Goal: Information Seeking & Learning: Find contact information

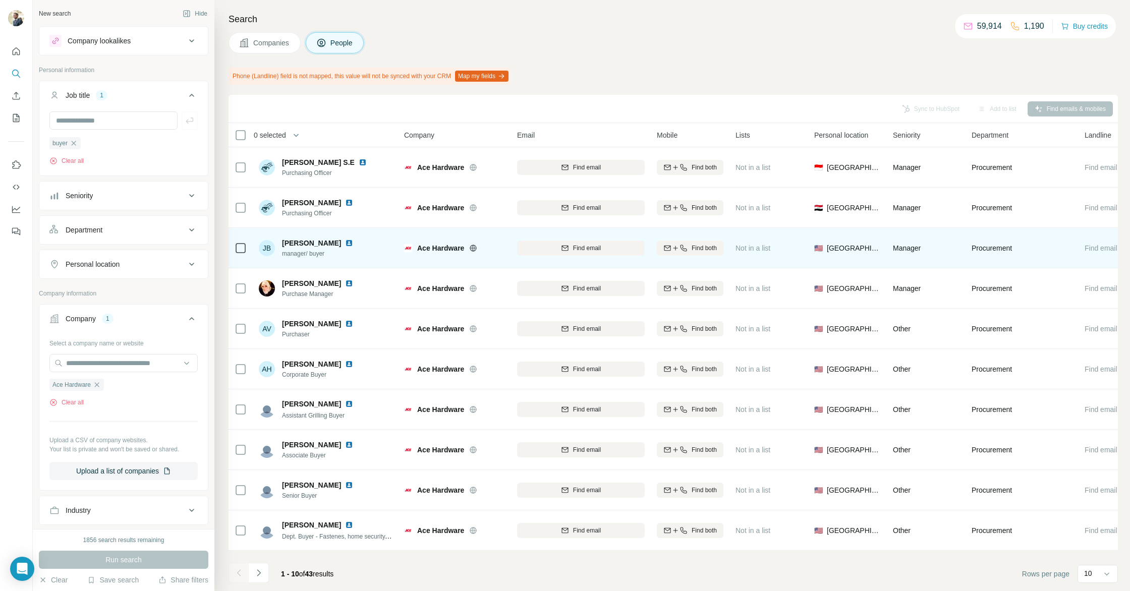
click at [345, 244] on img at bounding box center [349, 243] width 8 height 8
click at [596, 253] on button "Find email" at bounding box center [581, 248] width 128 height 15
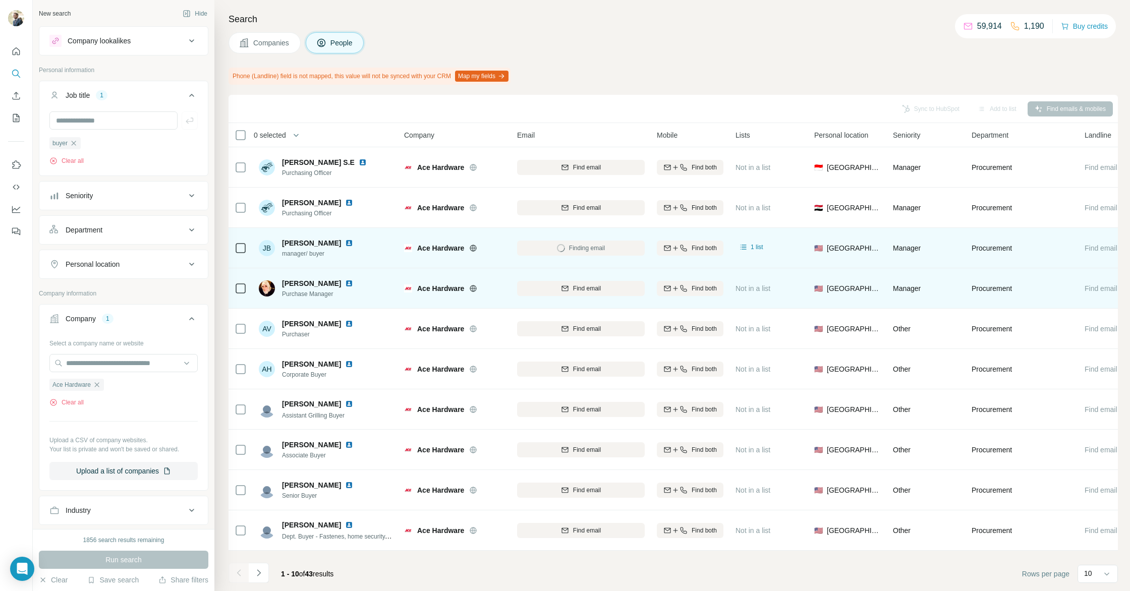
click at [345, 284] on img at bounding box center [349, 284] width 8 height 8
click at [551, 287] on div "Find email" at bounding box center [581, 288] width 128 height 9
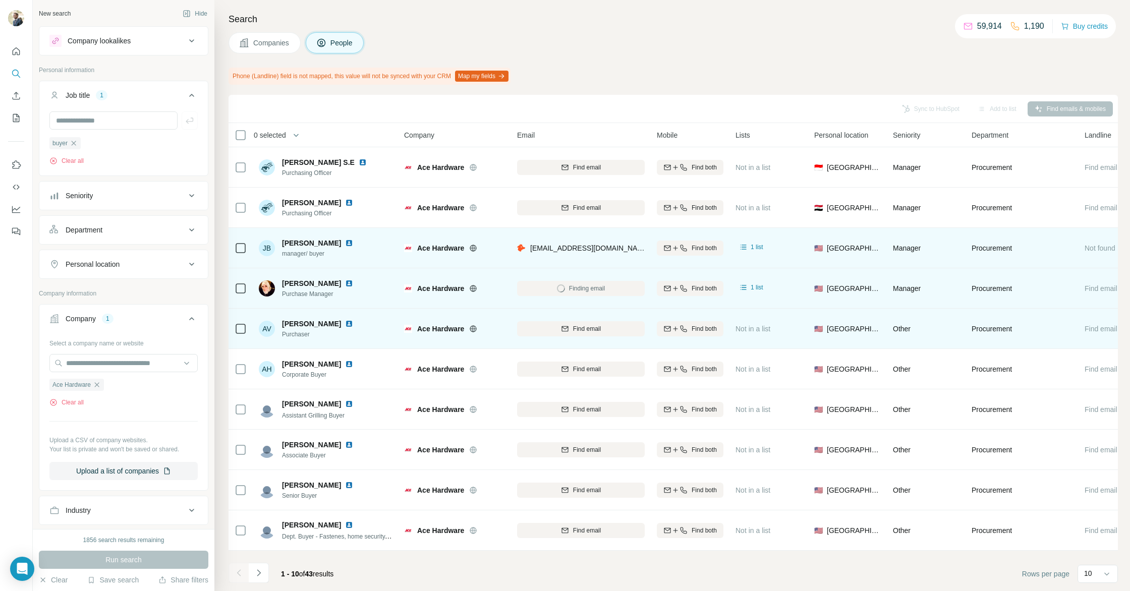
click at [345, 323] on img at bounding box center [349, 324] width 8 height 8
click at [597, 331] on span "Find email" at bounding box center [587, 329] width 28 height 9
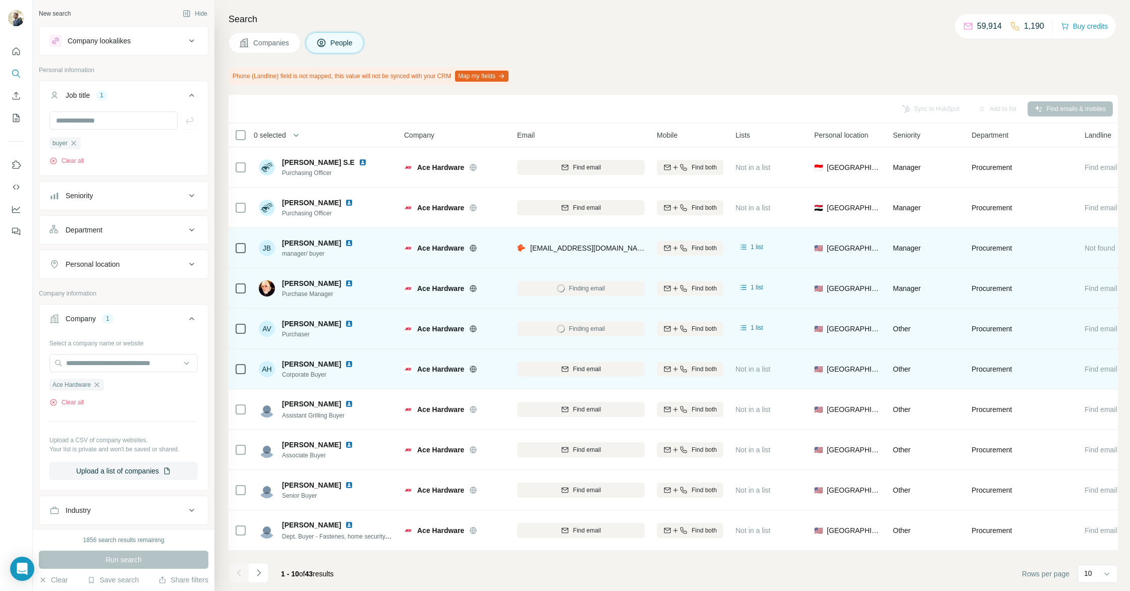
click at [345, 364] on img at bounding box center [349, 364] width 8 height 8
click at [568, 371] on icon "button" at bounding box center [565, 369] width 8 height 8
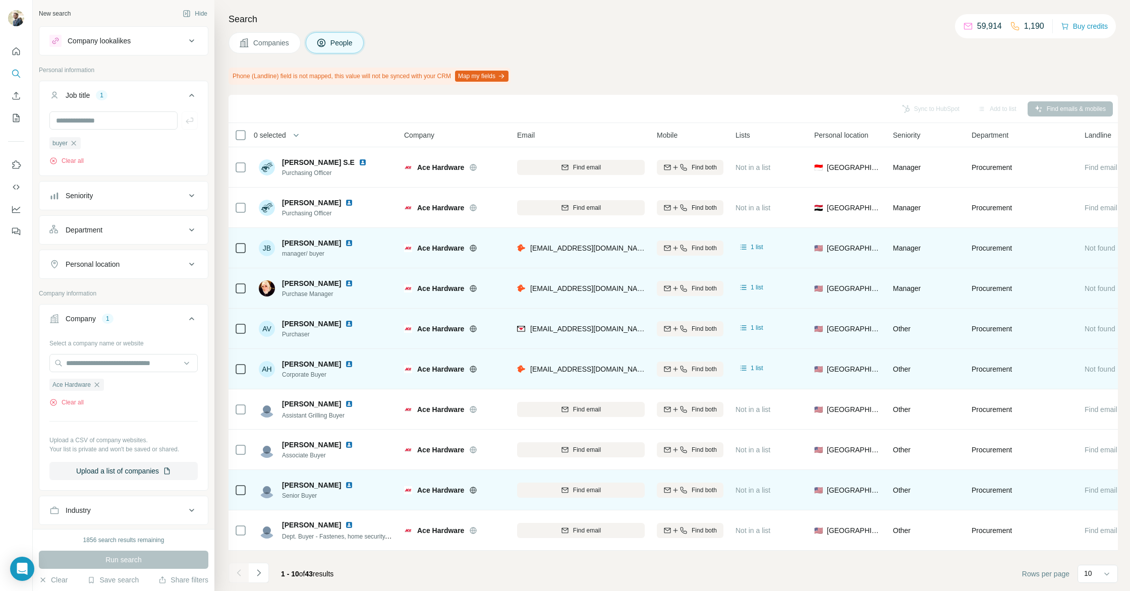
click at [345, 487] on img at bounding box center [349, 485] width 8 height 8
click at [345, 485] on img at bounding box center [349, 485] width 8 height 8
click at [567, 490] on icon "button" at bounding box center [565, 491] width 8 height 8
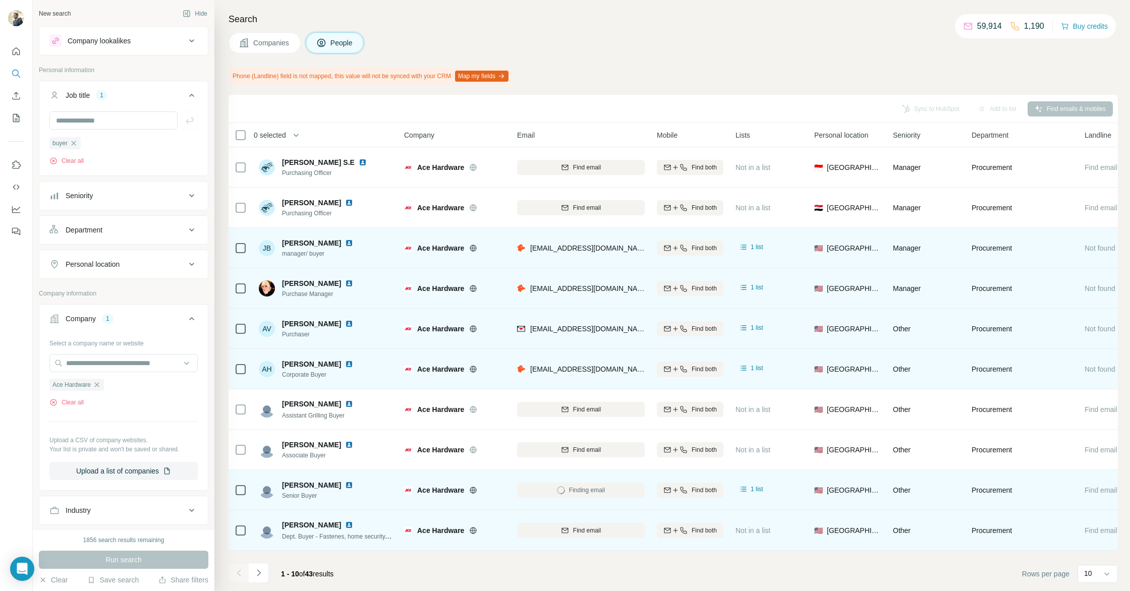
click at [345, 523] on img at bounding box center [349, 525] width 8 height 8
click at [603, 530] on div "Find email" at bounding box center [581, 530] width 128 height 9
click at [254, 575] on icon "Navigate to next page" at bounding box center [259, 573] width 10 height 10
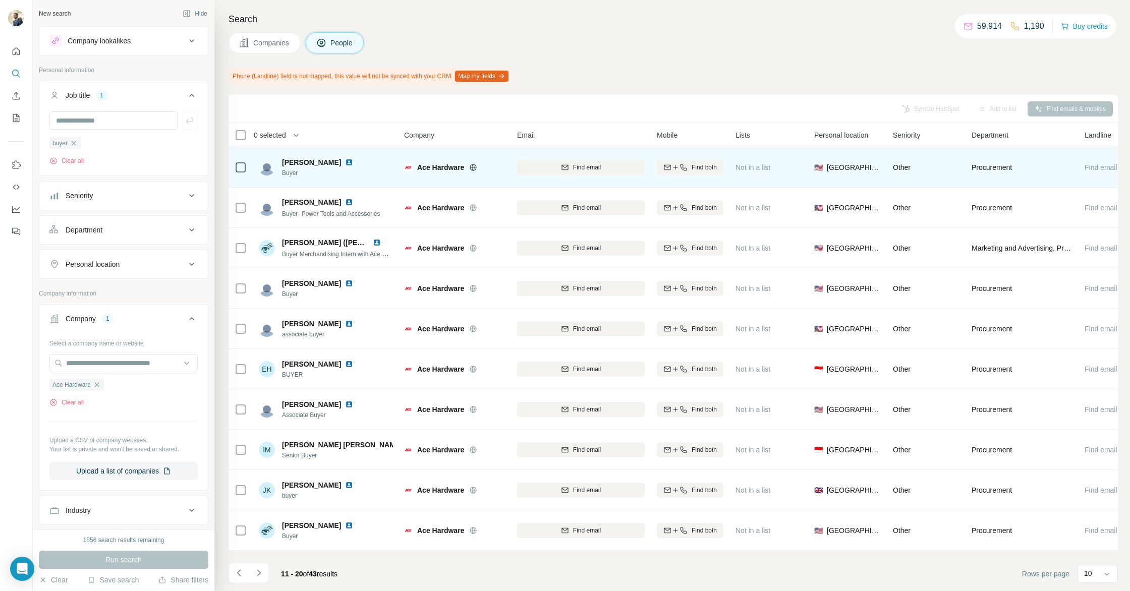
click at [345, 160] on img at bounding box center [349, 162] width 8 height 8
click at [608, 171] on div "Find email" at bounding box center [581, 167] width 128 height 9
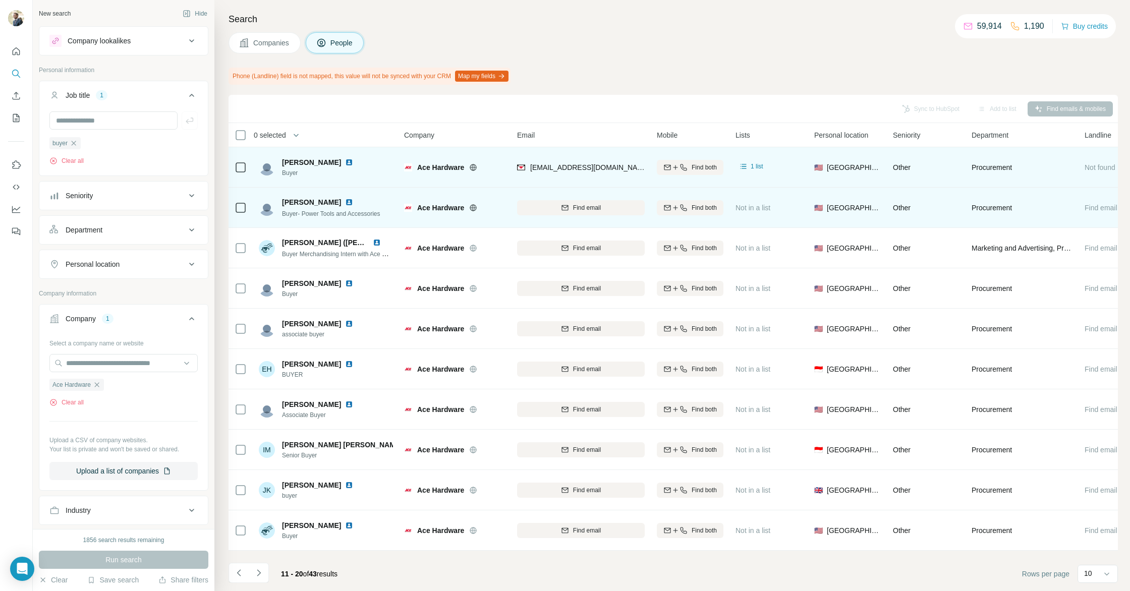
click at [345, 201] on img at bounding box center [349, 202] width 8 height 8
click at [585, 211] on span "Find email" at bounding box center [587, 207] width 28 height 9
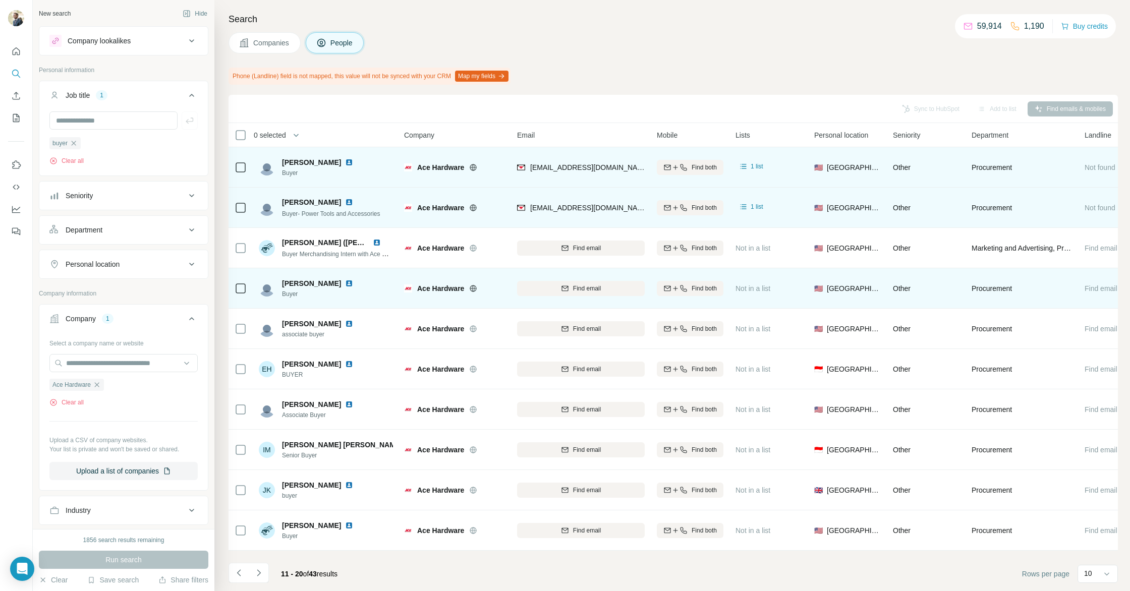
click at [345, 286] on img at bounding box center [349, 284] width 8 height 8
click at [624, 291] on div "Find email" at bounding box center [581, 288] width 128 height 9
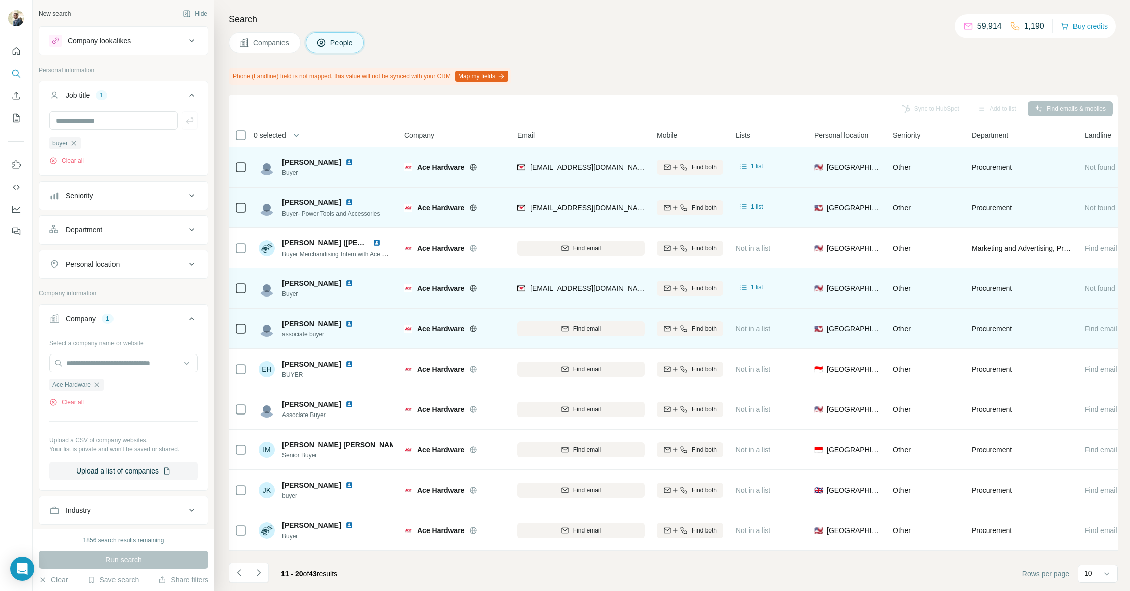
click at [345, 322] on img at bounding box center [349, 324] width 8 height 8
click at [538, 331] on div "Find email" at bounding box center [581, 329] width 128 height 9
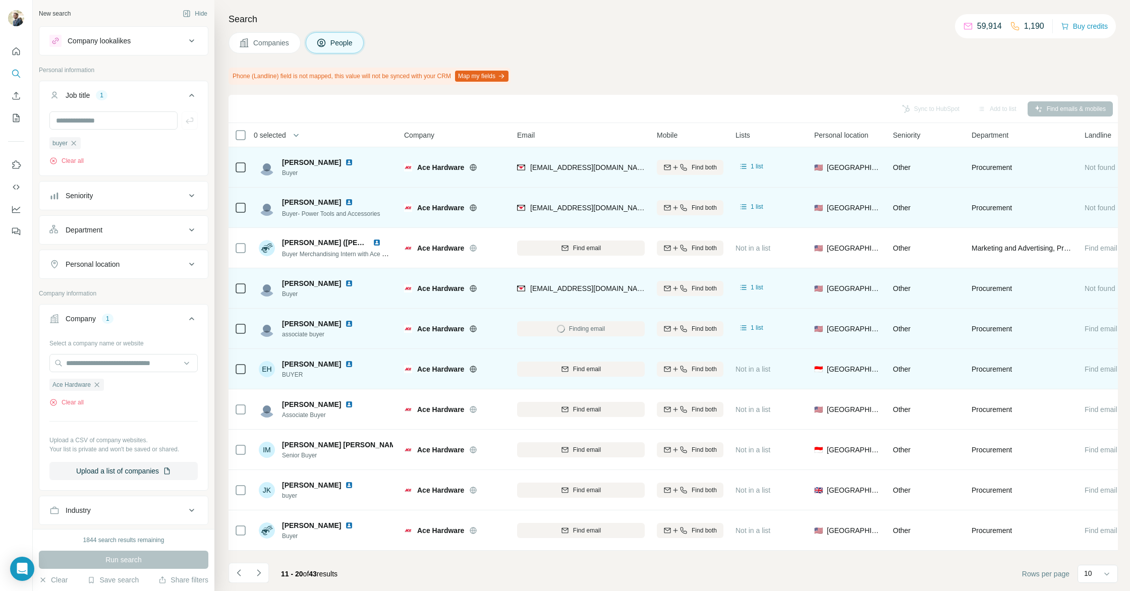
click at [348, 365] on img at bounding box center [349, 364] width 8 height 8
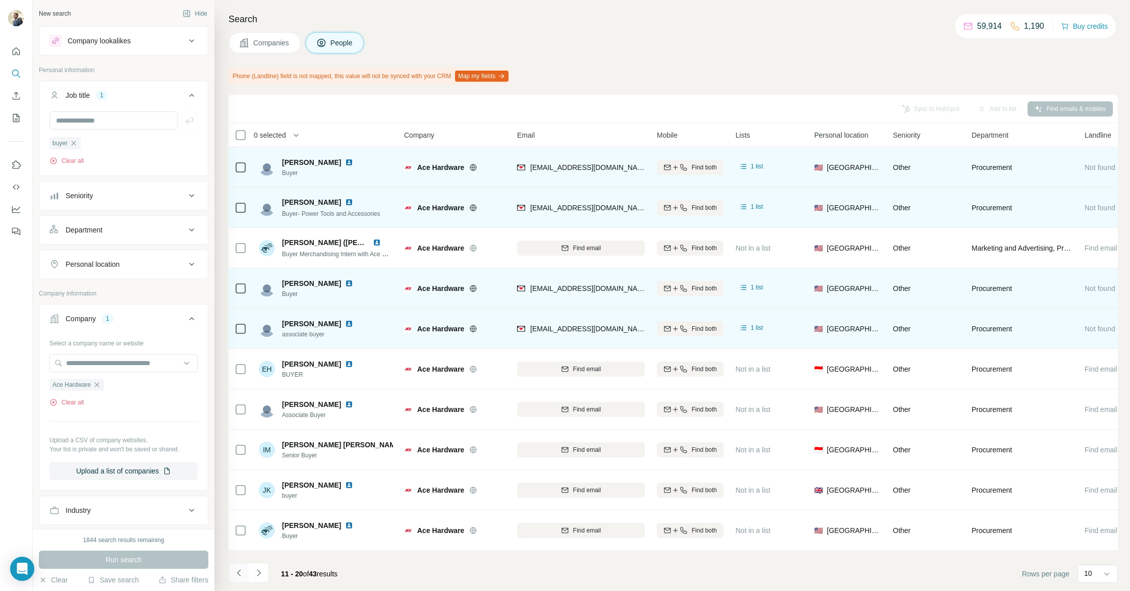
click at [231, 578] on button "Navigate to previous page" at bounding box center [239, 573] width 20 height 20
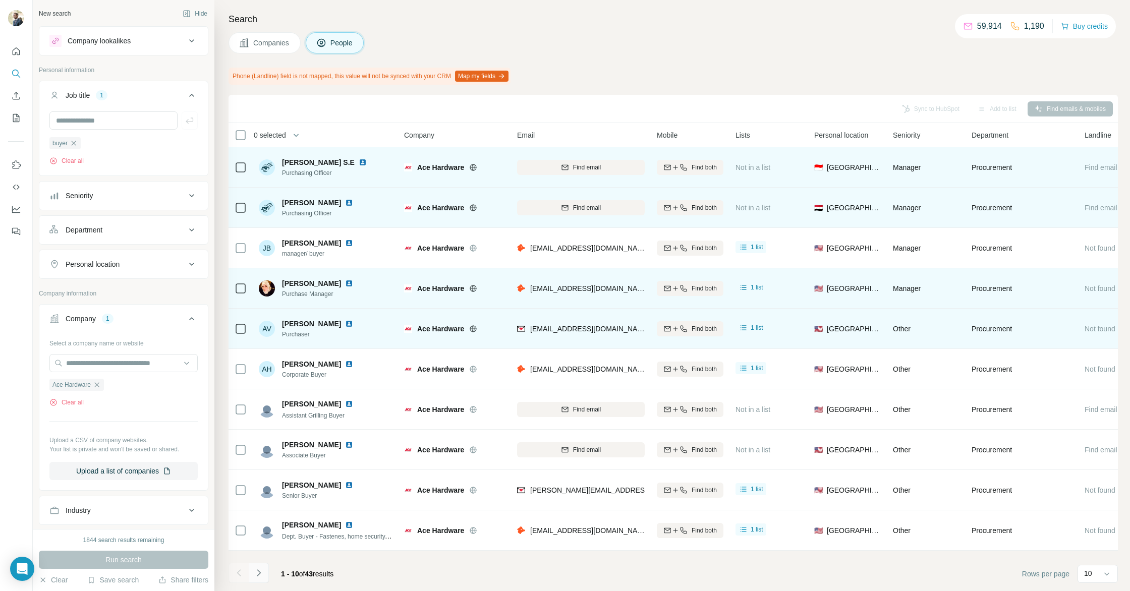
click at [258, 572] on icon "Navigate to next page" at bounding box center [259, 573] width 10 height 10
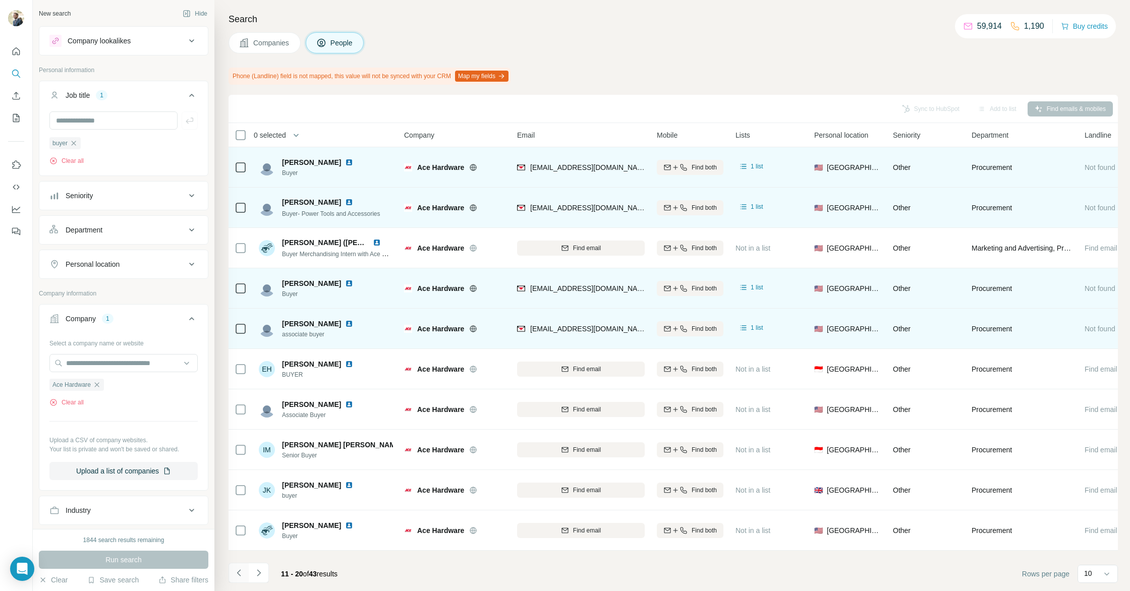
click at [235, 572] on icon "Navigate to previous page" at bounding box center [239, 573] width 10 height 10
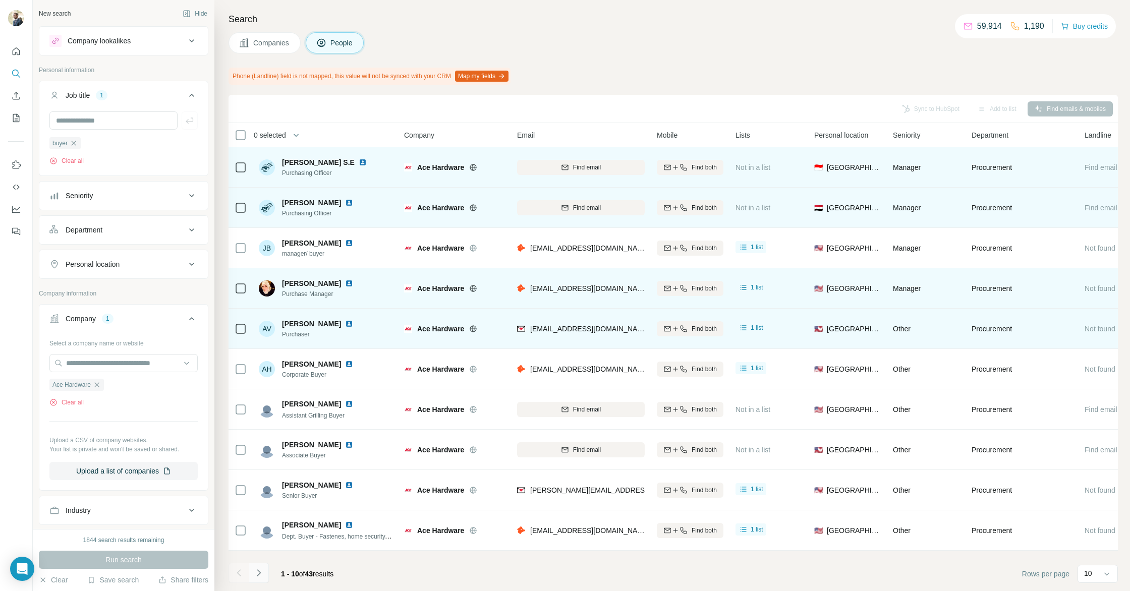
click at [256, 573] on icon "Navigate to next page" at bounding box center [259, 573] width 10 height 10
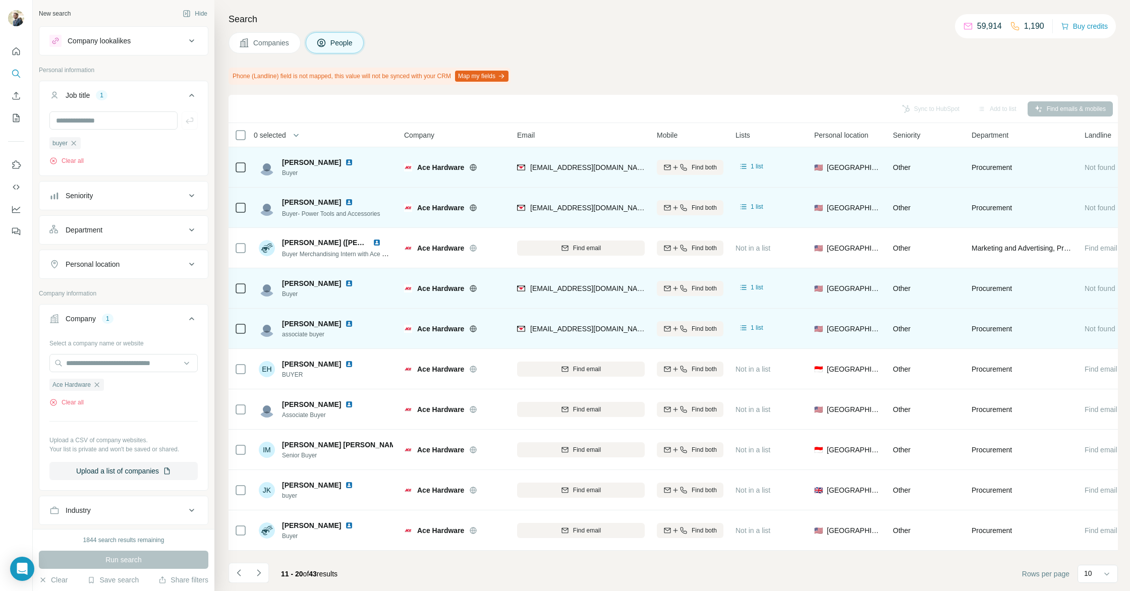
click at [225, 569] on div "Search Companies People Phone (Landline) field is not mapped, this value will n…" at bounding box center [672, 295] width 916 height 591
click at [234, 573] on icon "Navigate to previous page" at bounding box center [239, 573] width 10 height 10
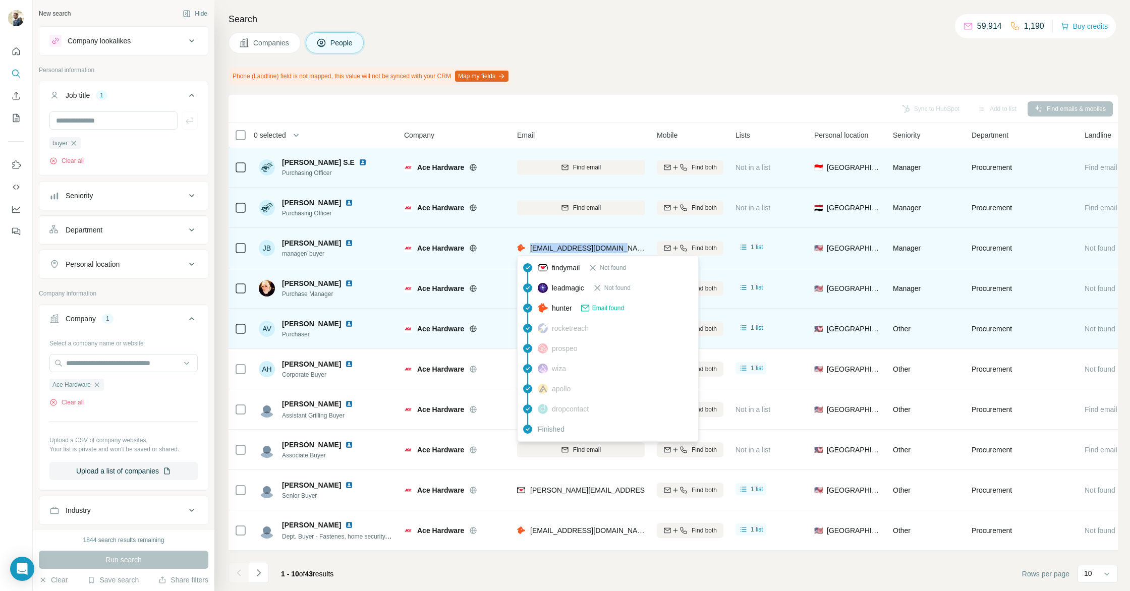
drag, startPoint x: 600, startPoint y: 248, endPoint x: 528, endPoint y: 248, distance: 71.7
click at [528, 248] on div "jbarney@acehardware.com" at bounding box center [581, 248] width 128 height 28
copy span "jbarney@acehardware.com"
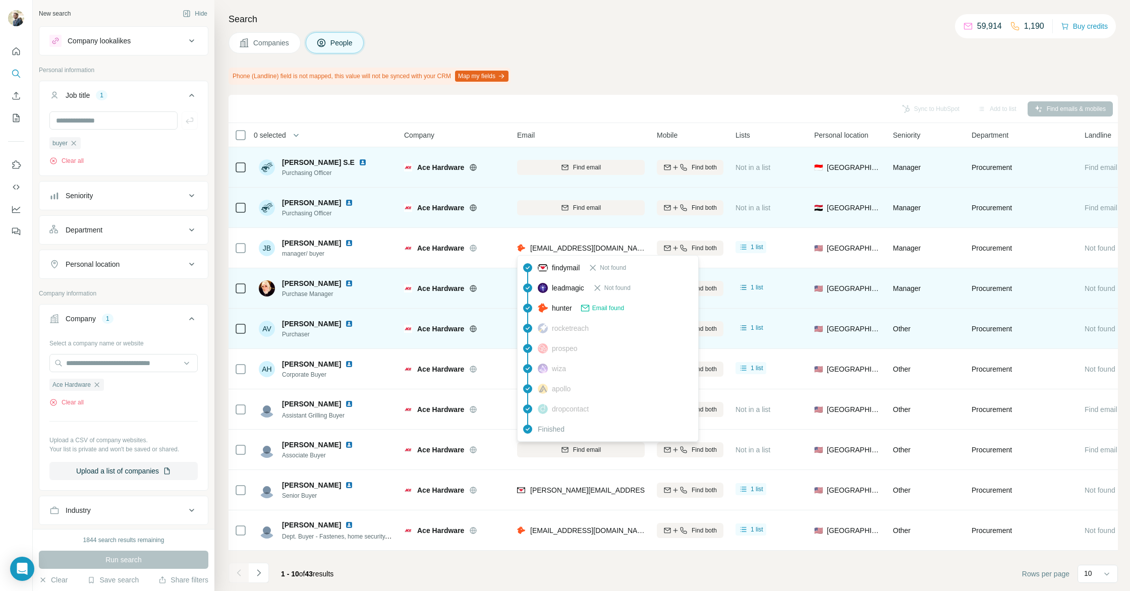
click at [584, 291] on span "leadmagic" at bounding box center [568, 288] width 32 height 10
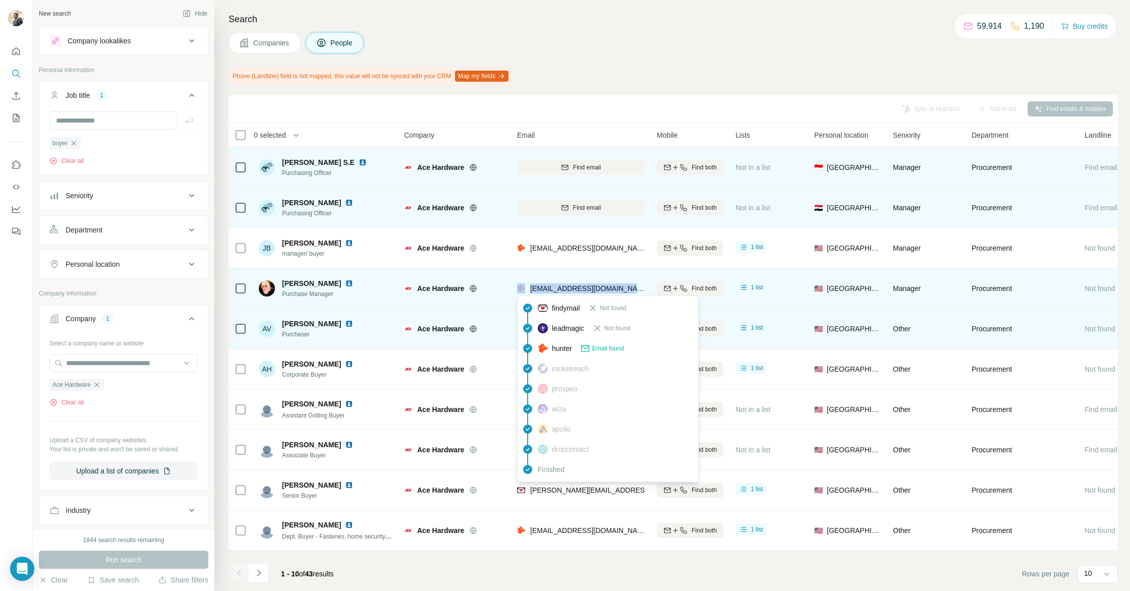
drag, startPoint x: 637, startPoint y: 289, endPoint x: 526, endPoint y: 289, distance: 111.5
click at [526, 289] on div "nal-yousef@acehardware.com" at bounding box center [581, 289] width 128 height 28
copy div "nal-yousef@acehardware.com"
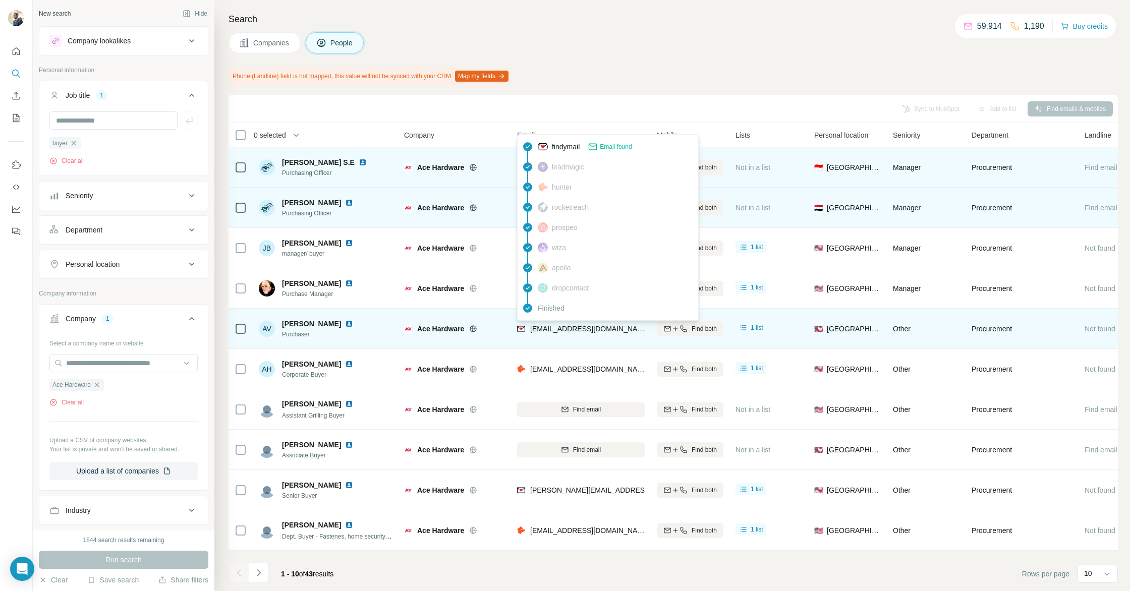
click at [594, 326] on span "anava@acehardware.com" at bounding box center [590, 329] width 120 height 8
drag, startPoint x: 621, startPoint y: 332, endPoint x: 529, endPoint y: 333, distance: 91.9
click at [529, 333] on div "anava@acehardware.com" at bounding box center [581, 329] width 128 height 28
copy span "anava@acehardware.com"
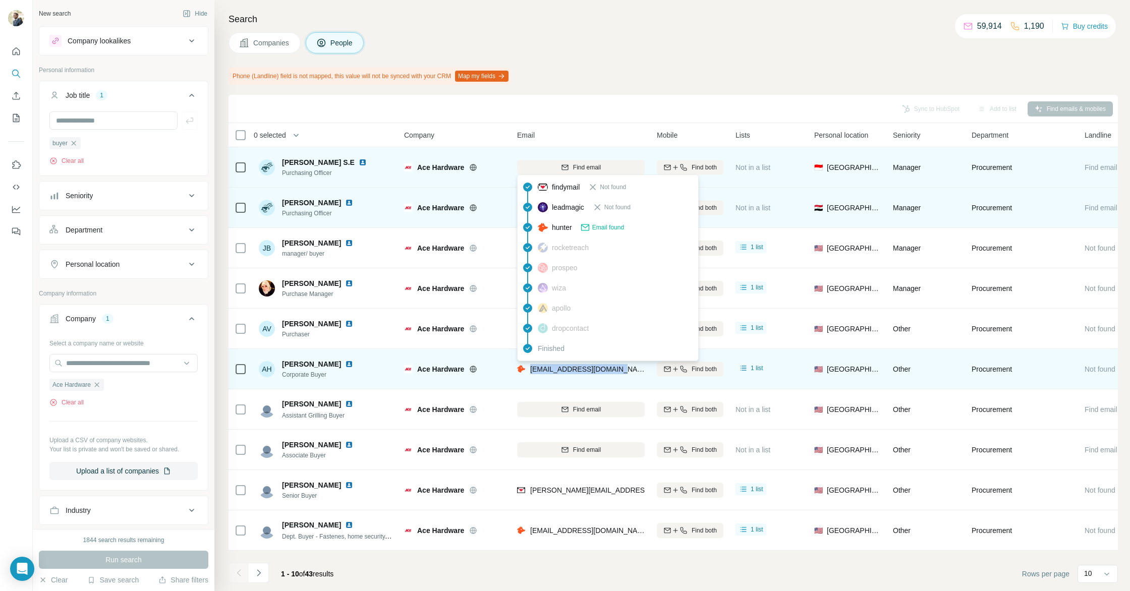
drag, startPoint x: 625, startPoint y: 371, endPoint x: 531, endPoint y: 370, distance: 93.4
click at [530, 370] on div "ahinton@acehardware.com" at bounding box center [581, 369] width 128 height 28
copy span "ahinton@acehardware.com"
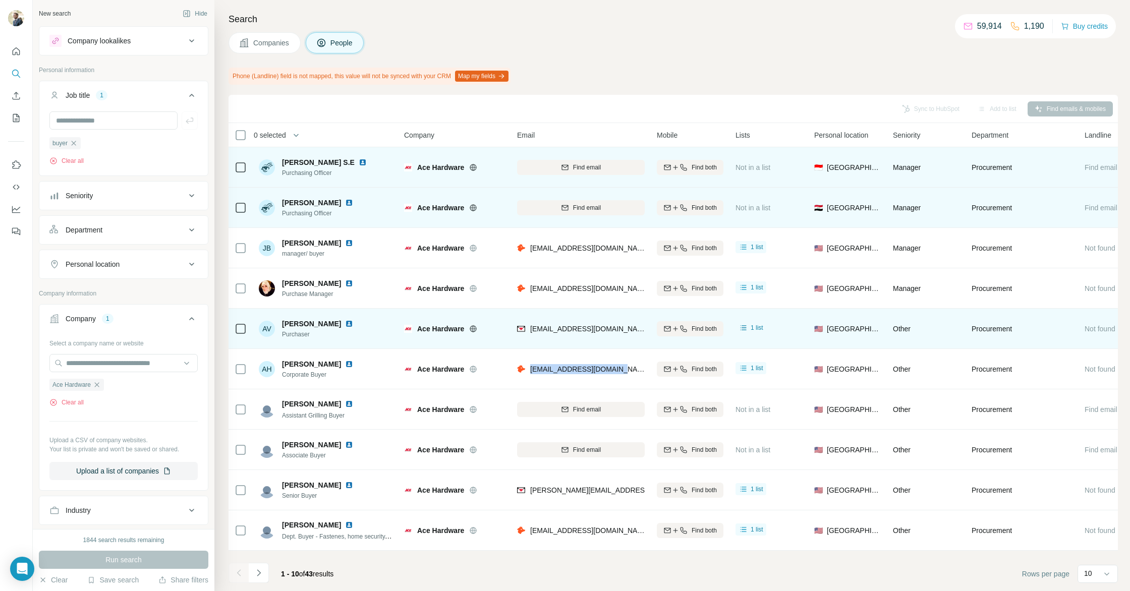
click at [345, 323] on img at bounding box center [349, 324] width 8 height 8
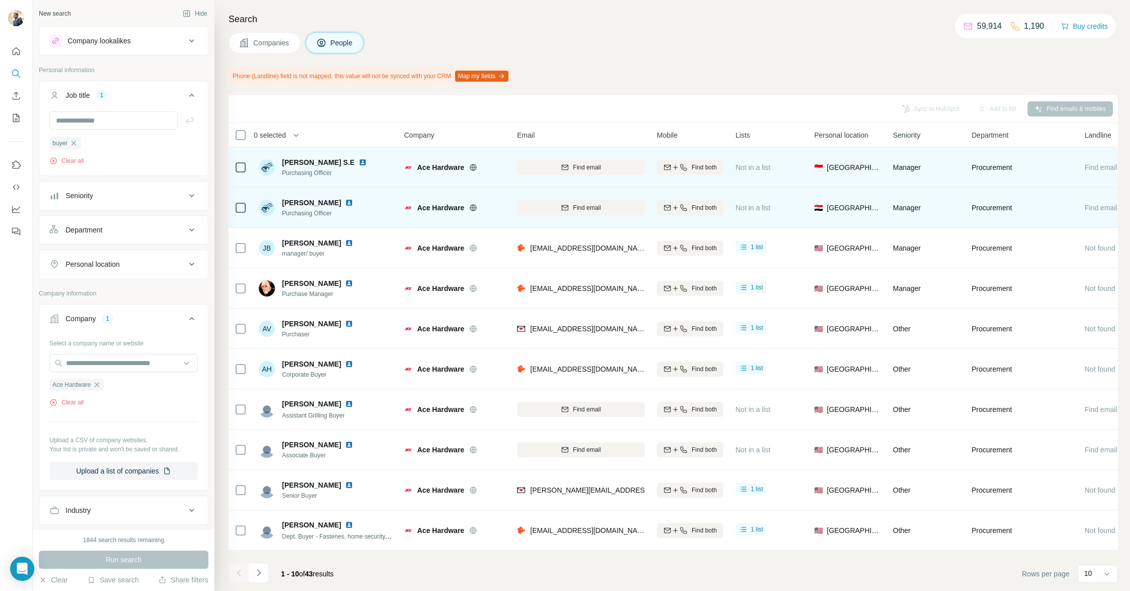
click at [711, 68] on div "Phone (Landline) field is not mapped, this value will not be synced with your C…" at bounding box center [674, 76] width 890 height 17
click at [267, 575] on button "Navigate to next page" at bounding box center [259, 573] width 20 height 20
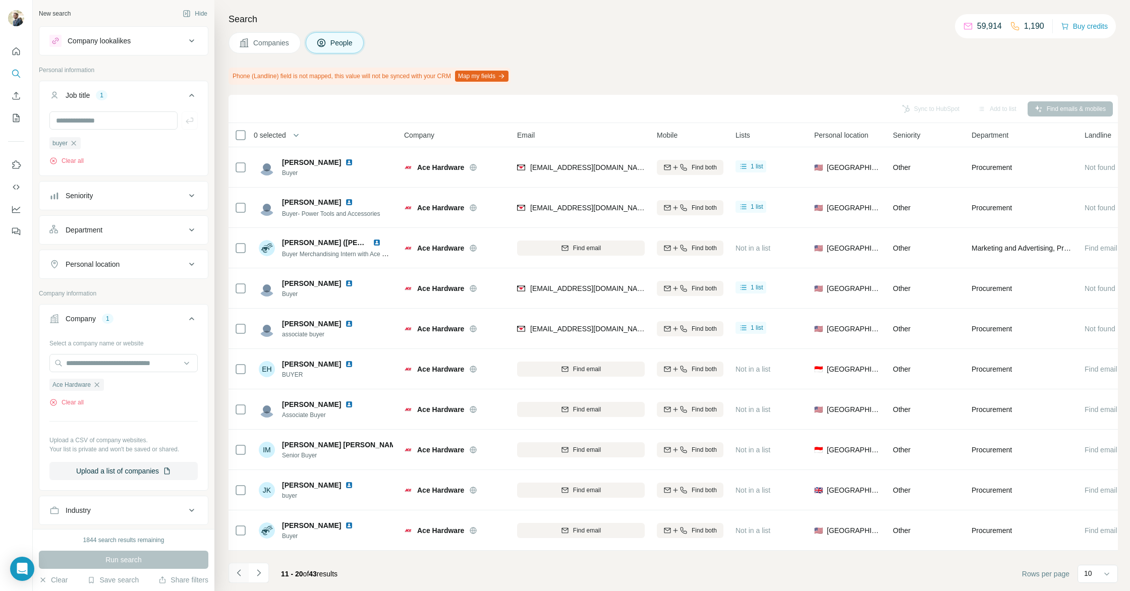
click at [239, 577] on icon "Navigate to previous page" at bounding box center [239, 573] width 10 height 10
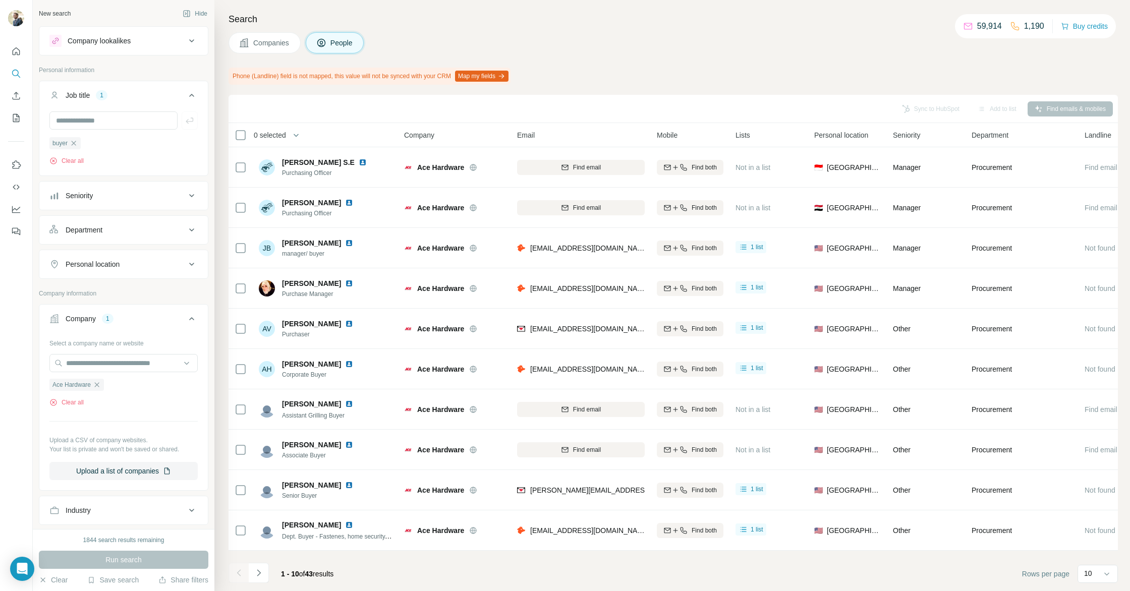
click at [284, 576] on span "1 - 10" at bounding box center [290, 574] width 18 height 8
click at [265, 570] on button "Navigate to next page" at bounding box center [259, 573] width 20 height 20
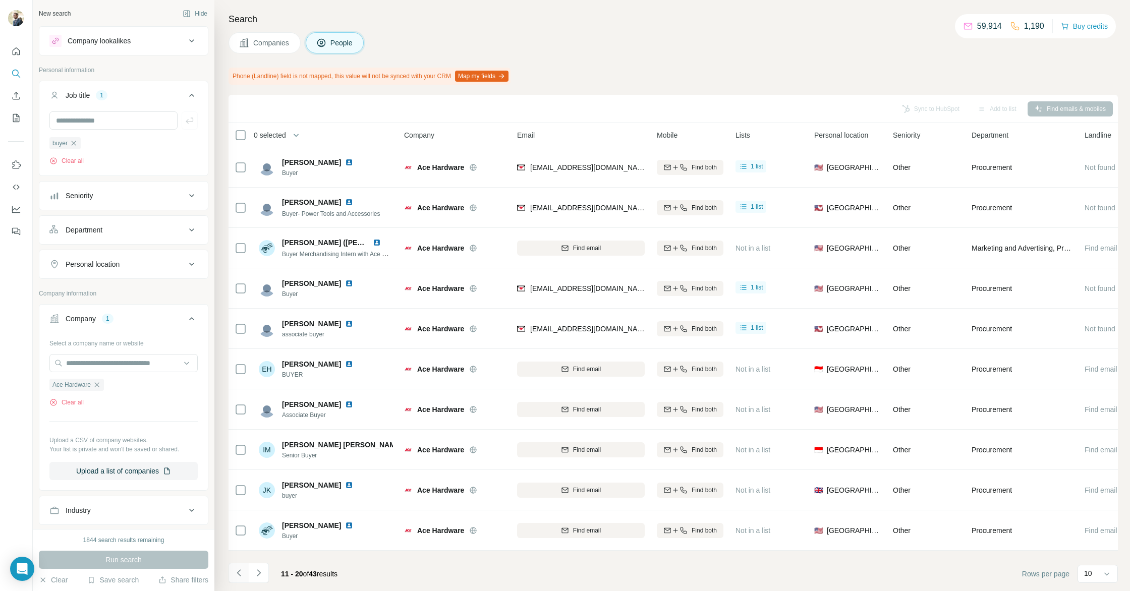
click at [243, 573] on icon "Navigate to previous page" at bounding box center [239, 573] width 10 height 10
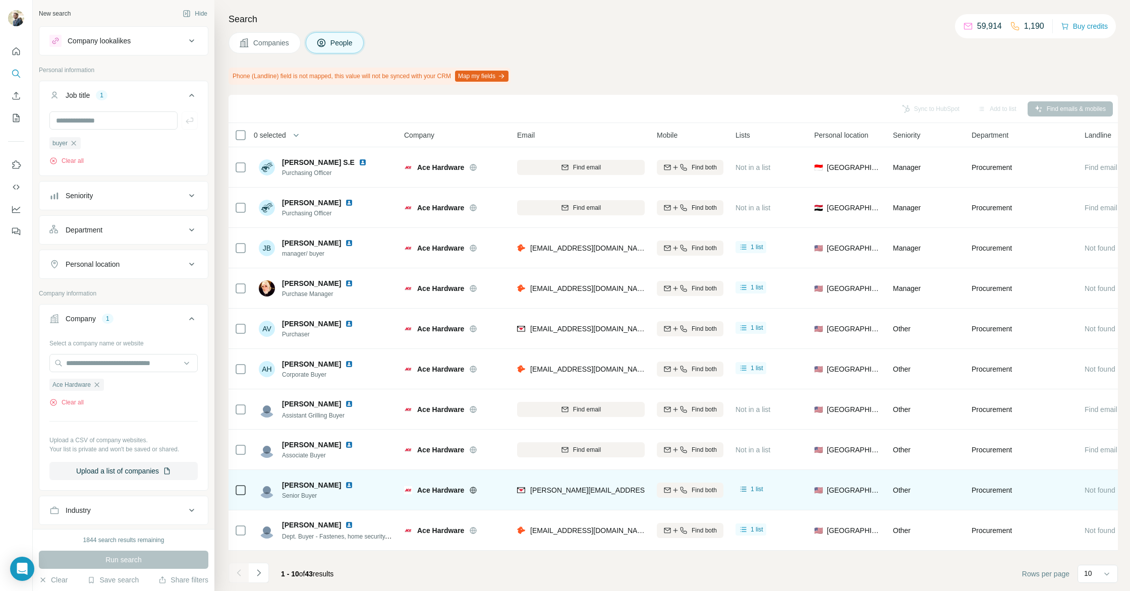
click at [345, 484] on img at bounding box center [349, 485] width 8 height 8
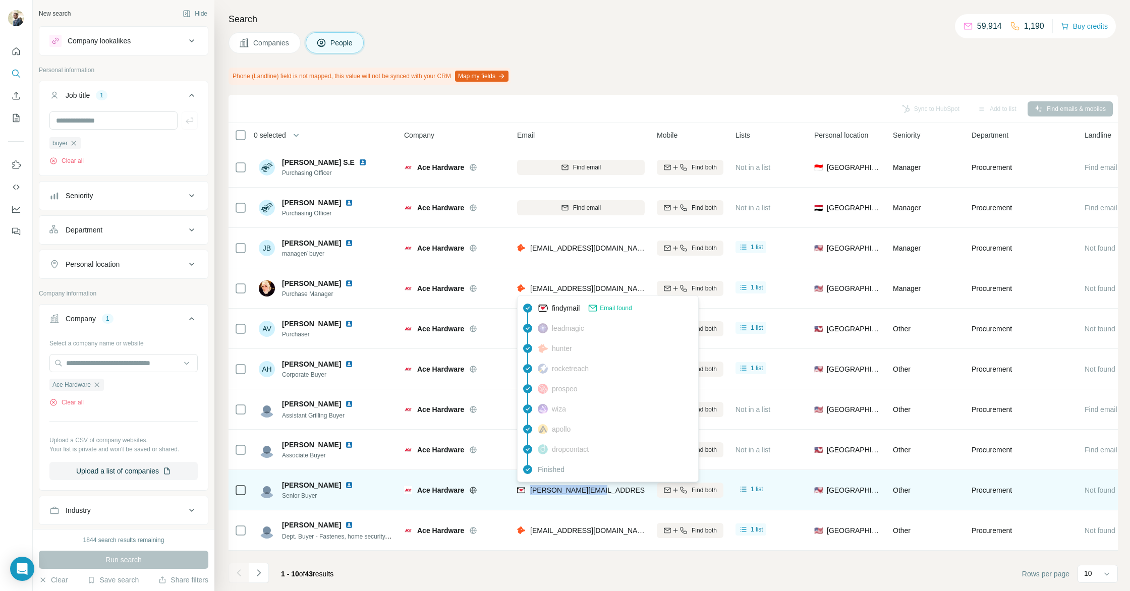
drag, startPoint x: 609, startPoint y: 493, endPoint x: 533, endPoint y: 492, distance: 75.7
click at [531, 493] on div "bob@acehardware.us" at bounding box center [581, 490] width 128 height 28
copy span "bob@acehardware.us"
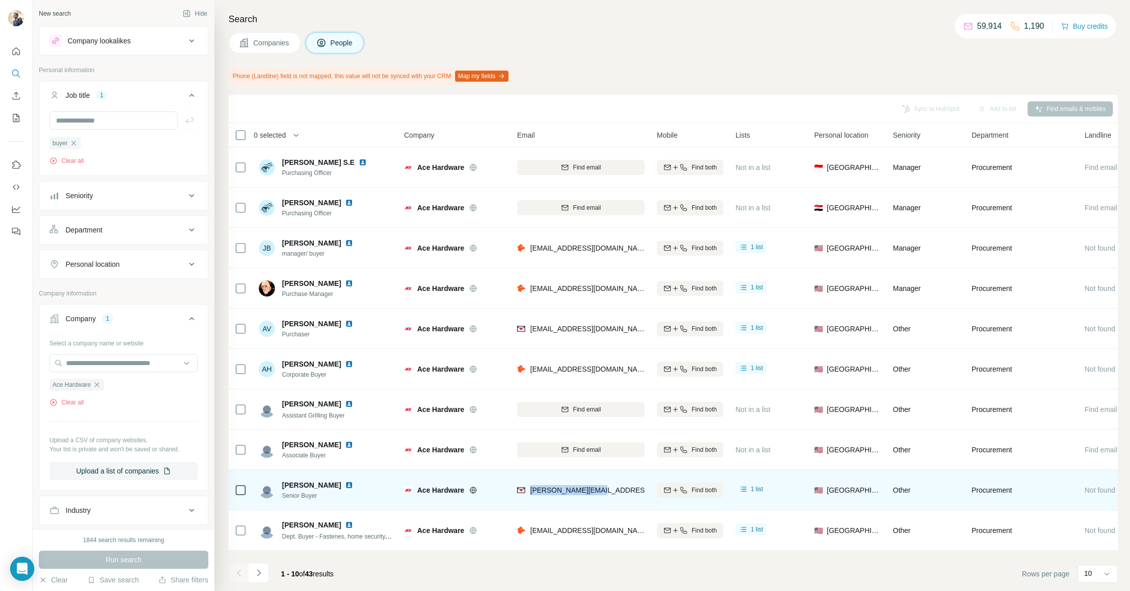
click at [345, 487] on img at bounding box center [349, 485] width 8 height 8
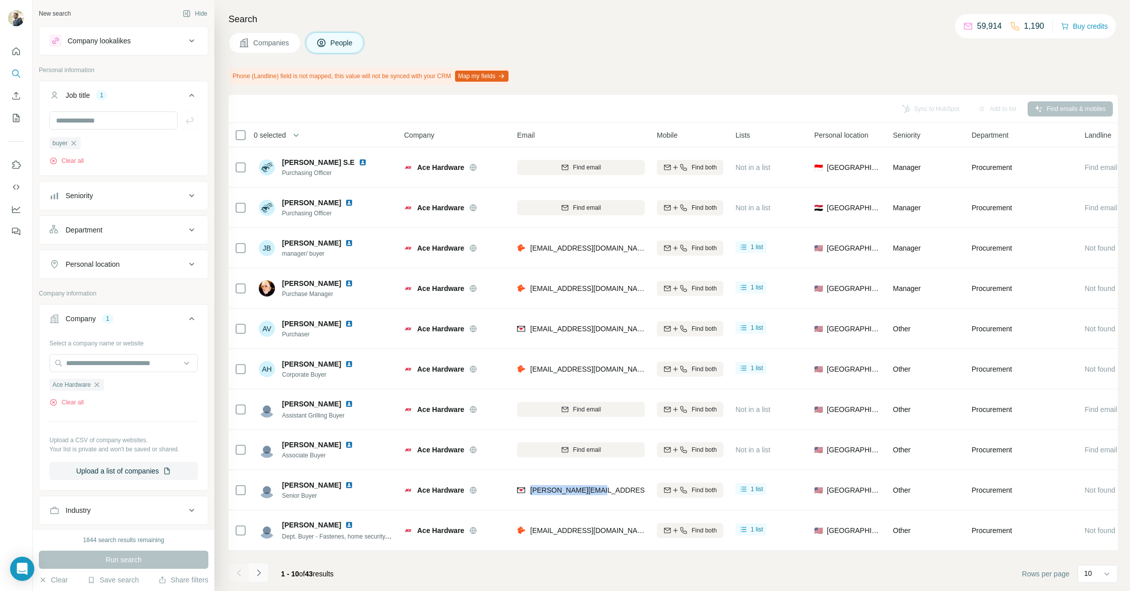
click at [261, 577] on icon "Navigate to next page" at bounding box center [259, 573] width 10 height 10
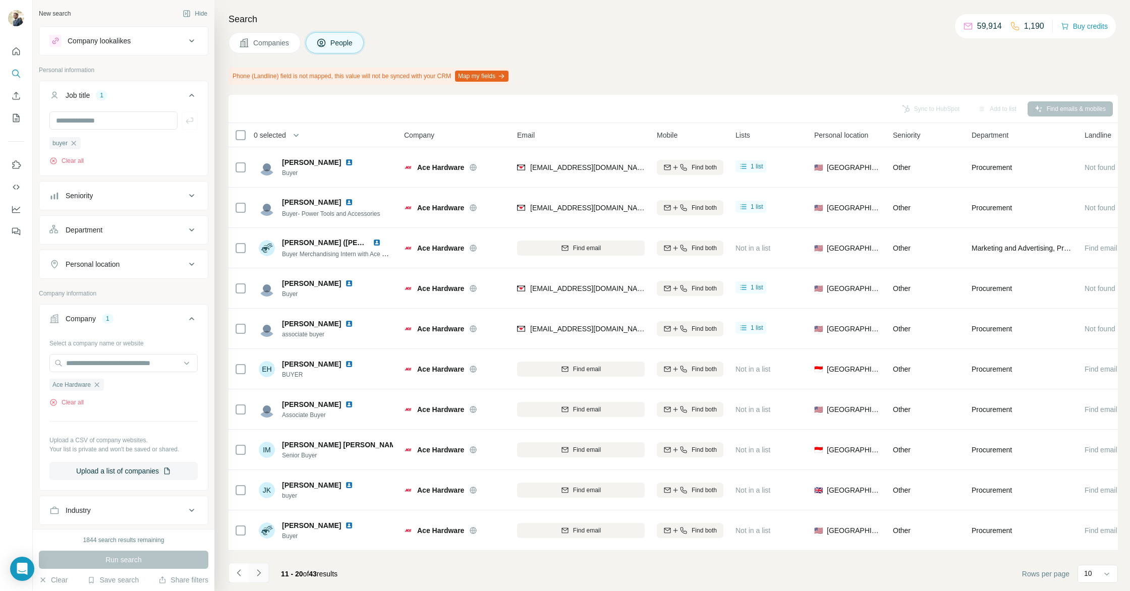
click at [261, 577] on icon "Navigate to next page" at bounding box center [259, 573] width 10 height 10
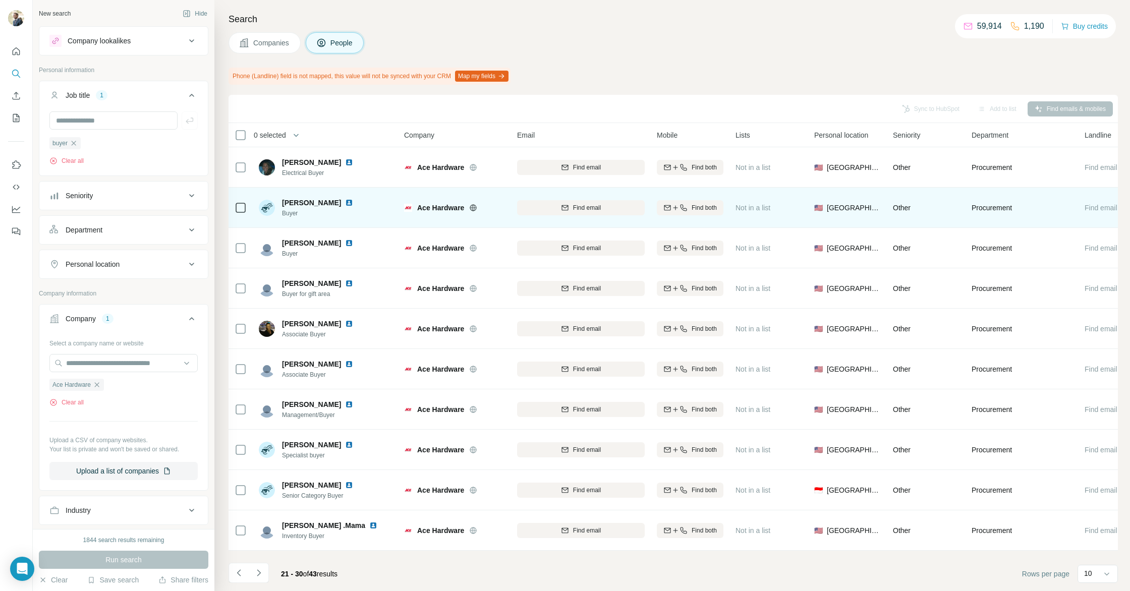
click at [351, 202] on img at bounding box center [349, 203] width 8 height 8
click at [599, 212] on button "Find email" at bounding box center [581, 207] width 128 height 15
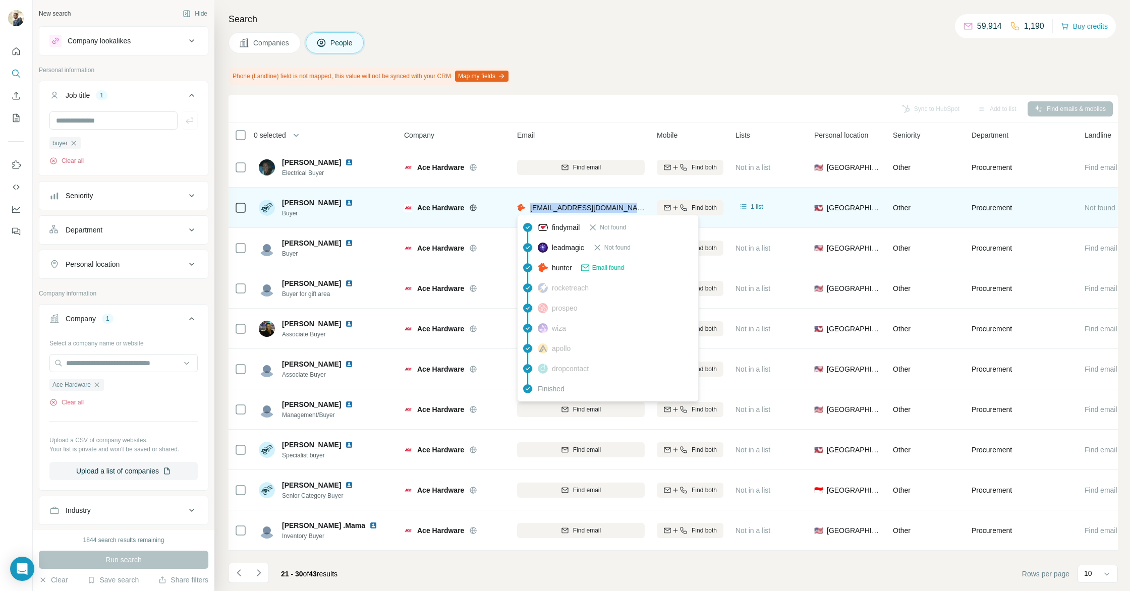
drag, startPoint x: 529, startPoint y: 207, endPoint x: 627, endPoint y: 211, distance: 97.5
click at [627, 211] on div "jholloway@acehardware.com" at bounding box center [581, 208] width 128 height 10
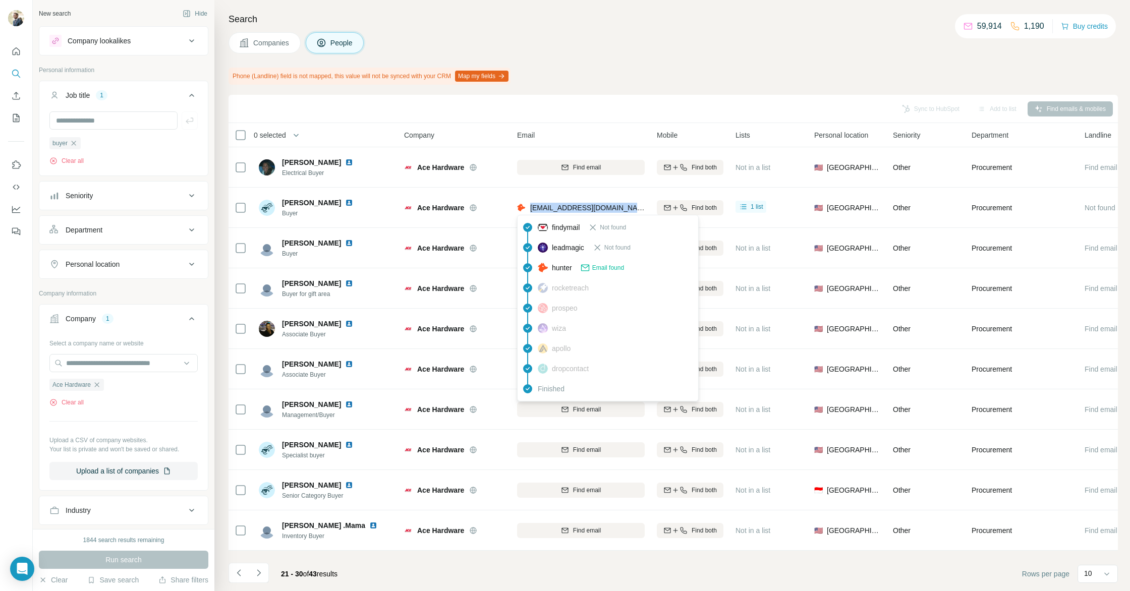
copy span "jholloway@acehardware.com"
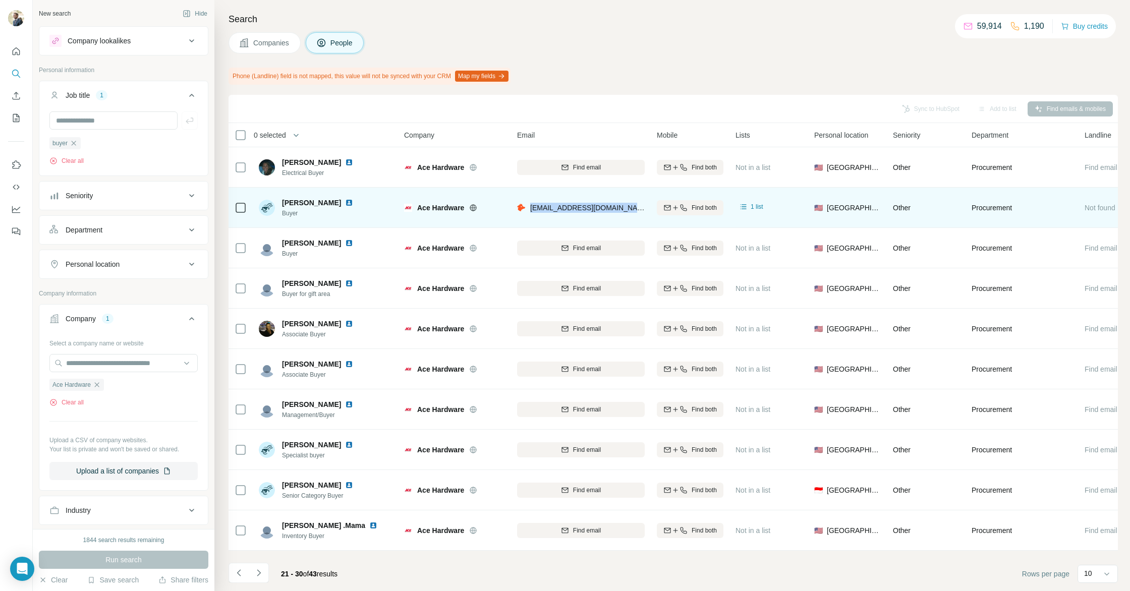
click at [347, 202] on img at bounding box center [349, 203] width 8 height 8
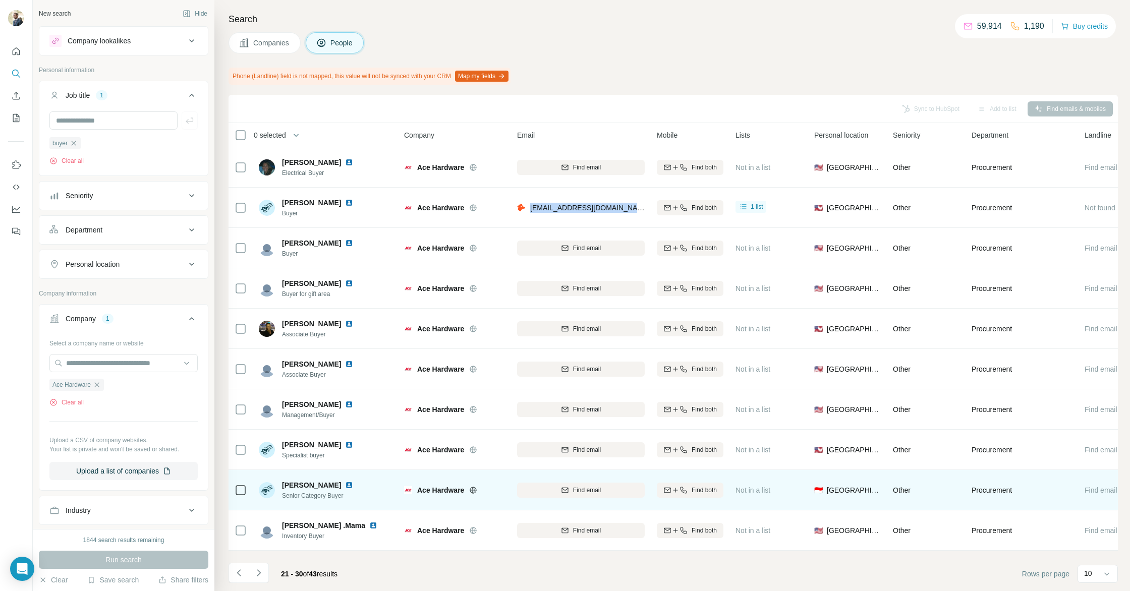
click at [345, 487] on img at bounding box center [349, 485] width 8 height 8
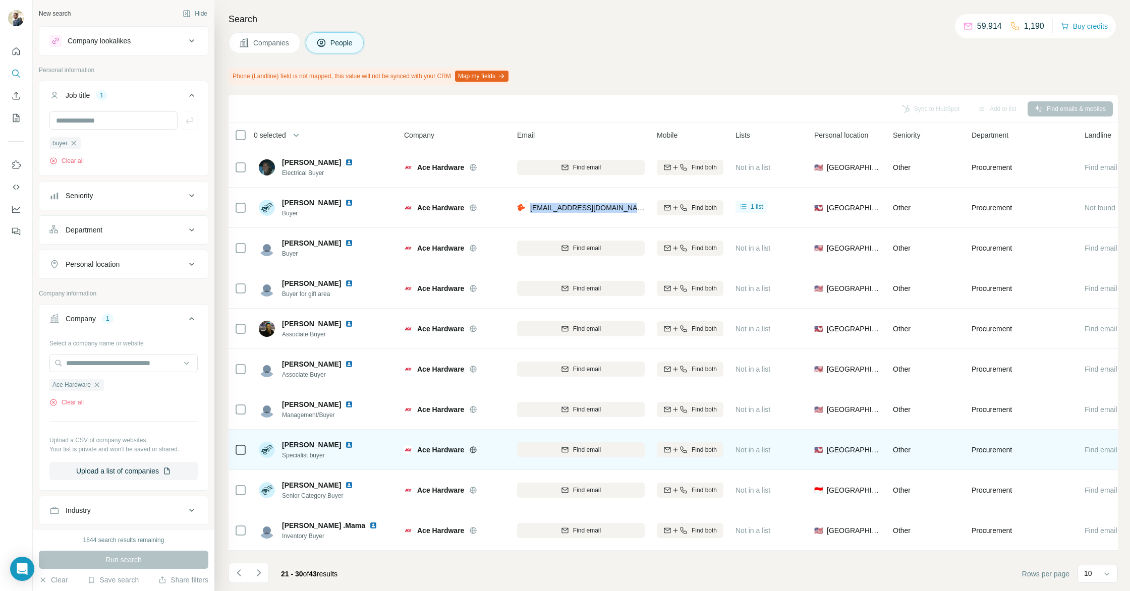
click at [345, 445] on img at bounding box center [349, 445] width 8 height 8
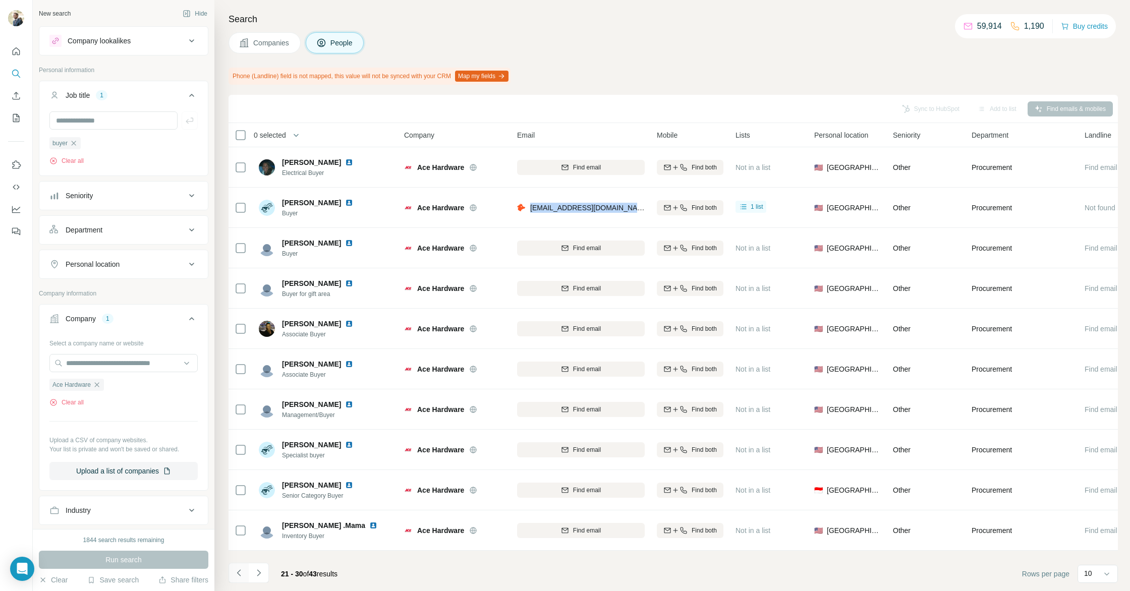
click at [240, 568] on icon "Navigate to previous page" at bounding box center [239, 573] width 10 height 10
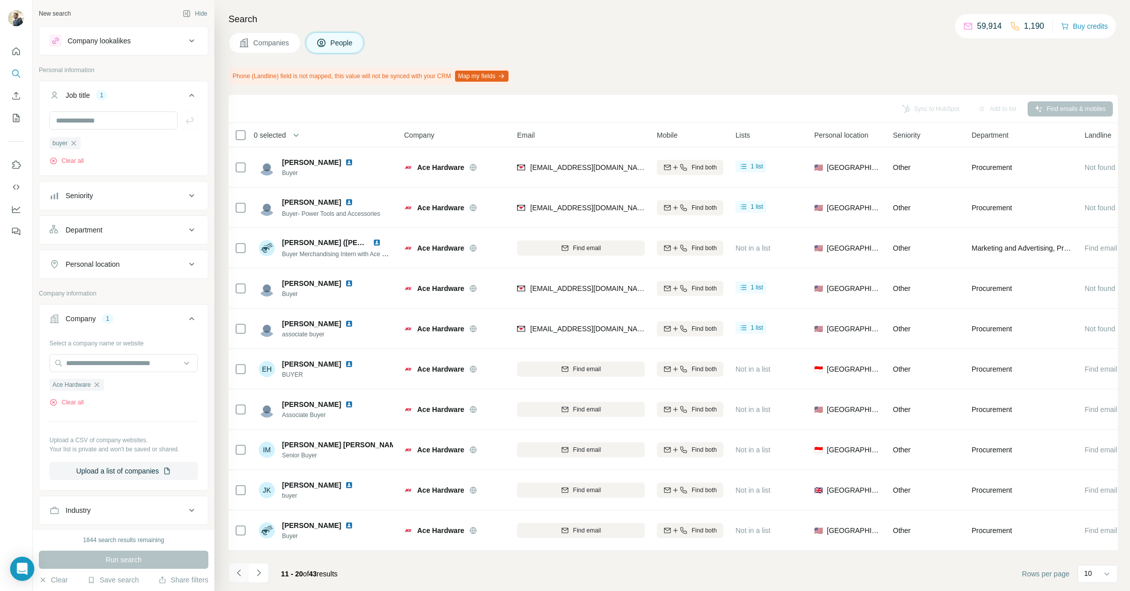
click at [240, 568] on icon "Navigate to previous page" at bounding box center [239, 573] width 10 height 10
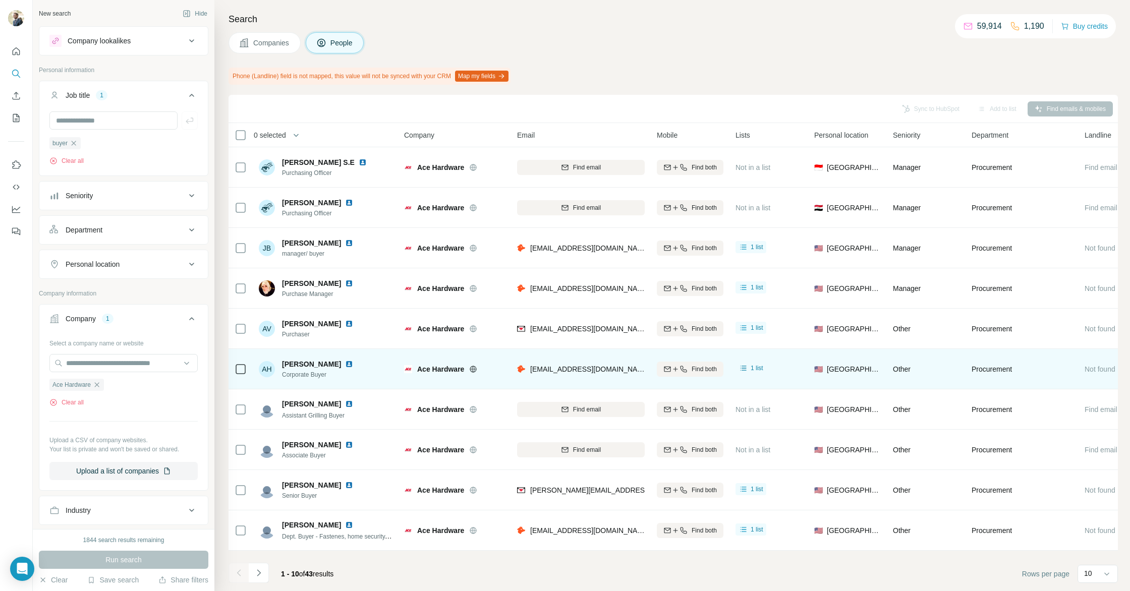
click at [345, 362] on img at bounding box center [349, 364] width 8 height 8
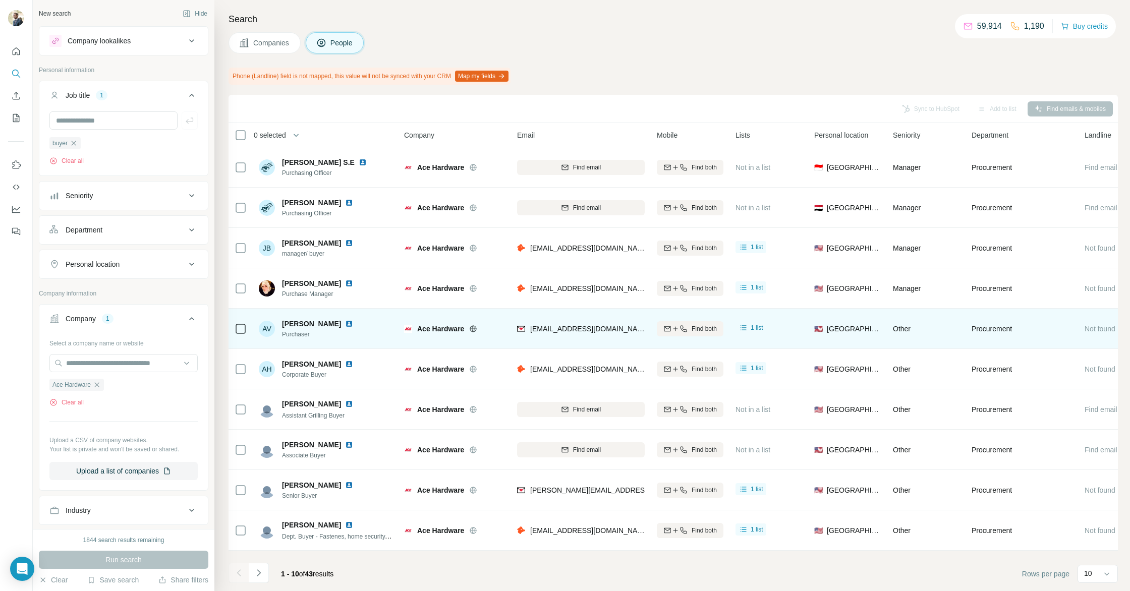
click at [345, 322] on img at bounding box center [349, 324] width 8 height 8
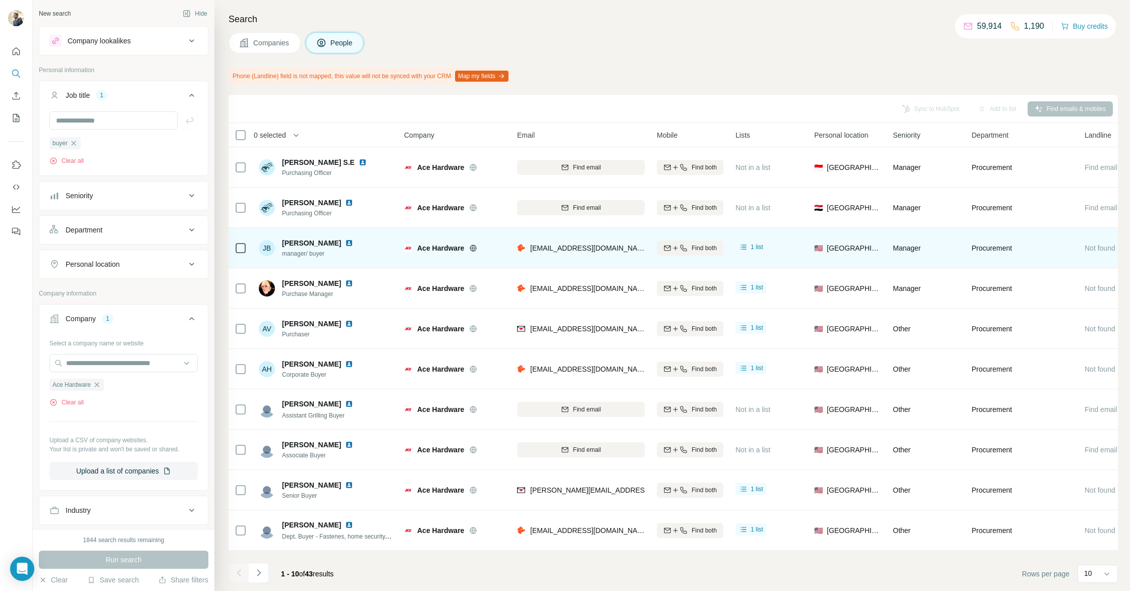
click at [345, 243] on img at bounding box center [349, 243] width 8 height 8
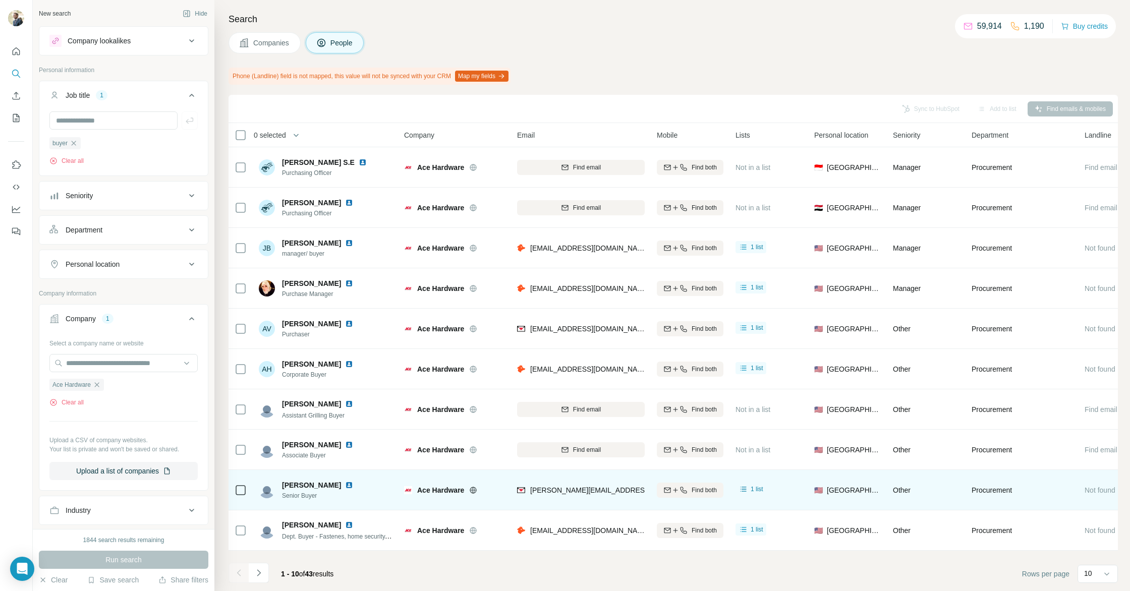
click at [345, 485] on img at bounding box center [349, 485] width 8 height 8
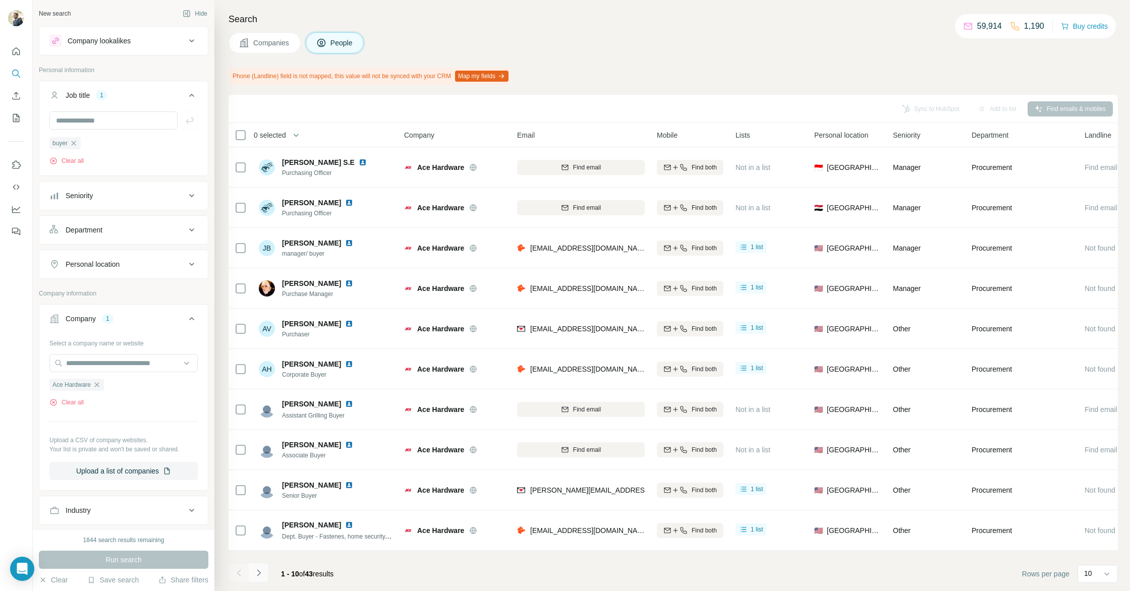
click at [262, 574] on icon "Navigate to next page" at bounding box center [259, 573] width 10 height 10
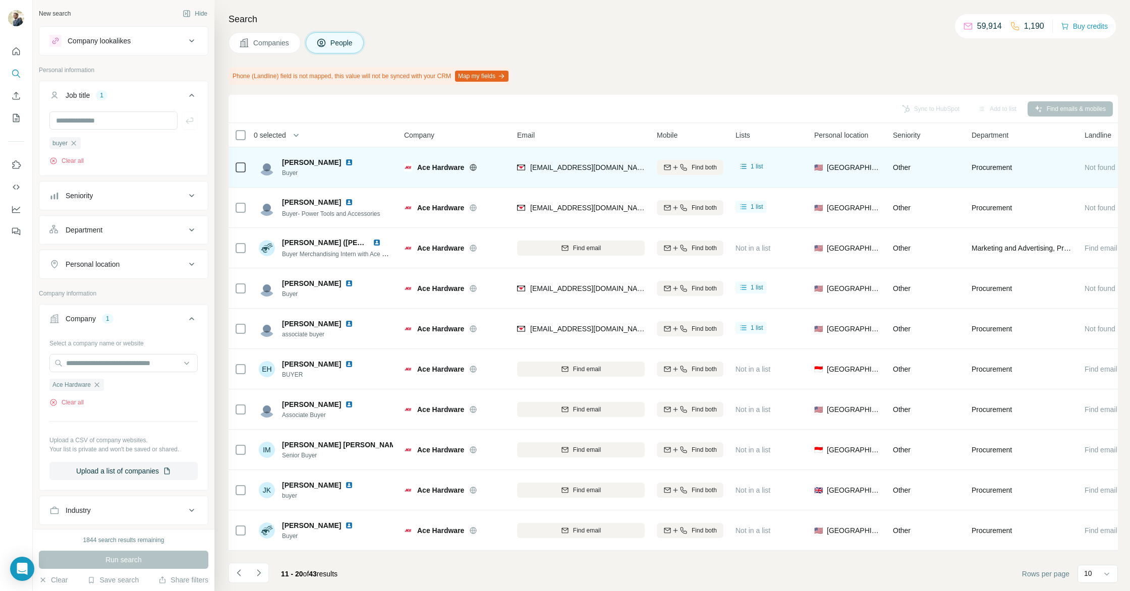
click at [345, 163] on img at bounding box center [349, 162] width 8 height 8
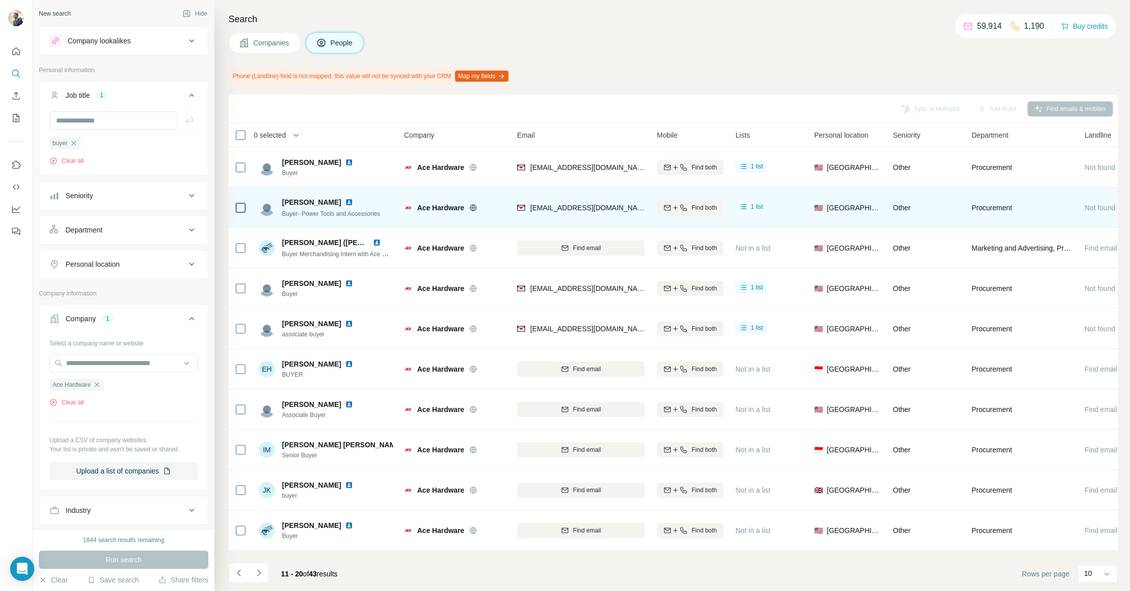
click at [345, 203] on img at bounding box center [349, 202] width 8 height 8
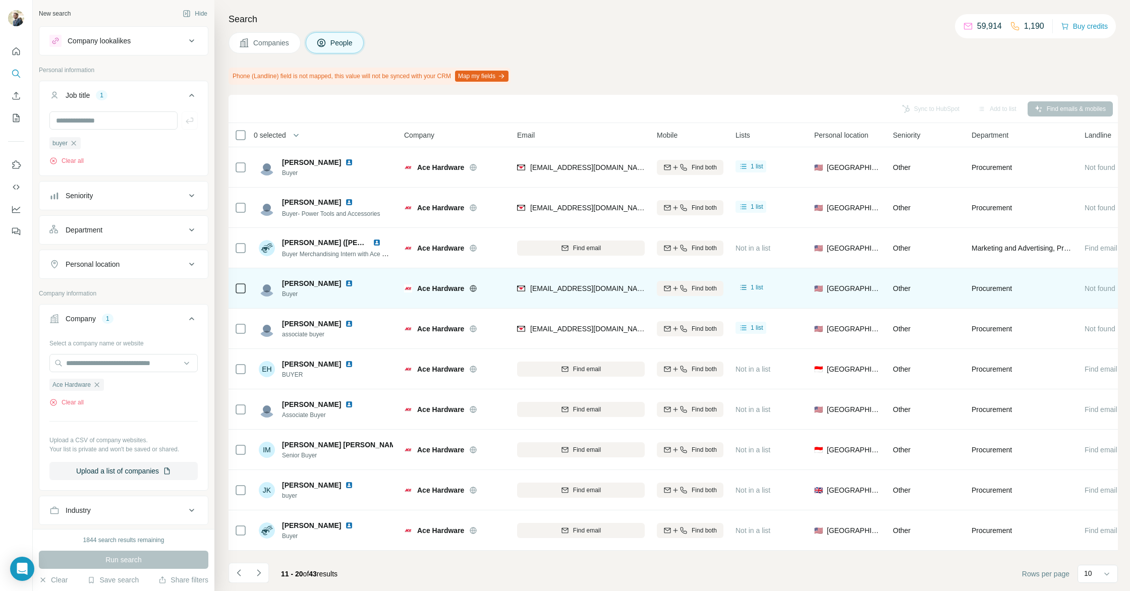
click at [345, 284] on img at bounding box center [349, 284] width 8 height 8
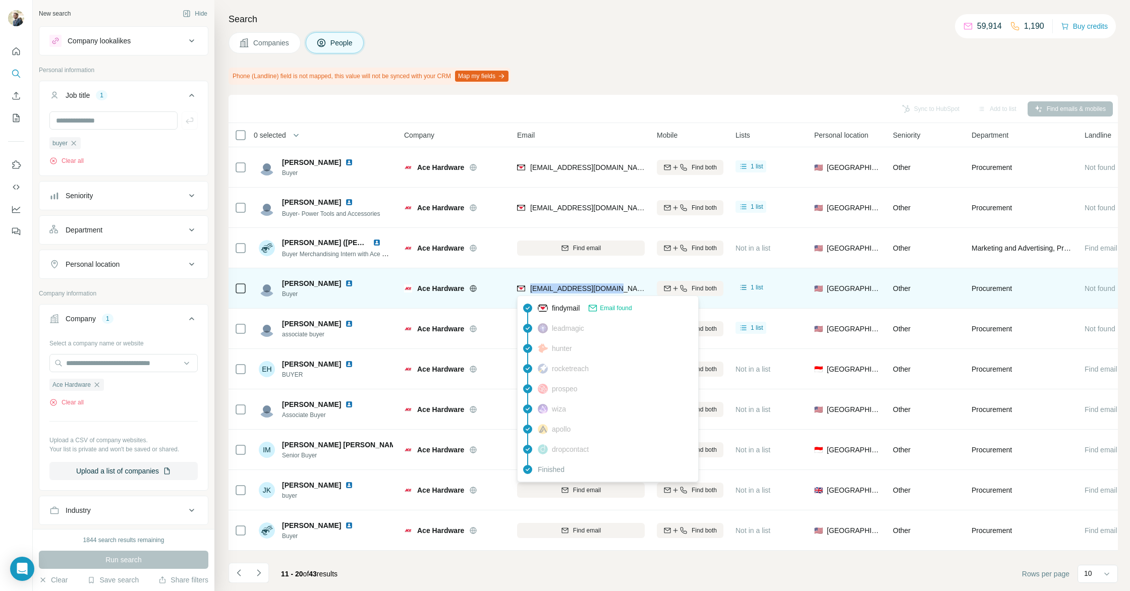
drag, startPoint x: 619, startPoint y: 289, endPoint x: 533, endPoint y: 290, distance: 85.3
click at [529, 290] on div "dzelis@acehardware.com" at bounding box center [581, 289] width 128 height 28
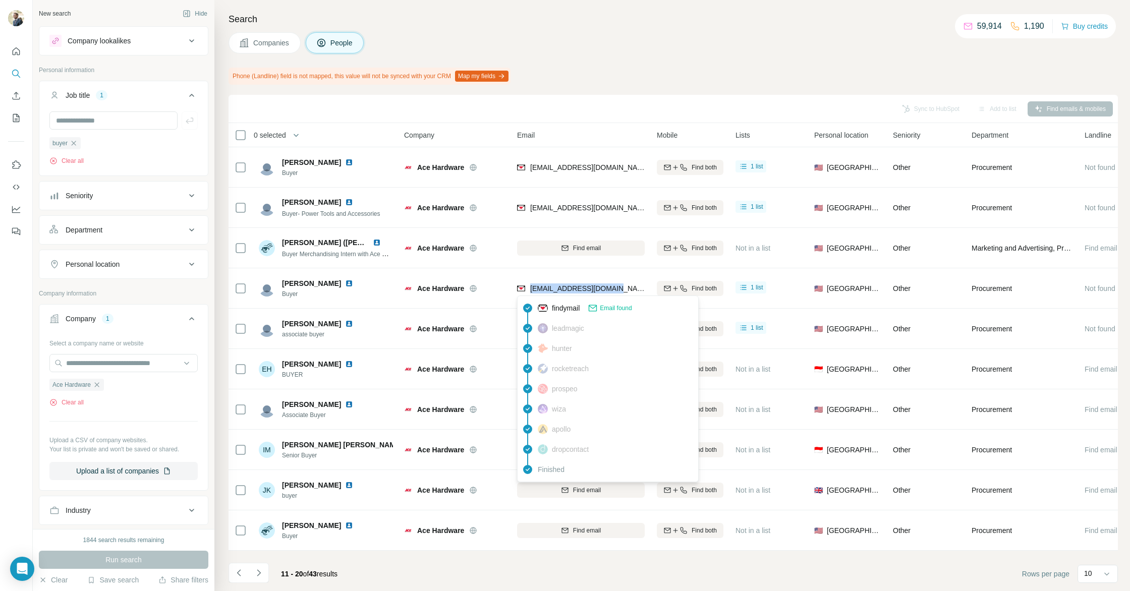
copy span "dzelis@acehardware.com"
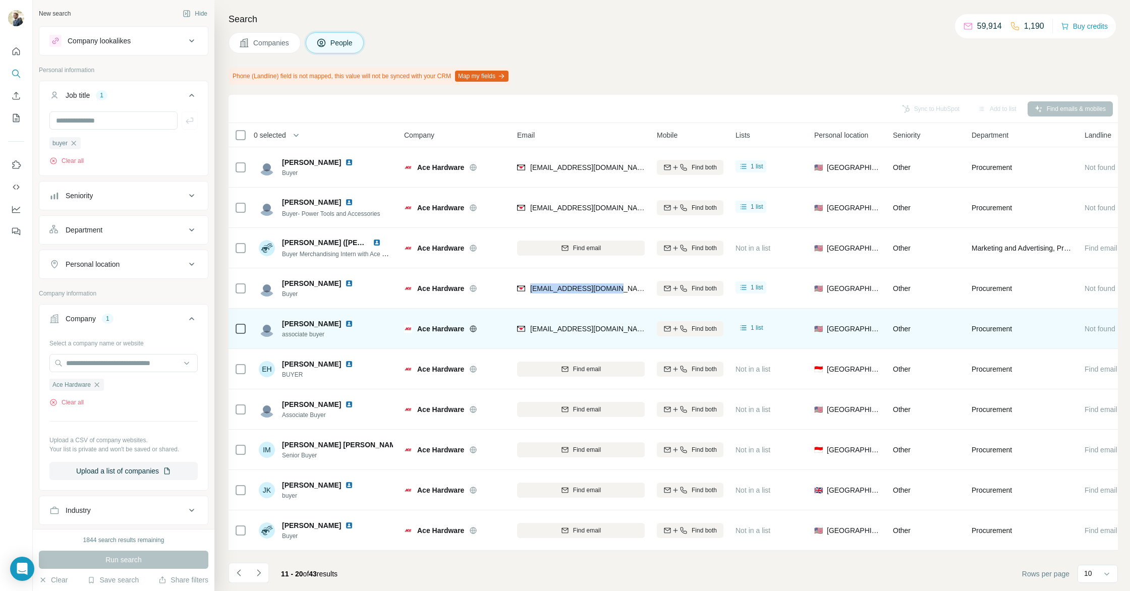
click at [345, 324] on img at bounding box center [349, 324] width 8 height 8
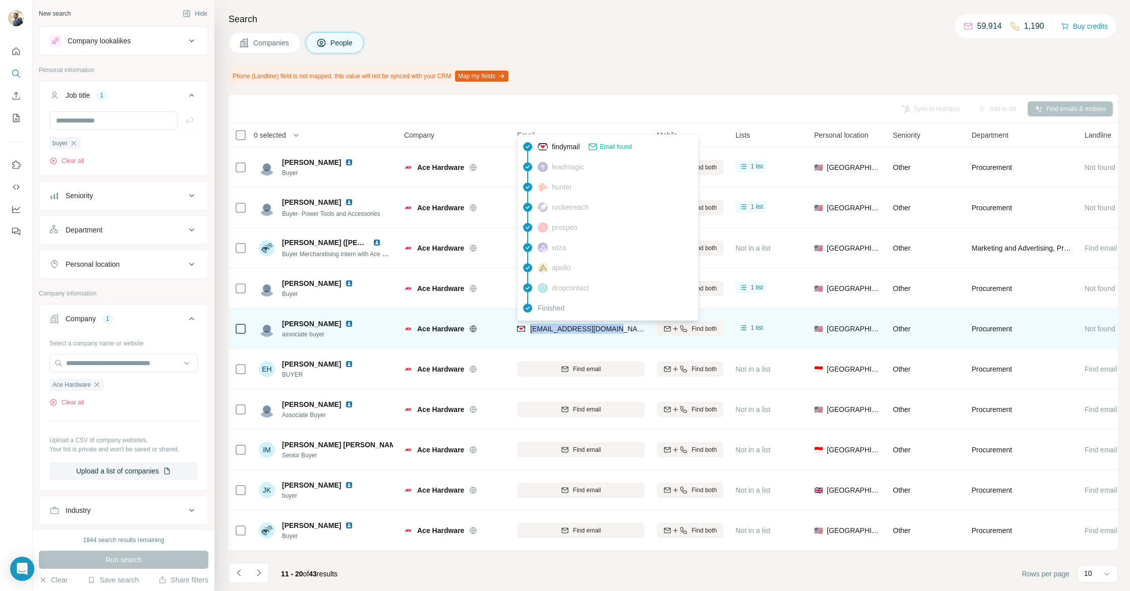
drag, startPoint x: 621, startPoint y: 327, endPoint x: 531, endPoint y: 329, distance: 89.4
click at [531, 330] on div "dsolak@acehardware.com" at bounding box center [581, 329] width 128 height 28
copy span "dsolak@acehardware.com"
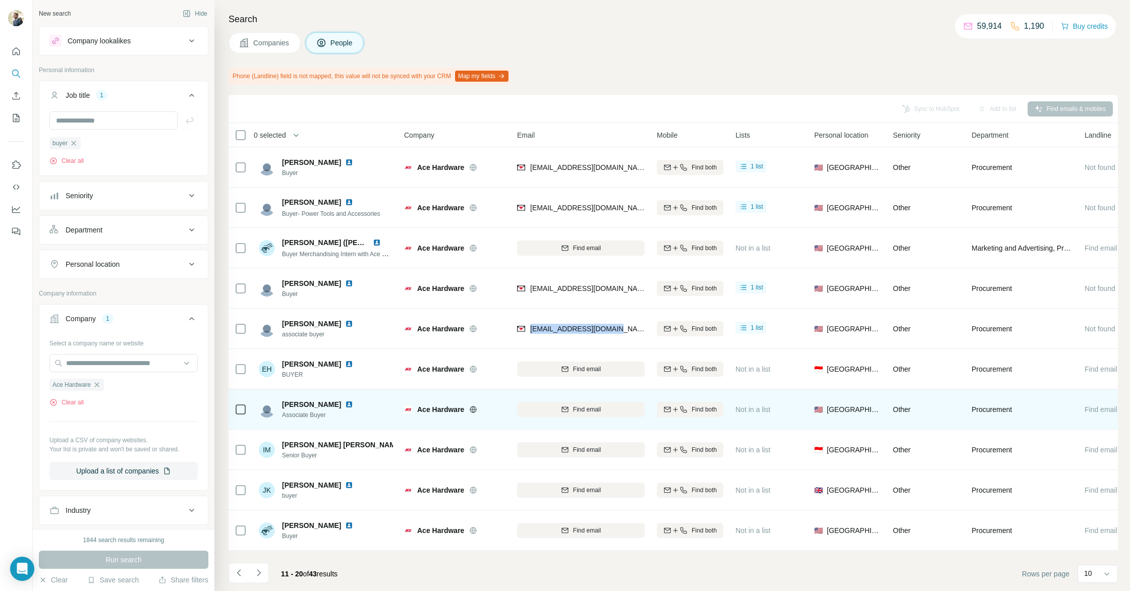
click at [345, 404] on img at bounding box center [349, 405] width 8 height 8
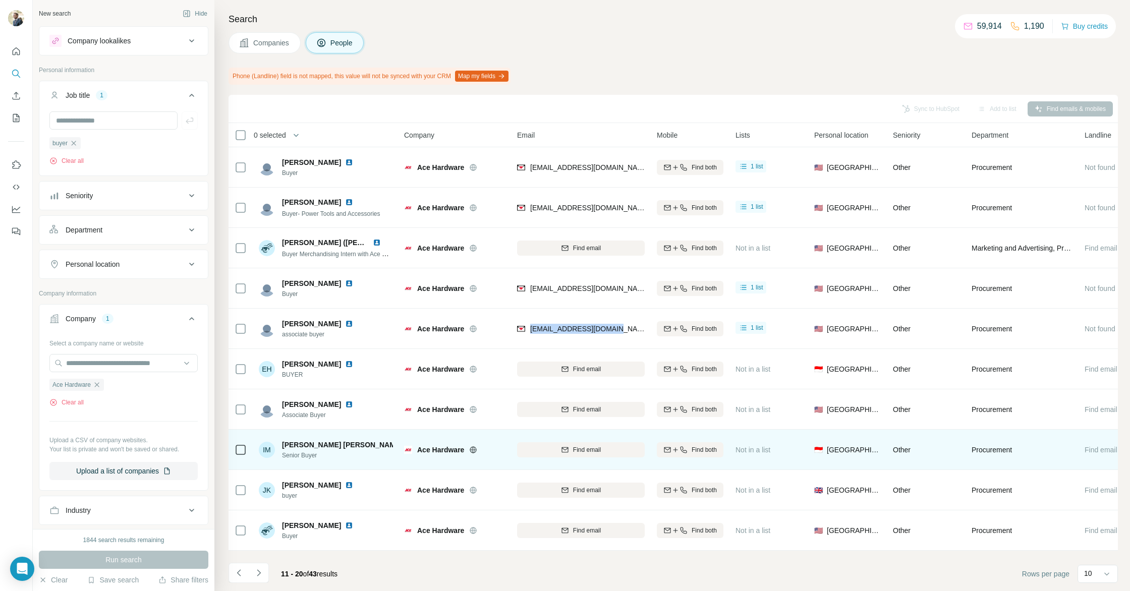
click at [407, 444] on img at bounding box center [411, 445] width 8 height 8
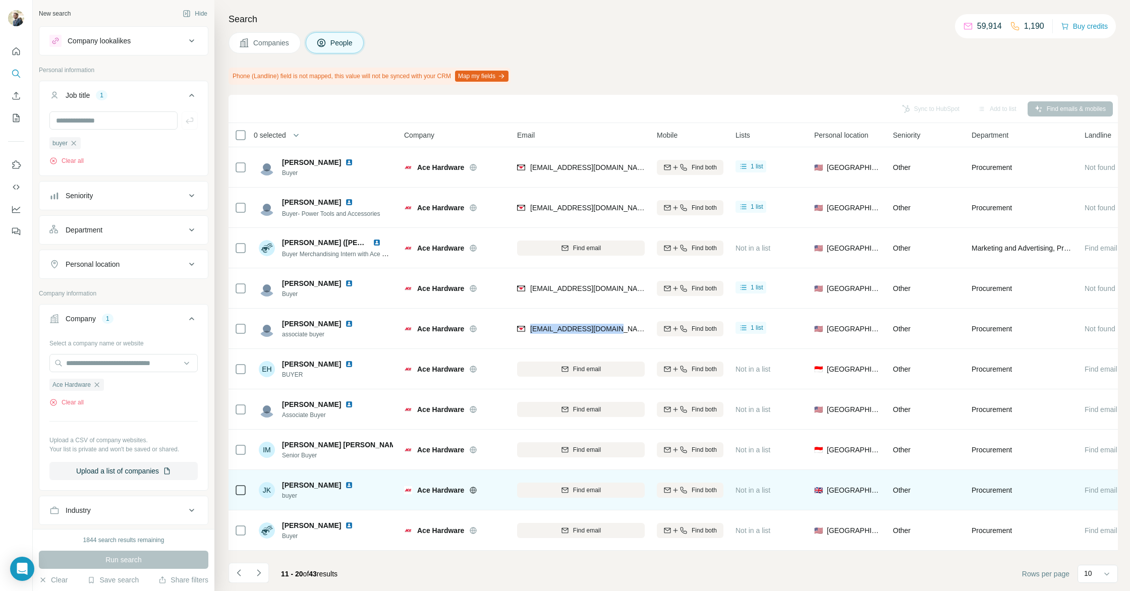
click at [345, 485] on img at bounding box center [349, 485] width 8 height 8
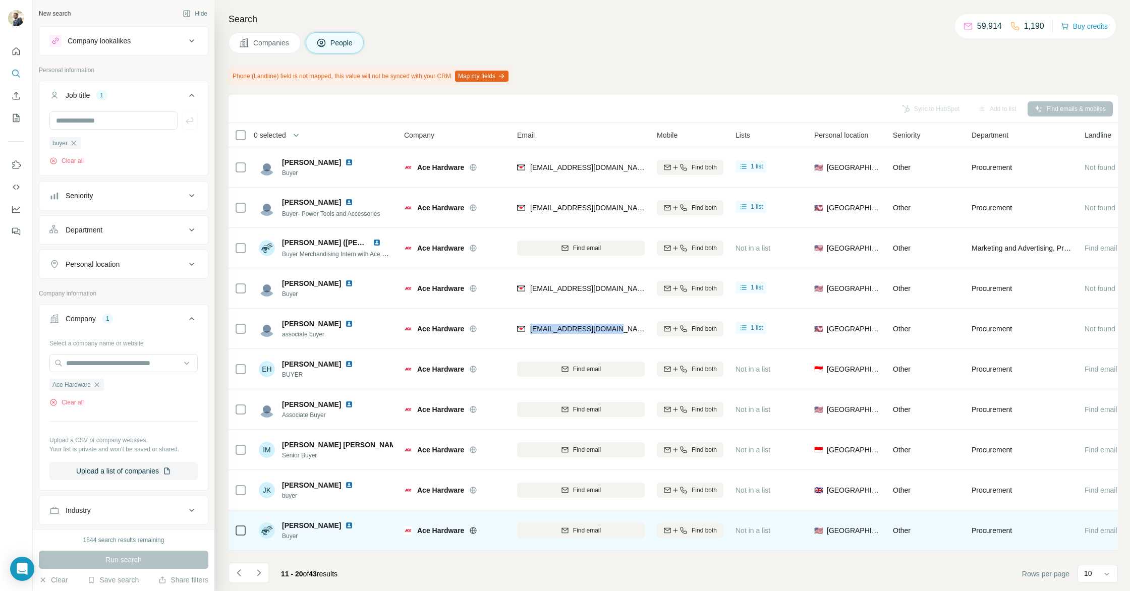
click at [345, 524] on img at bounding box center [349, 526] width 8 height 8
click at [556, 529] on div "Find email" at bounding box center [581, 530] width 128 height 9
click at [690, 39] on div "Companies People" at bounding box center [674, 42] width 890 height 21
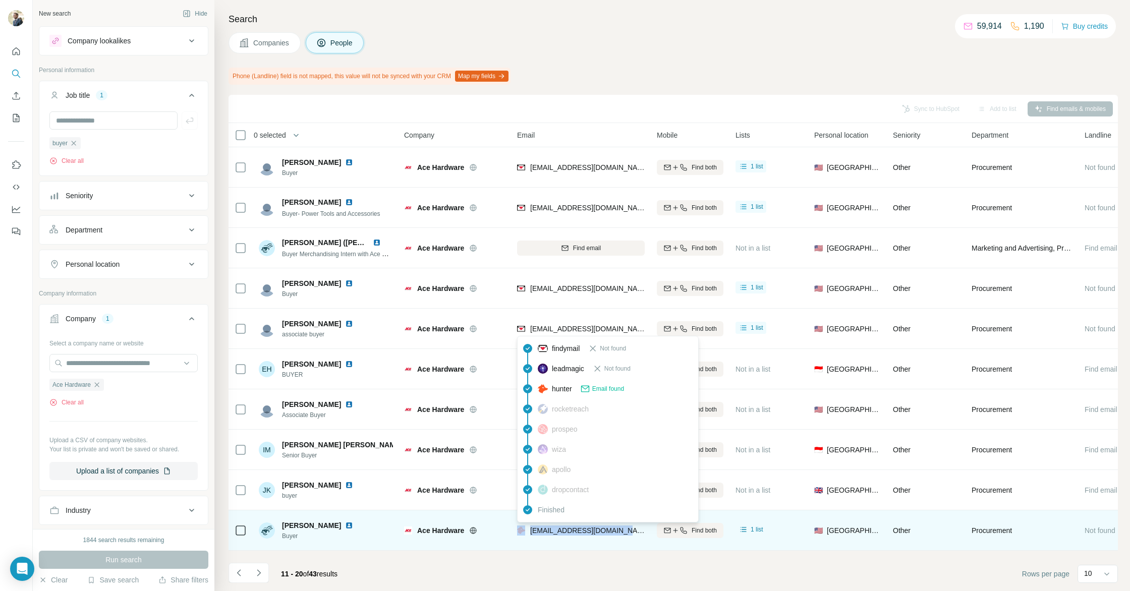
drag, startPoint x: 621, startPoint y: 530, endPoint x: 525, endPoint y: 533, distance: 96.0
click at [525, 533] on div "jtrevino@acehardware.com" at bounding box center [581, 531] width 128 height 28
copy div "jtrevino@acehardware.com"
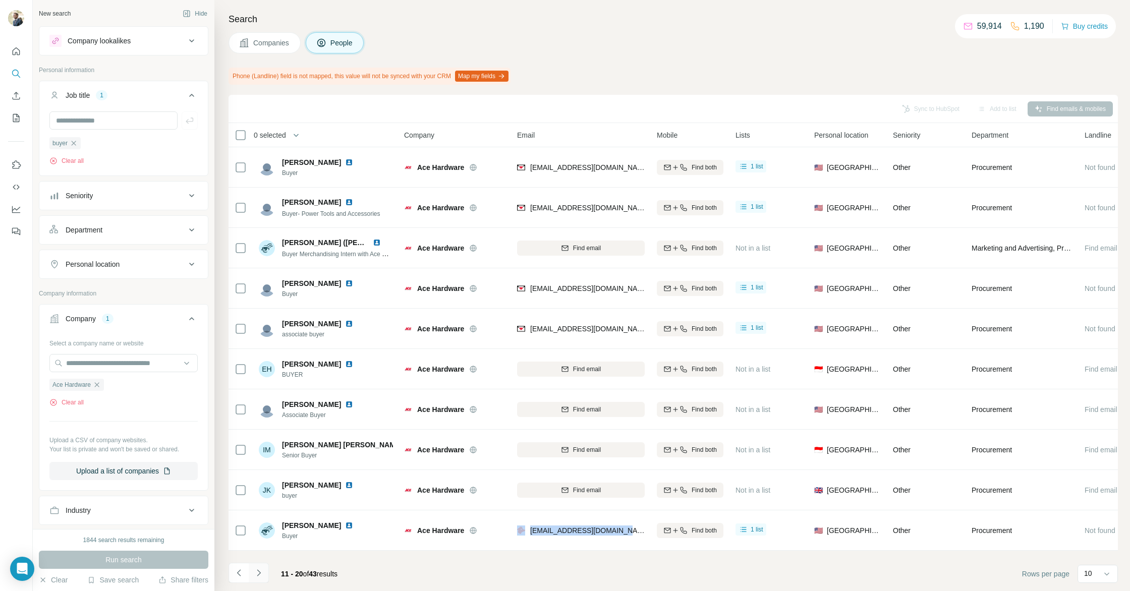
click at [257, 575] on icon "Navigate to next page" at bounding box center [259, 573] width 4 height 7
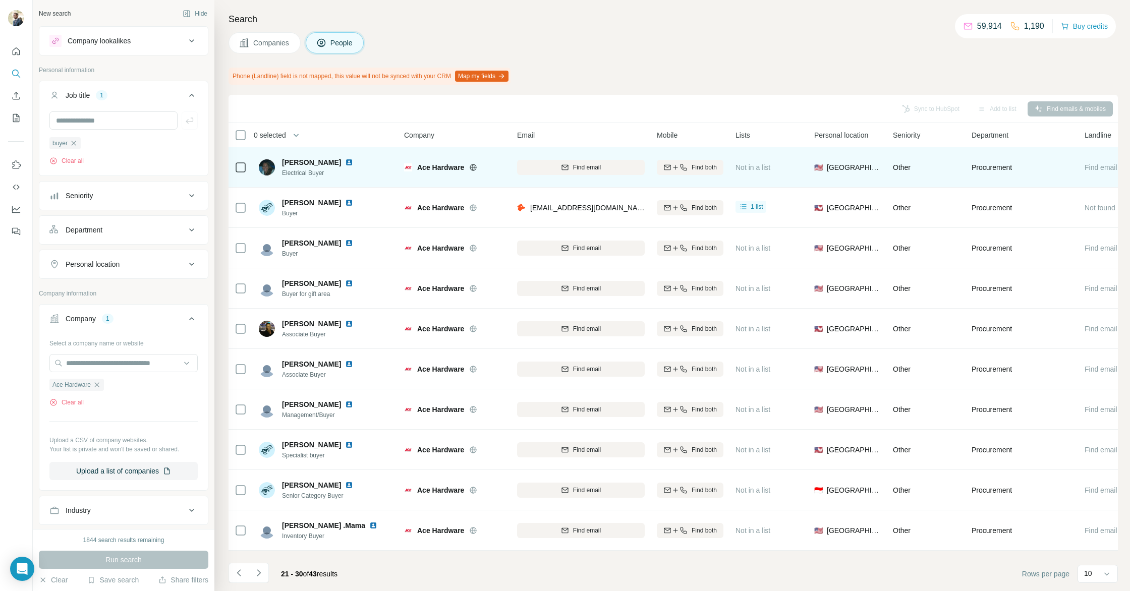
click at [345, 161] on img at bounding box center [349, 162] width 8 height 8
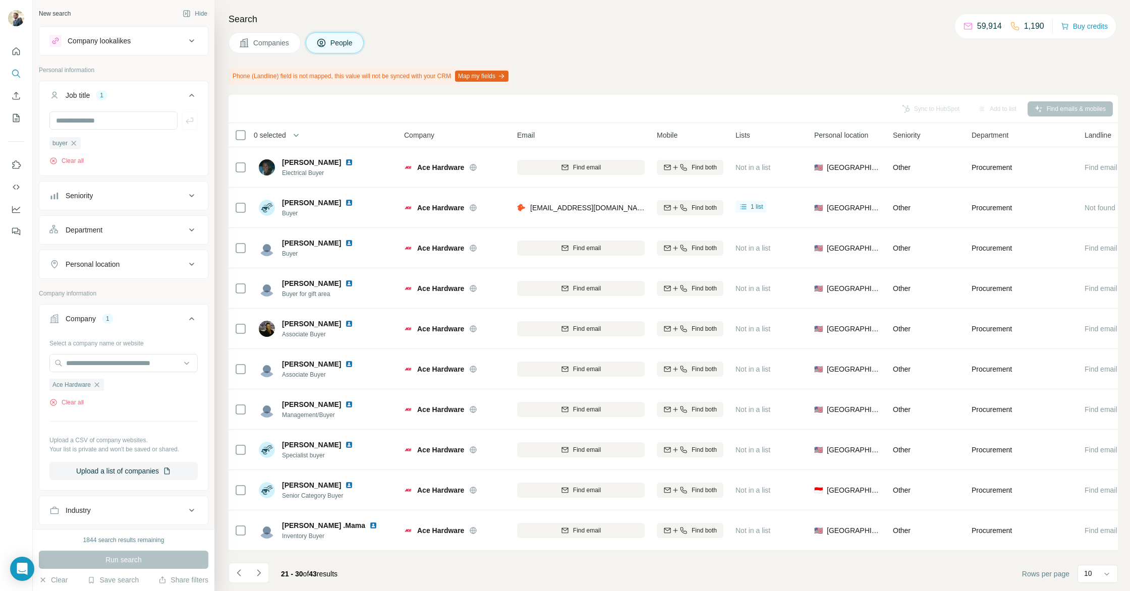
click at [659, 55] on div "Search Companies People Phone (Landline) field is not mapped, this value will n…" at bounding box center [672, 295] width 916 height 591
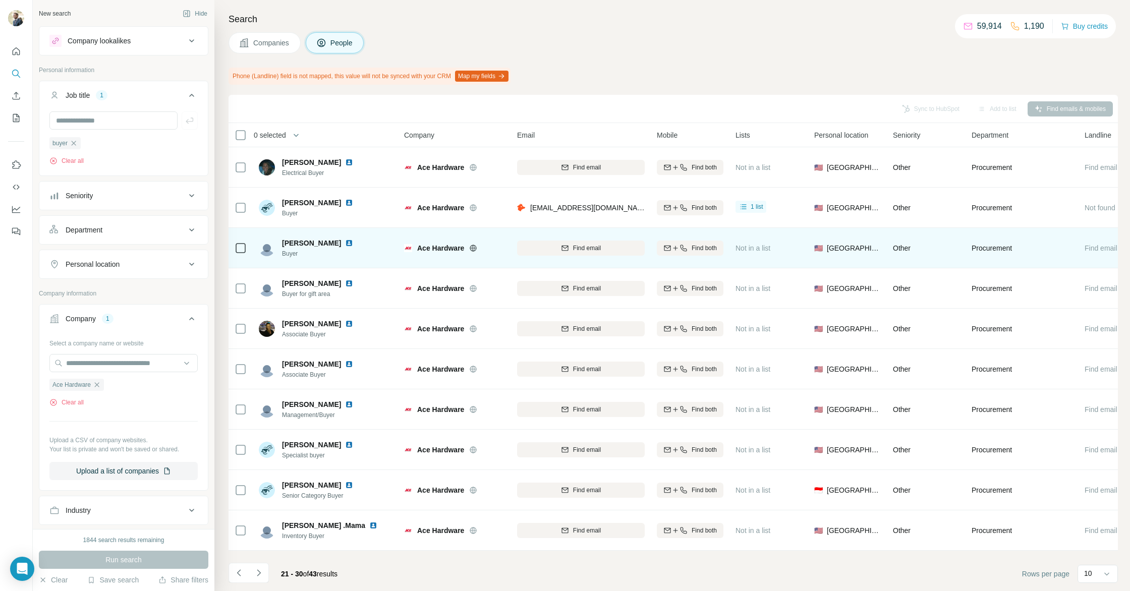
click at [345, 245] on img at bounding box center [349, 243] width 8 height 8
click at [622, 254] on button "Find email" at bounding box center [581, 248] width 128 height 15
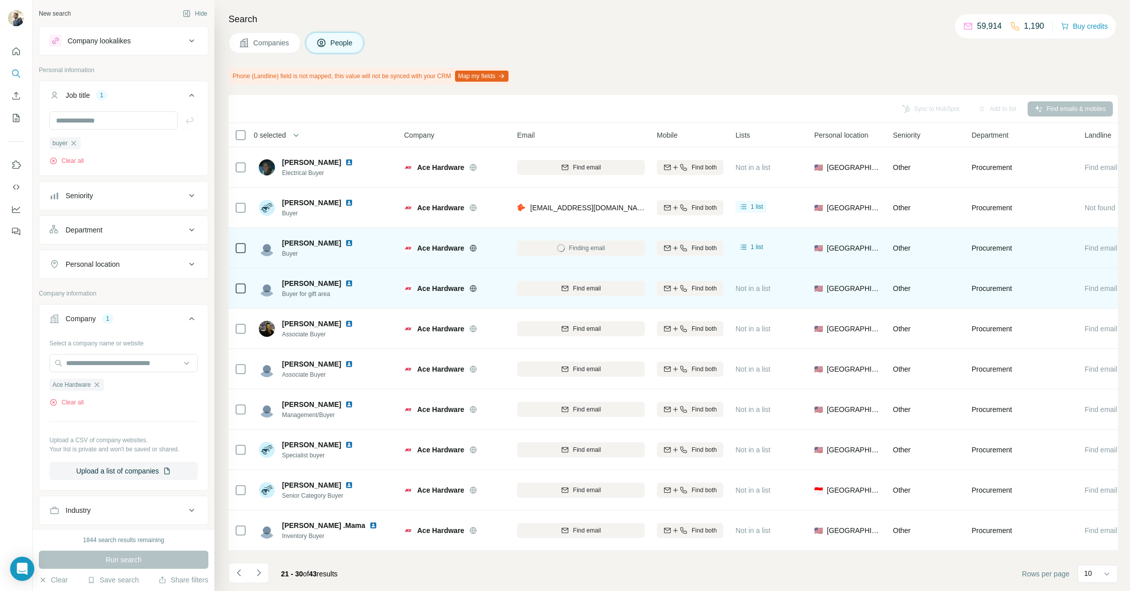
click at [345, 282] on img at bounding box center [349, 284] width 8 height 8
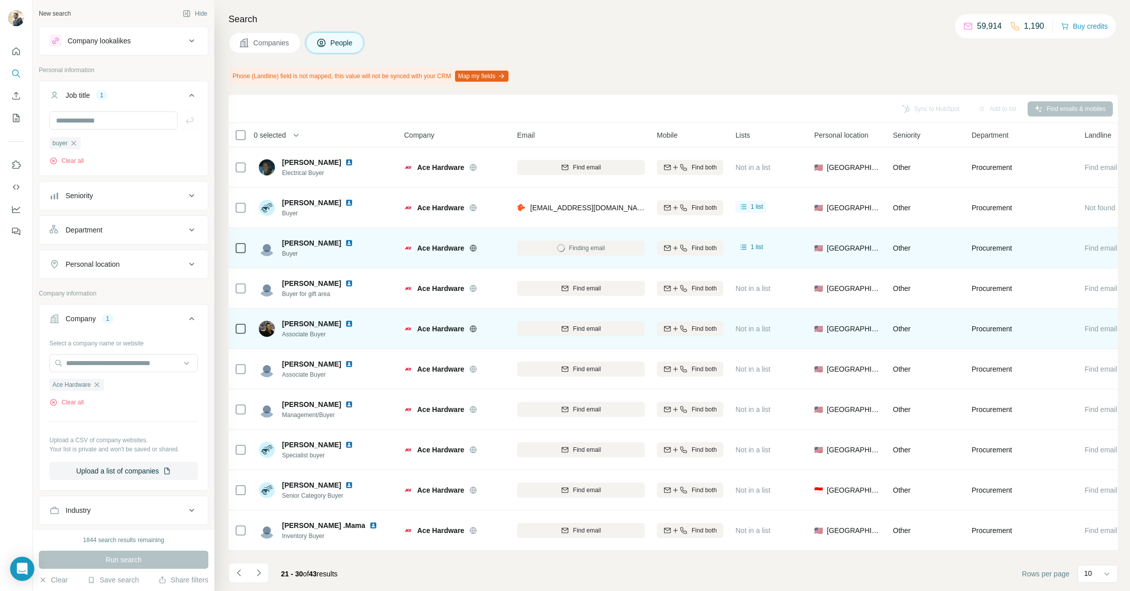
click at [345, 325] on img at bounding box center [349, 324] width 8 height 8
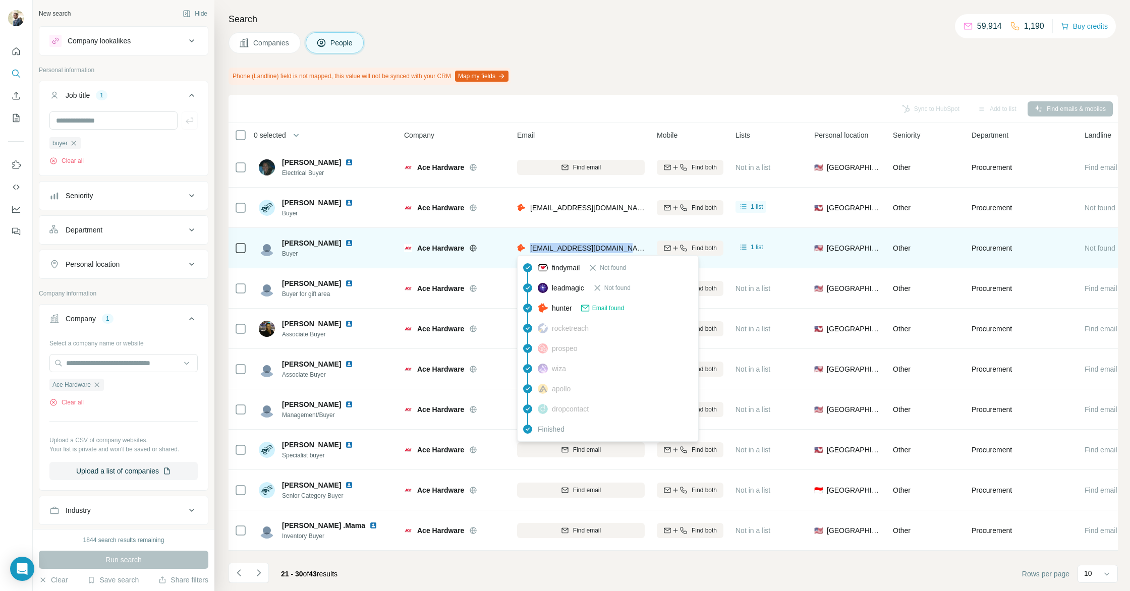
drag, startPoint x: 630, startPoint y: 247, endPoint x: 530, endPoint y: 250, distance: 99.5
click at [530, 250] on div "jswanson@acehardware.com" at bounding box center [581, 248] width 128 height 28
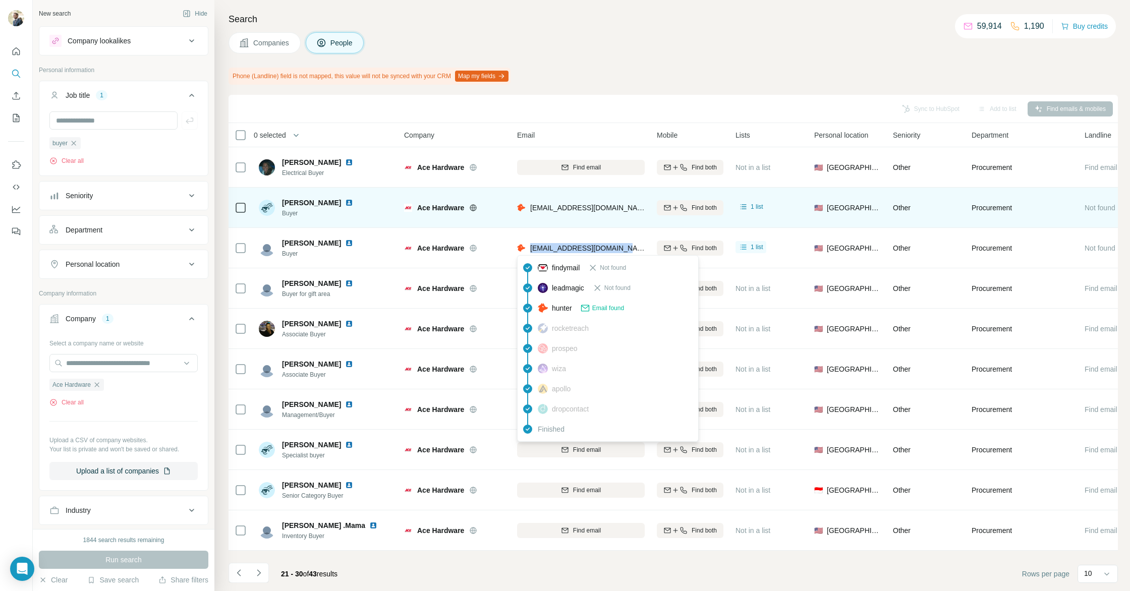
copy span "jswanson@acehardware.com"
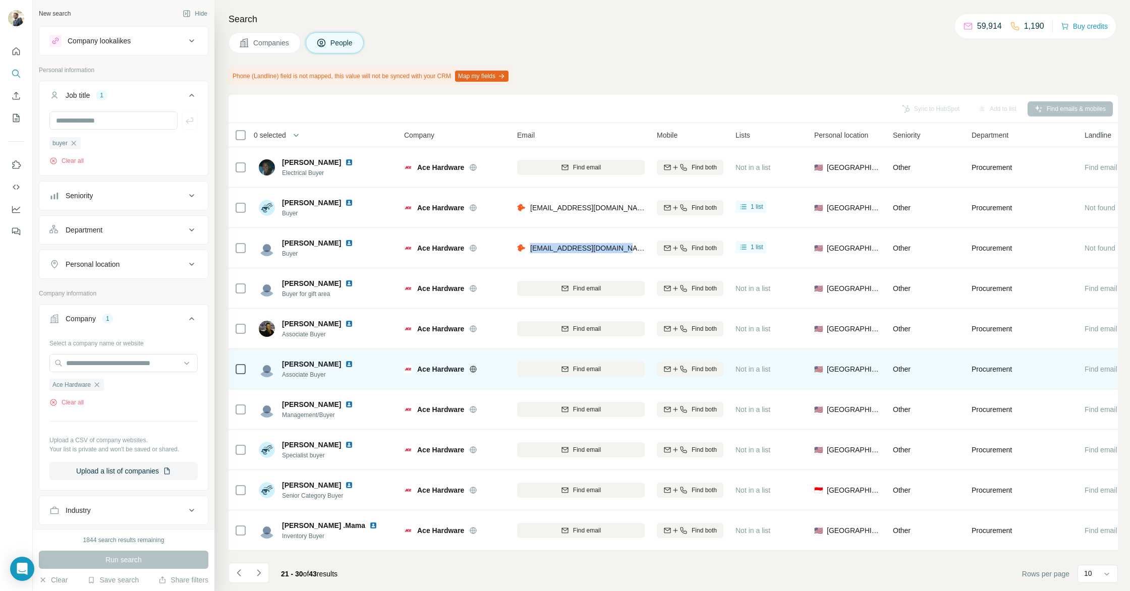
click at [345, 364] on img at bounding box center [349, 364] width 8 height 8
click at [581, 373] on span "Find email" at bounding box center [587, 369] width 28 height 9
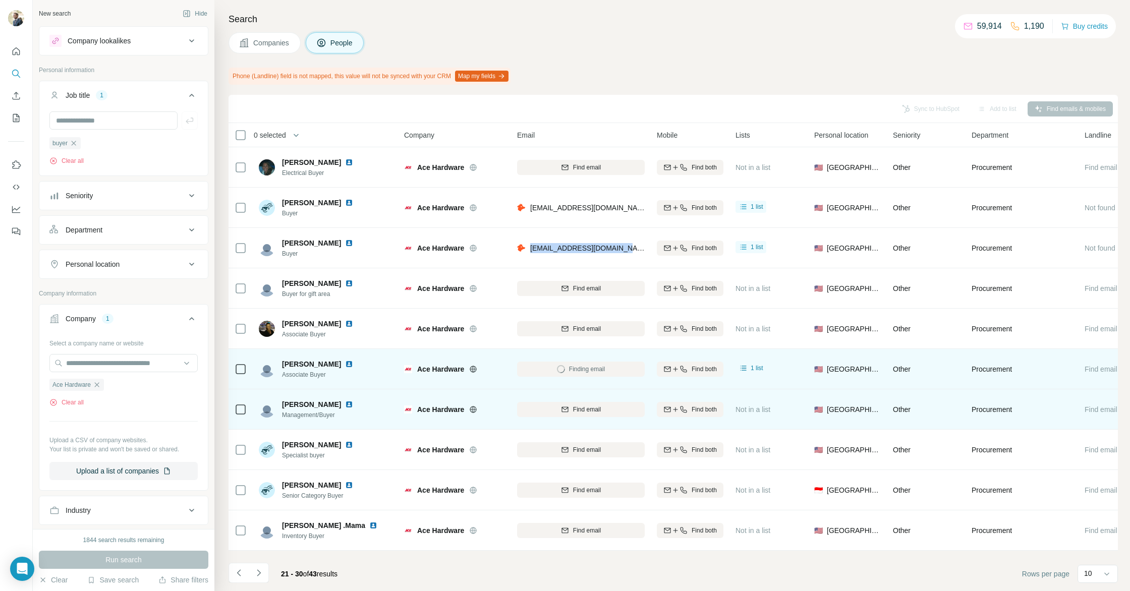
click at [345, 405] on img at bounding box center [349, 405] width 8 height 8
click at [583, 414] on span "Find email" at bounding box center [587, 409] width 28 height 9
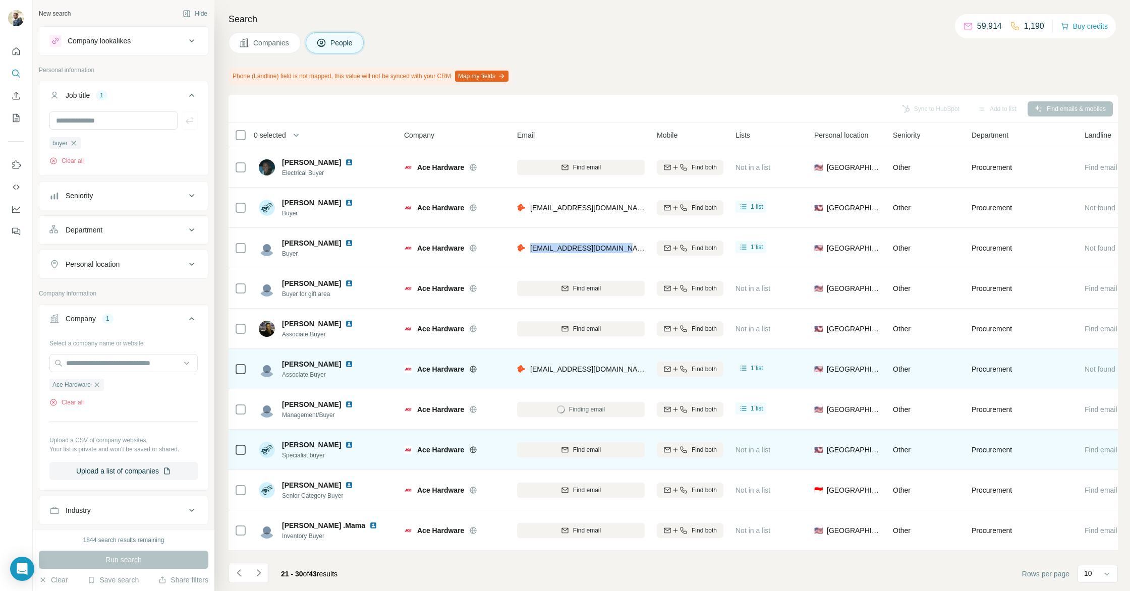
click at [347, 444] on img at bounding box center [349, 445] width 8 height 8
click at [345, 444] on img at bounding box center [349, 445] width 8 height 8
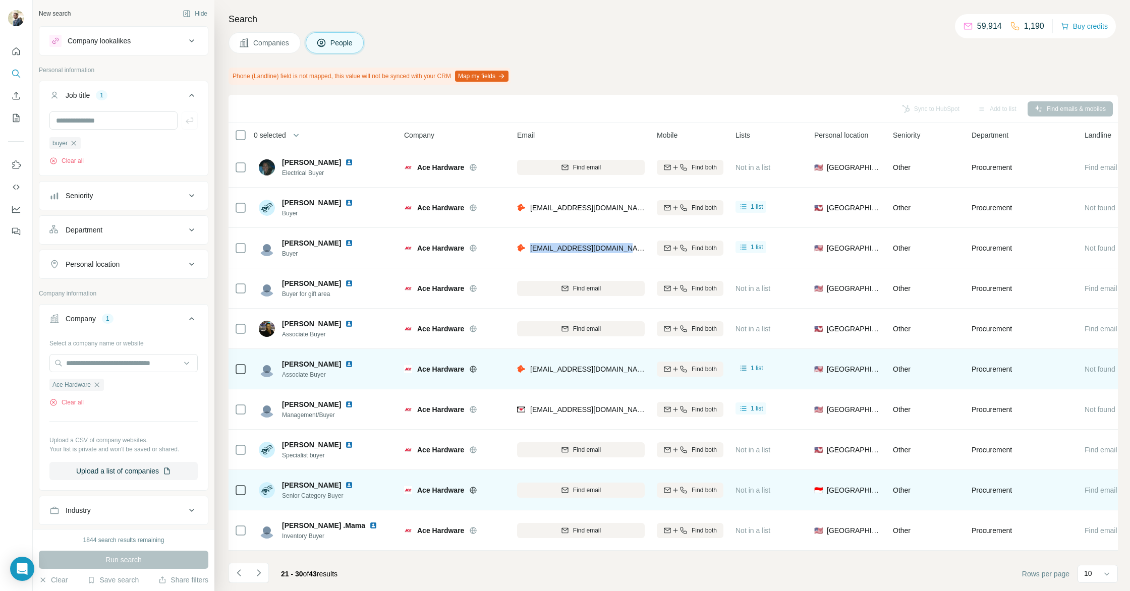
click at [345, 484] on img at bounding box center [349, 485] width 8 height 8
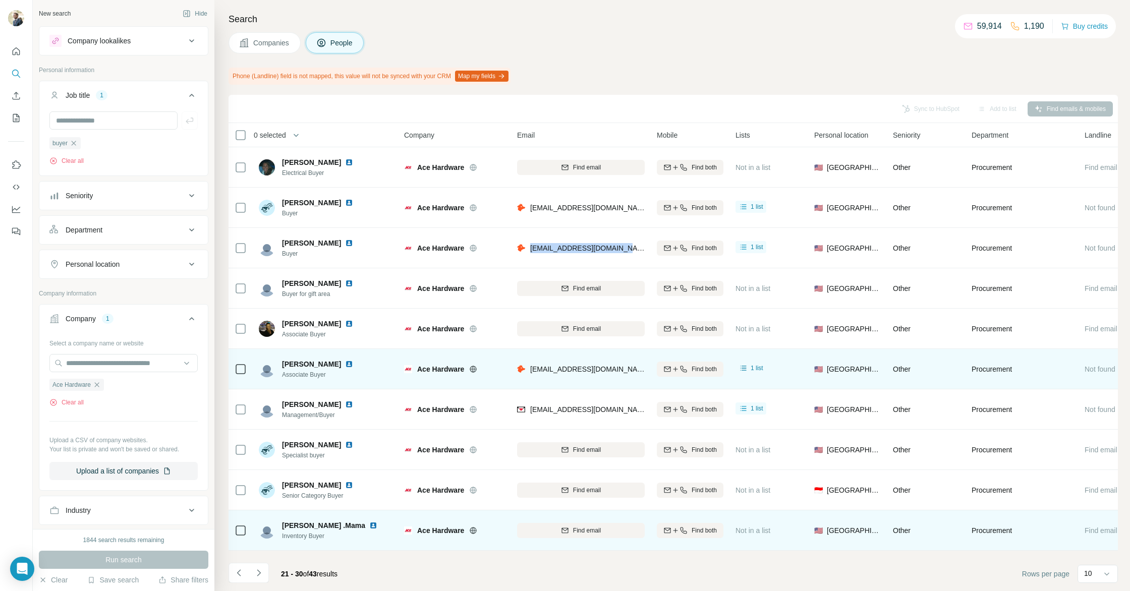
click at [369, 524] on img at bounding box center [373, 526] width 8 height 8
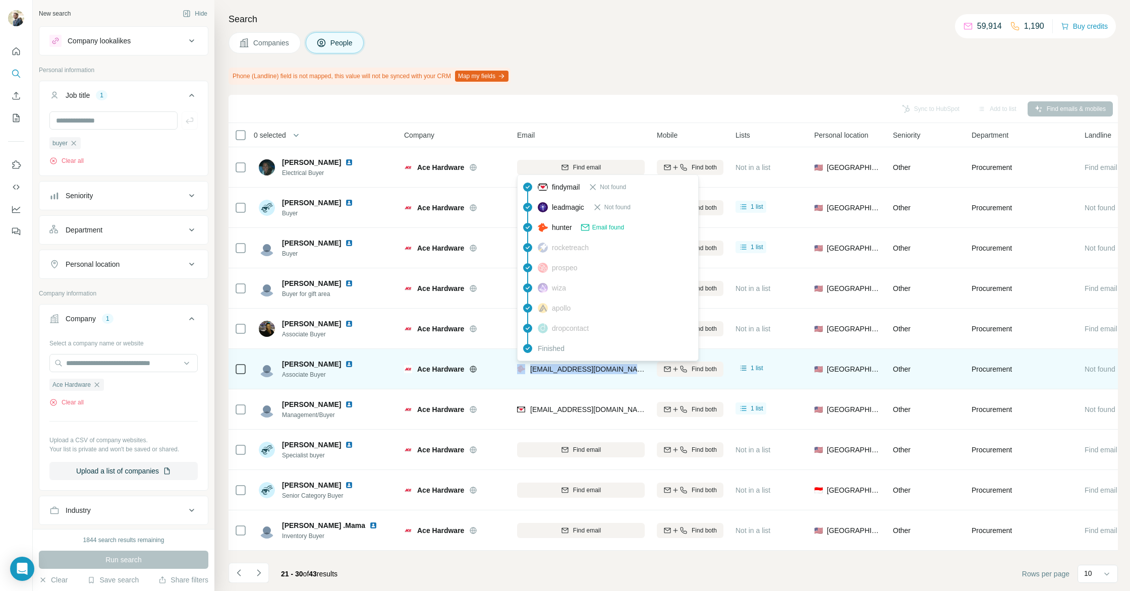
drag, startPoint x: 632, startPoint y: 370, endPoint x: 527, endPoint y: 373, distance: 105.0
click at [527, 373] on div "lkurowski@acehardware.com" at bounding box center [581, 369] width 128 height 28
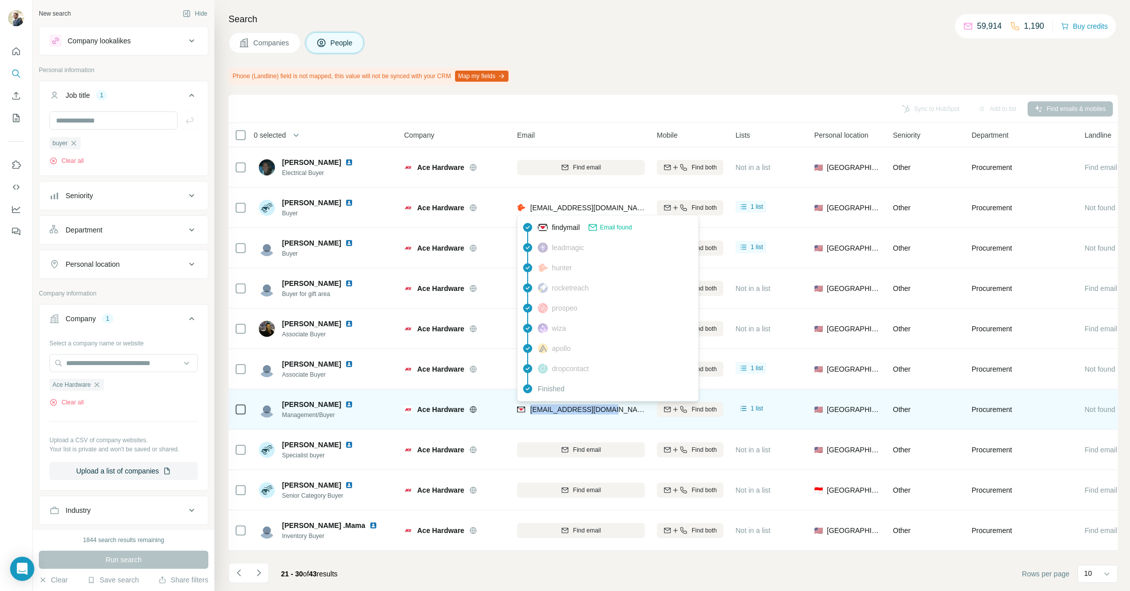
drag, startPoint x: 618, startPoint y: 408, endPoint x: 531, endPoint y: 410, distance: 87.3
click at [531, 410] on span "mbazo@acehardware.com" at bounding box center [590, 410] width 120 height 8
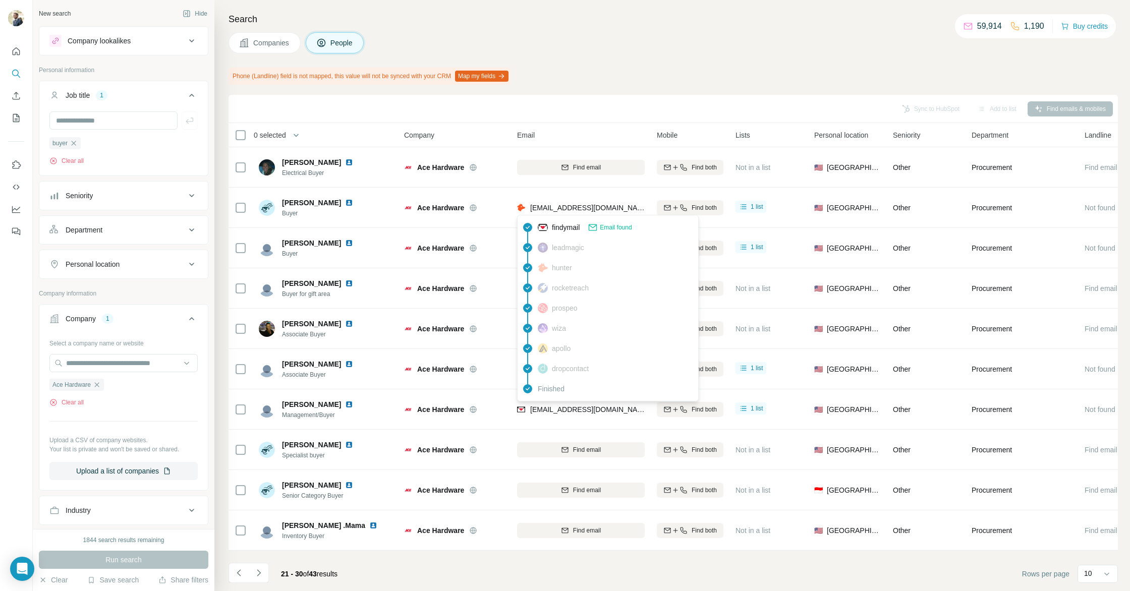
click at [430, 585] on footer "21 - 30 of 43 results Rows per page 10" at bounding box center [674, 574] width 890 height 34
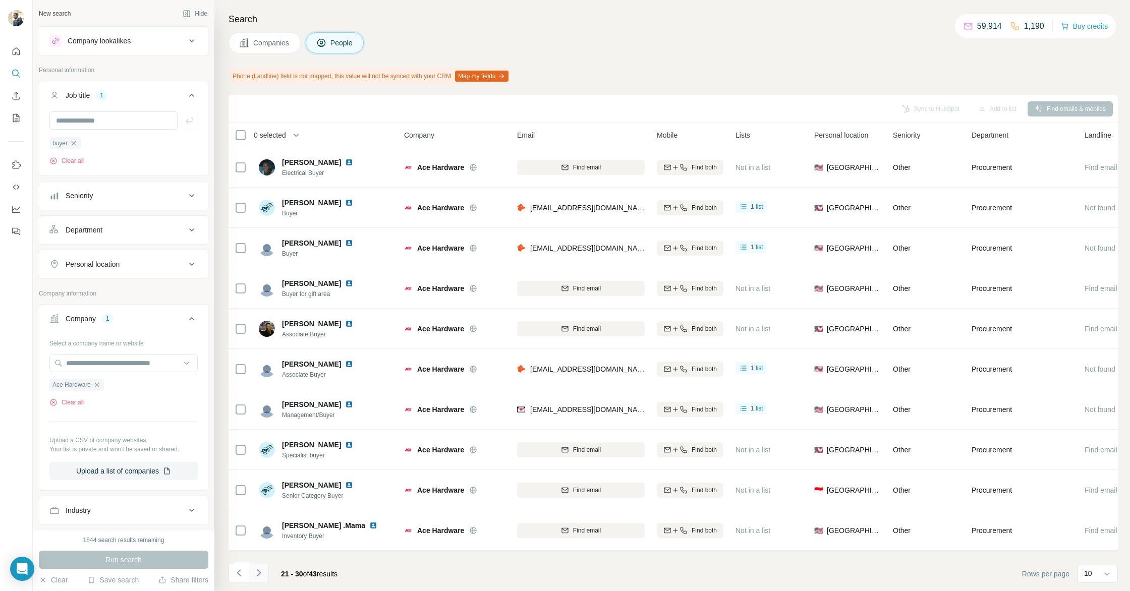
click at [256, 576] on icon "Navigate to next page" at bounding box center [259, 573] width 10 height 10
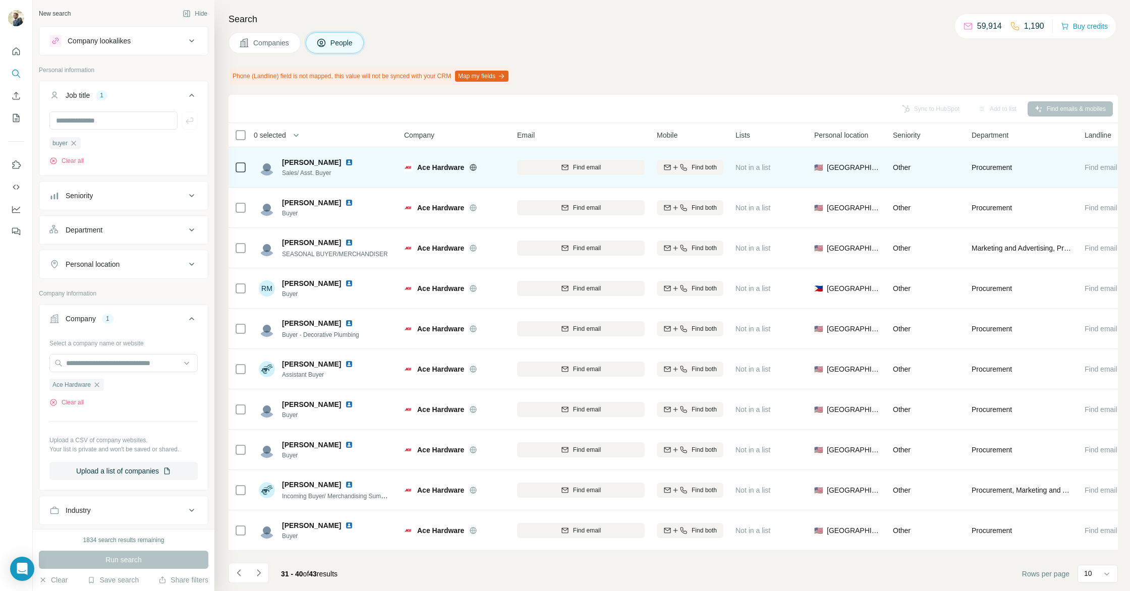
click at [345, 161] on img at bounding box center [349, 162] width 8 height 8
click at [596, 165] on span "Find email" at bounding box center [587, 167] width 28 height 9
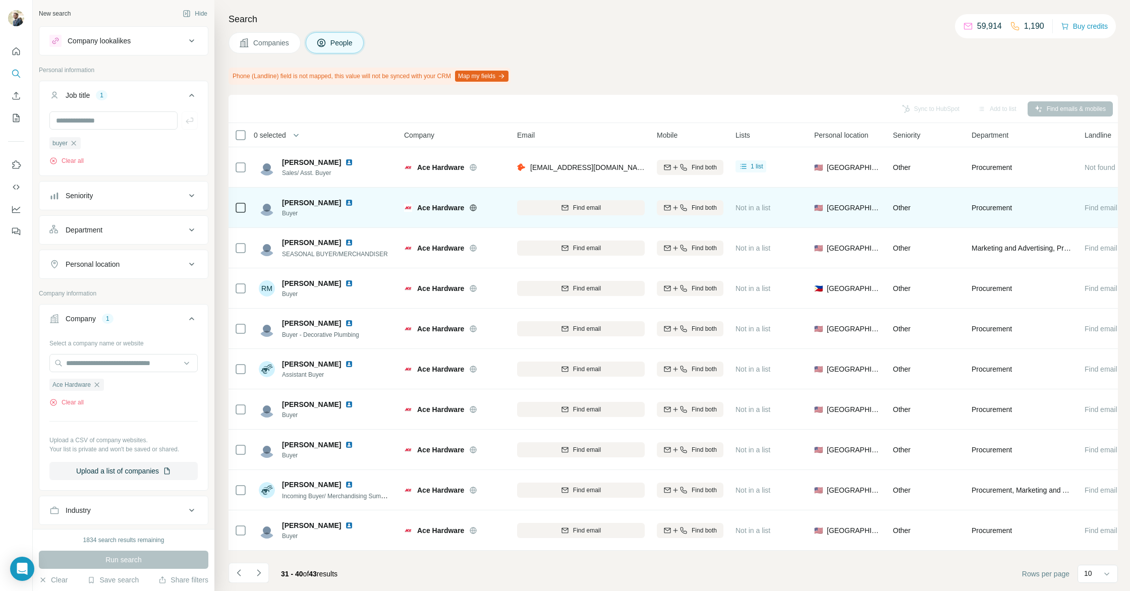
click at [345, 199] on img at bounding box center [349, 203] width 8 height 8
click at [585, 211] on span "Find email" at bounding box center [587, 207] width 28 height 9
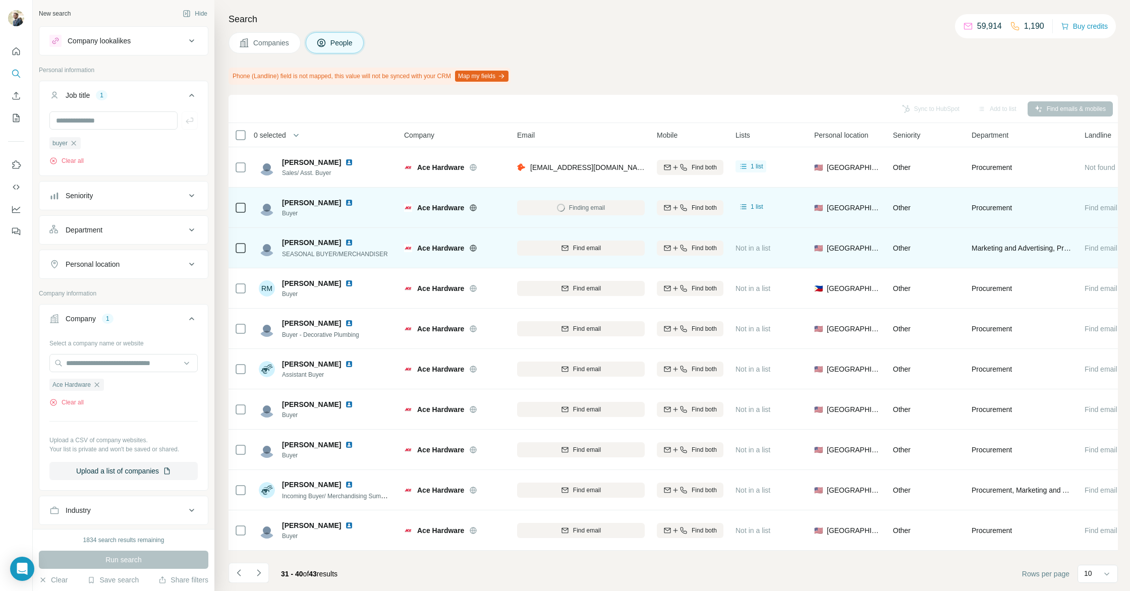
click at [347, 241] on img at bounding box center [349, 243] width 8 height 8
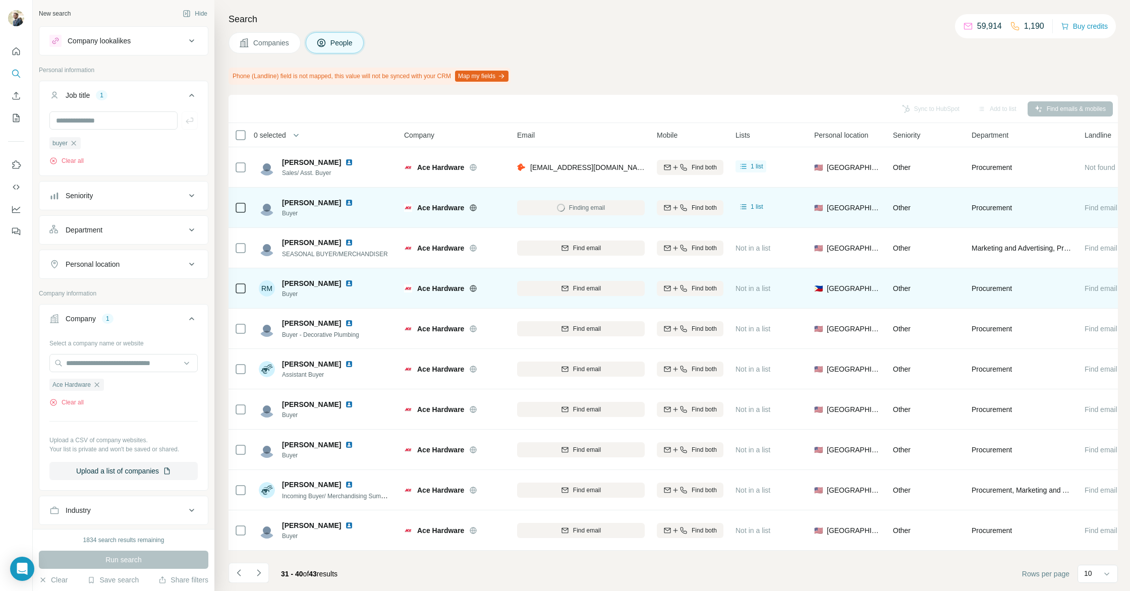
click at [353, 285] on img at bounding box center [349, 284] width 8 height 8
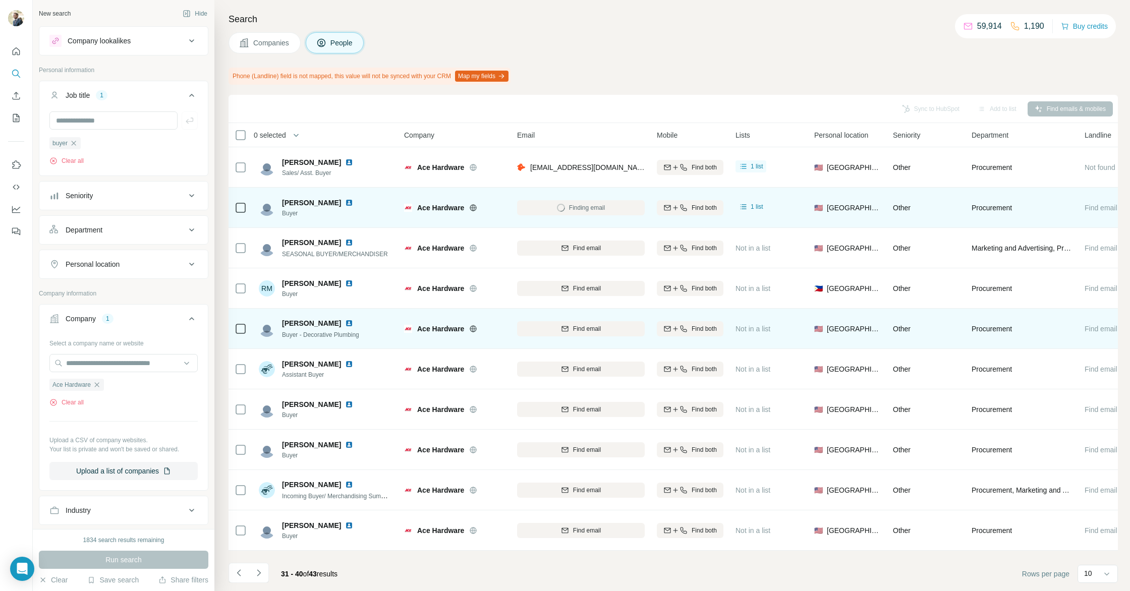
click at [345, 322] on img at bounding box center [349, 323] width 8 height 8
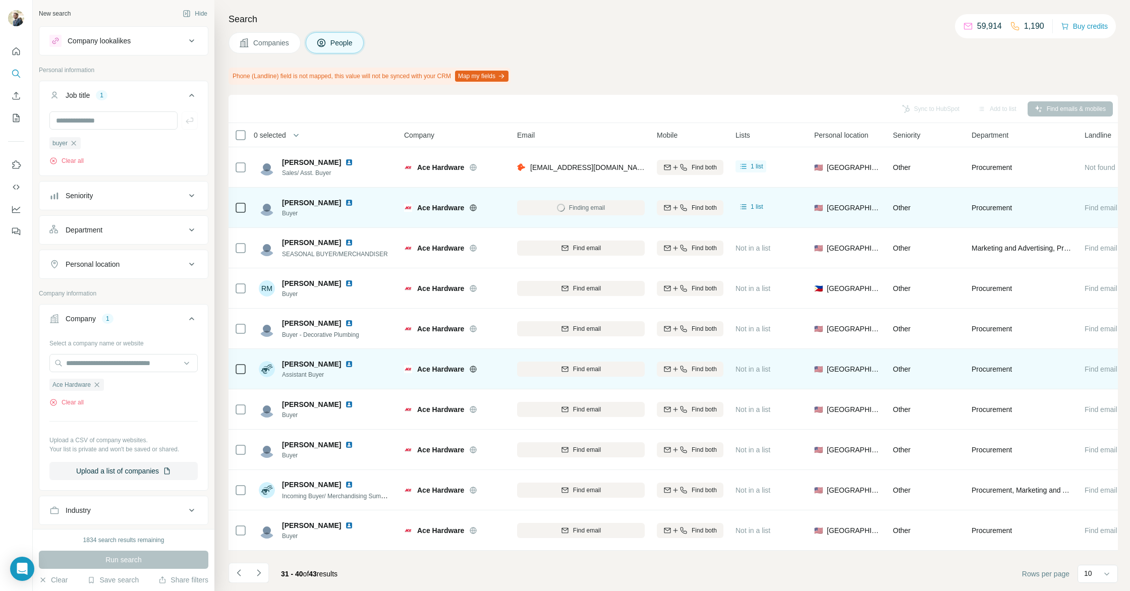
click at [345, 364] on img at bounding box center [349, 364] width 8 height 8
click at [524, 370] on div "Find email" at bounding box center [581, 369] width 128 height 9
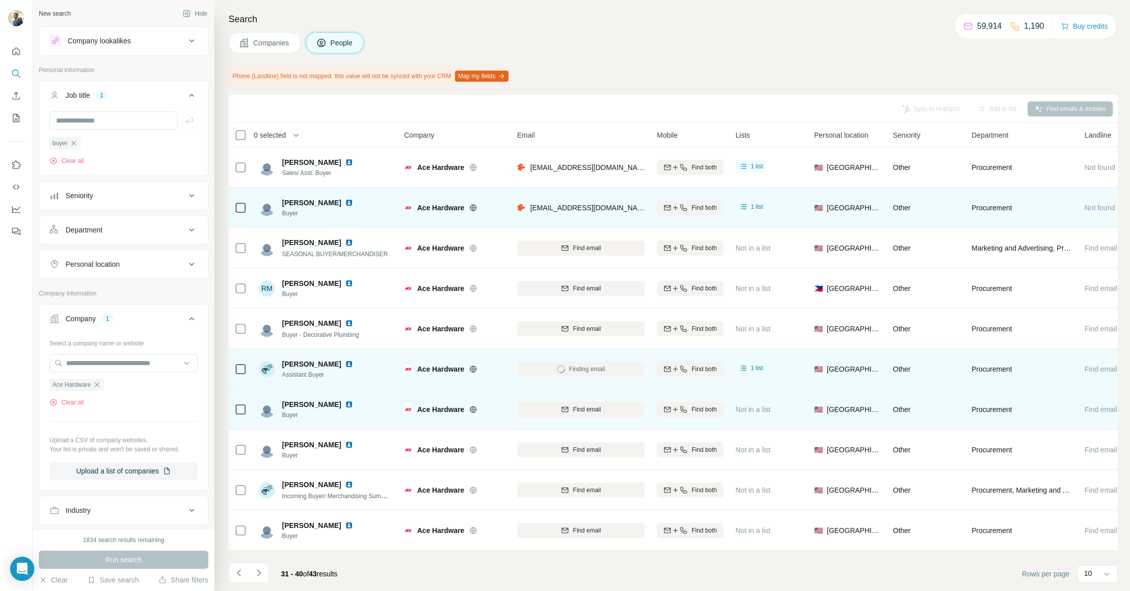
click at [345, 403] on img at bounding box center [349, 405] width 8 height 8
click at [558, 404] on button "Find email" at bounding box center [581, 409] width 128 height 15
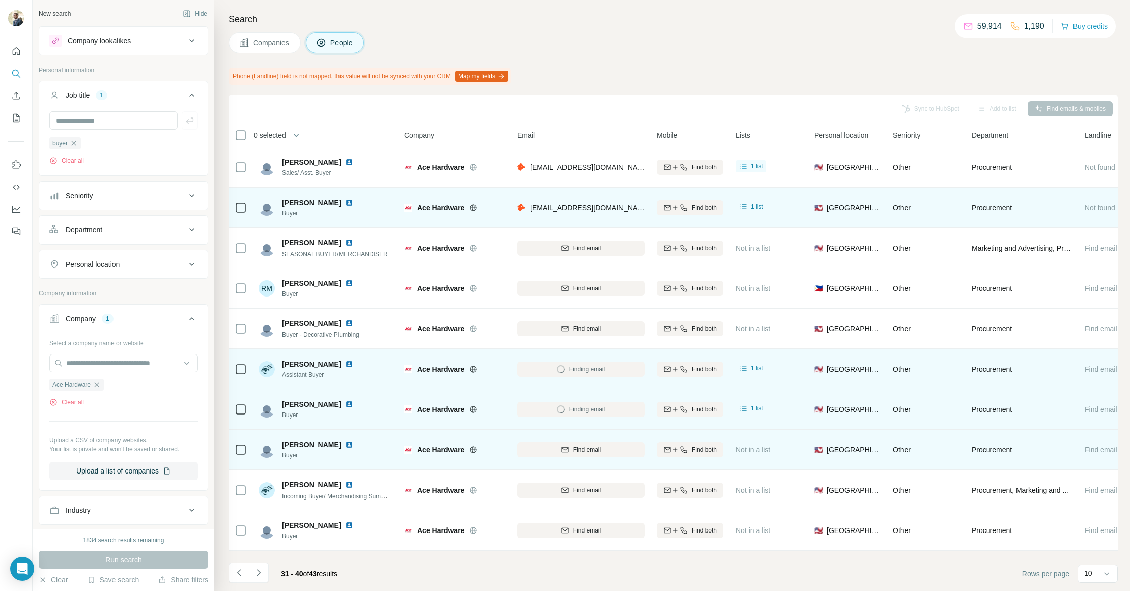
click at [345, 445] on img at bounding box center [349, 445] width 8 height 8
click at [345, 446] on img at bounding box center [349, 445] width 8 height 8
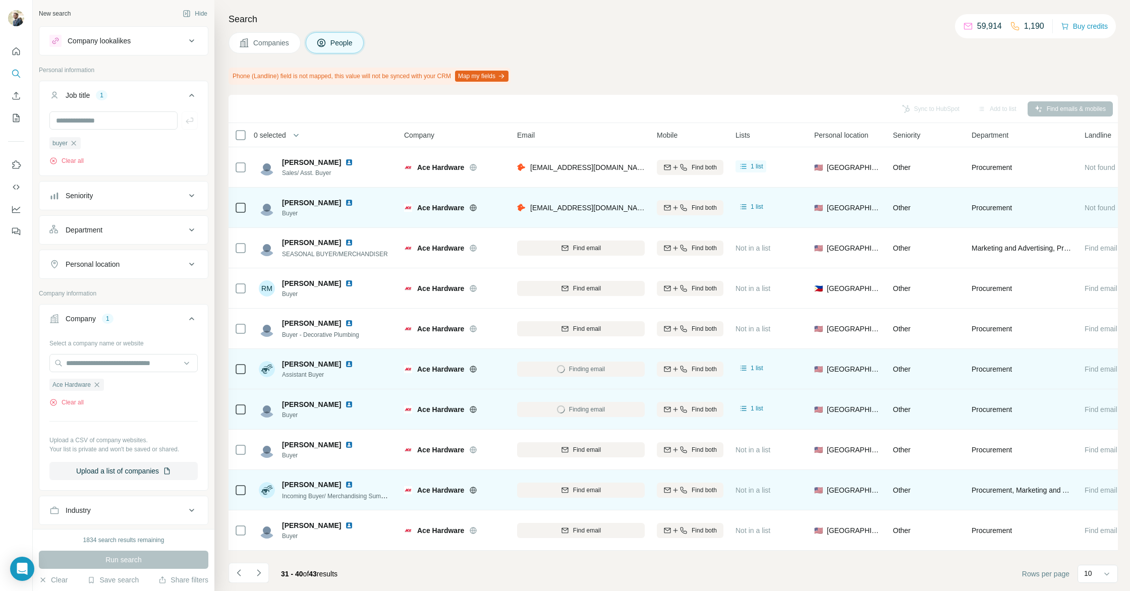
click at [347, 487] on img at bounding box center [349, 485] width 8 height 8
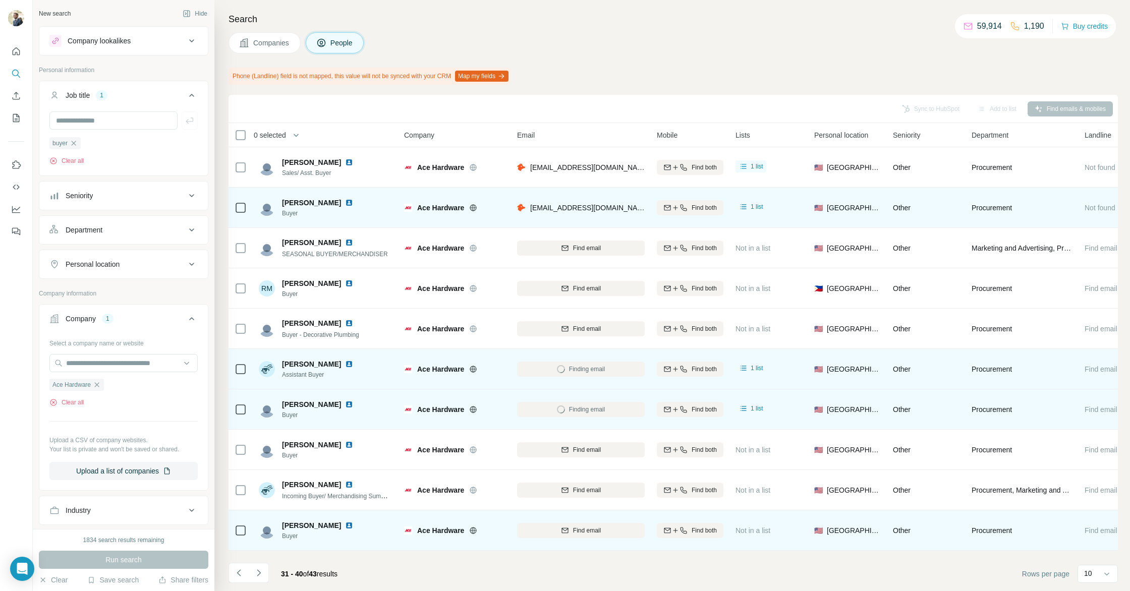
click at [345, 524] on img at bounding box center [349, 526] width 8 height 8
click at [551, 535] on div "Find email" at bounding box center [581, 530] width 128 height 9
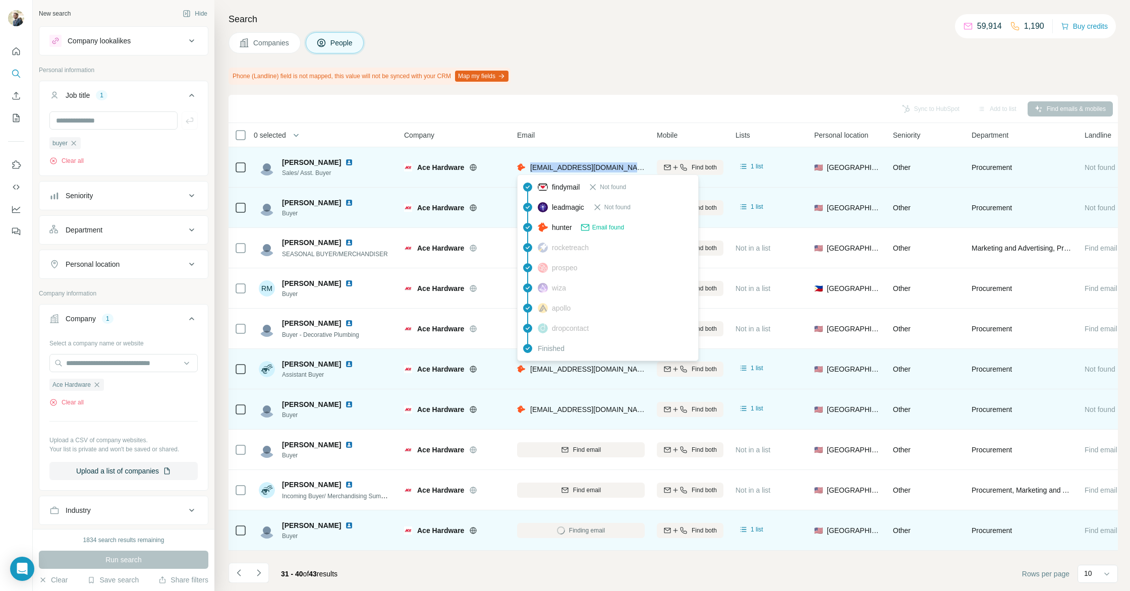
drag, startPoint x: 628, startPoint y: 167, endPoint x: 529, endPoint y: 168, distance: 98.4
click at [529, 169] on div "pfretwell@acehardware.com" at bounding box center [581, 167] width 128 height 28
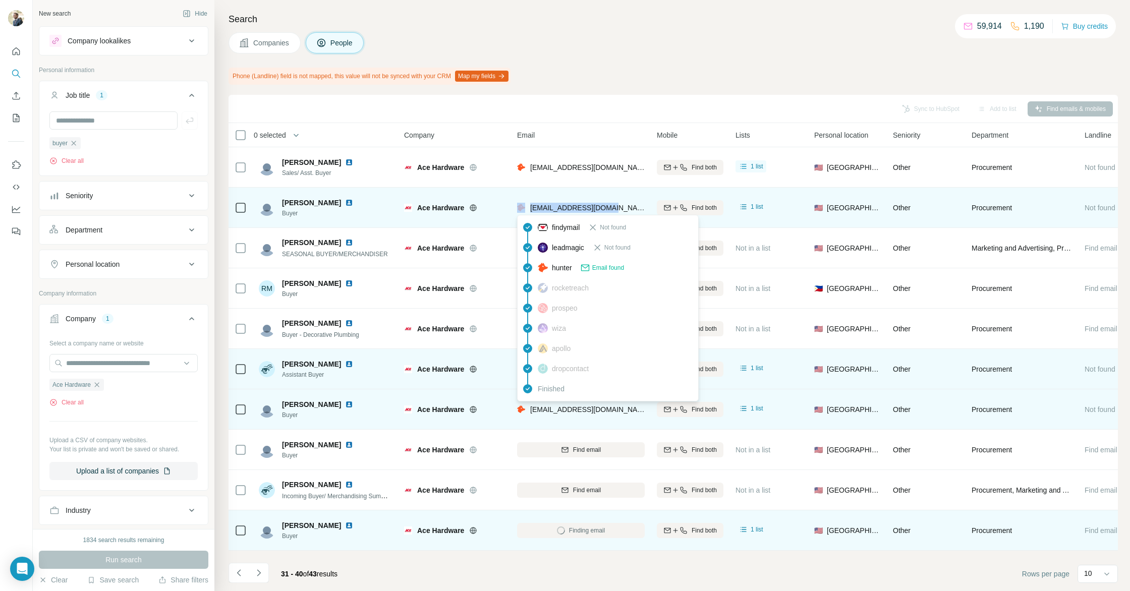
drag, startPoint x: 613, startPoint y: 208, endPoint x: 524, endPoint y: 208, distance: 89.3
click at [524, 208] on div "rrife@acehardware.com" at bounding box center [581, 208] width 128 height 28
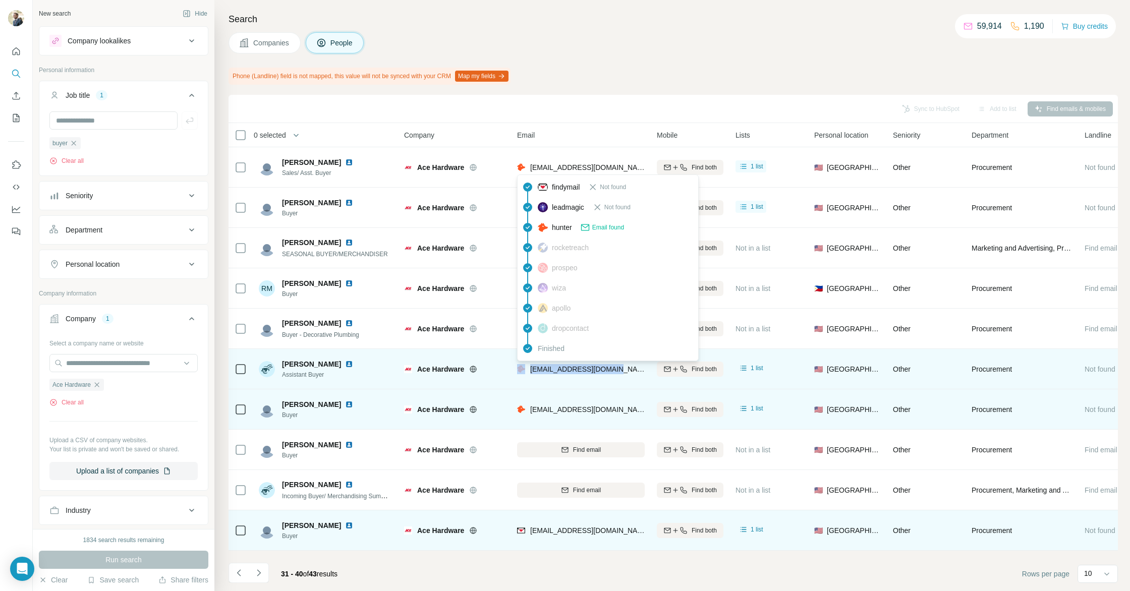
drag, startPoint x: 623, startPoint y: 369, endPoint x: 529, endPoint y: 366, distance: 93.9
click at [521, 370] on div "ssimon@acehardware.com" at bounding box center [581, 369] width 128 height 28
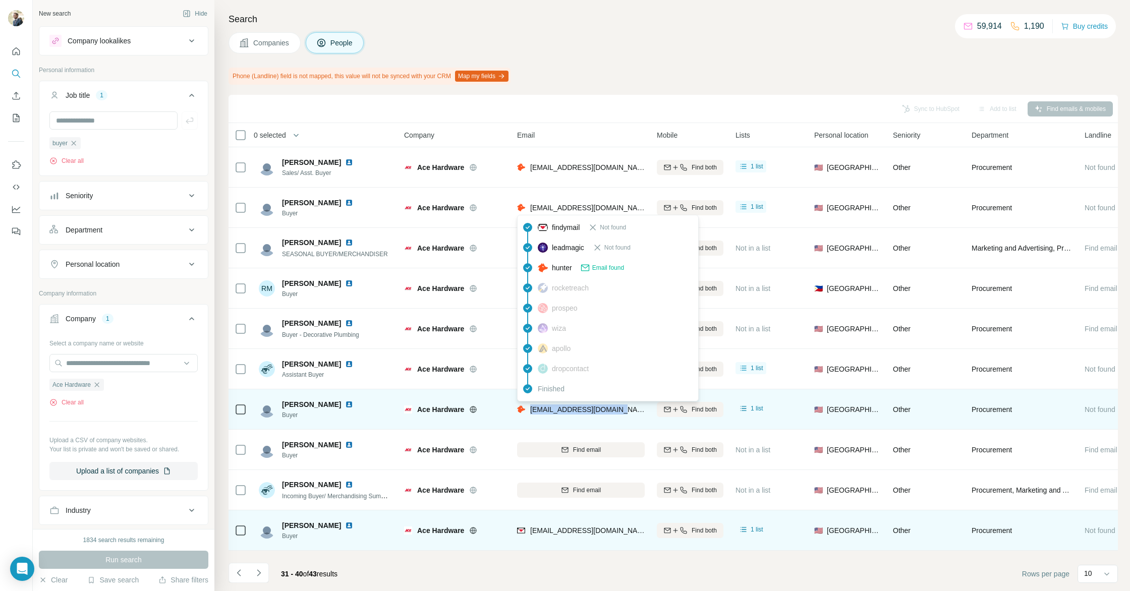
drag, startPoint x: 577, startPoint y: 409, endPoint x: 528, endPoint y: 410, distance: 49.5
click at [528, 410] on div "speters@acehardware.com" at bounding box center [581, 410] width 128 height 28
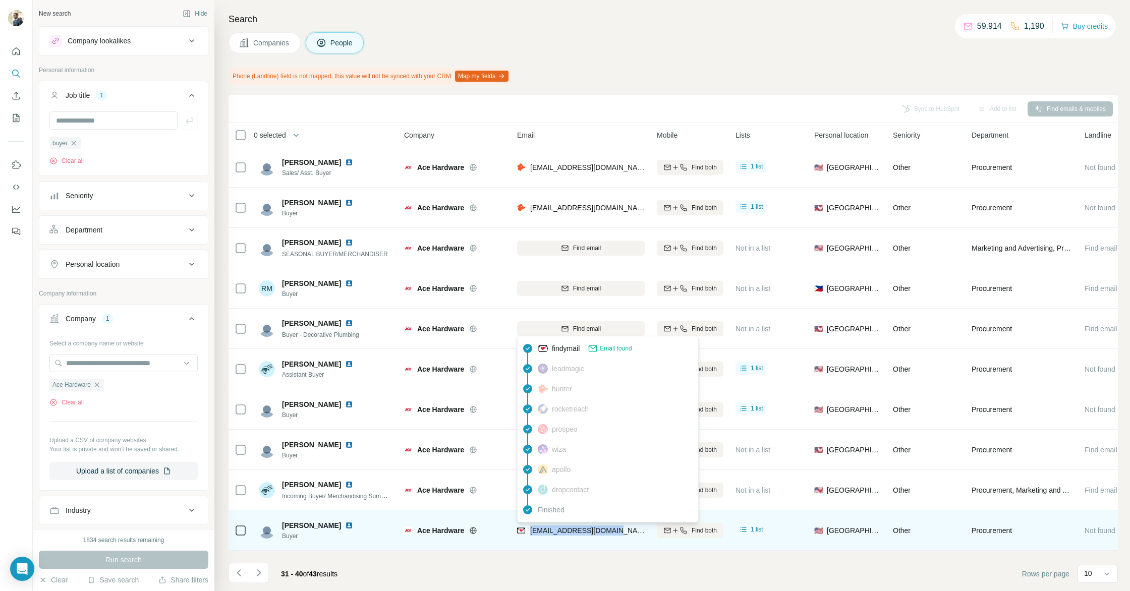
drag, startPoint x: 620, startPoint y: 531, endPoint x: 529, endPoint y: 528, distance: 90.4
click at [529, 528] on div "skintz@acehardware.com" at bounding box center [581, 531] width 128 height 28
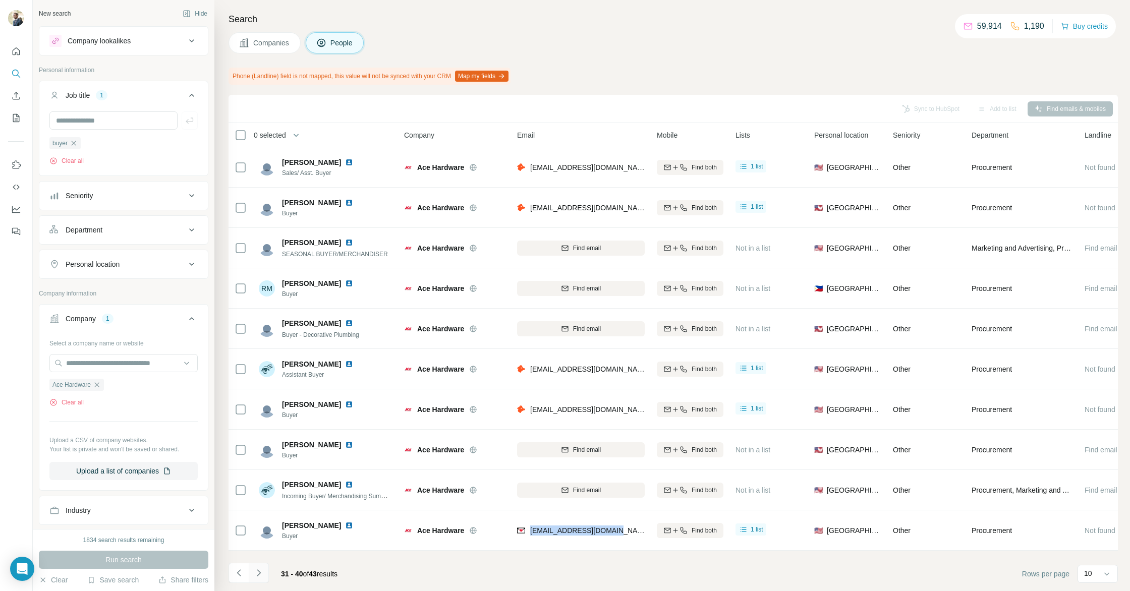
click at [259, 577] on icon "Navigate to next page" at bounding box center [259, 573] width 10 height 10
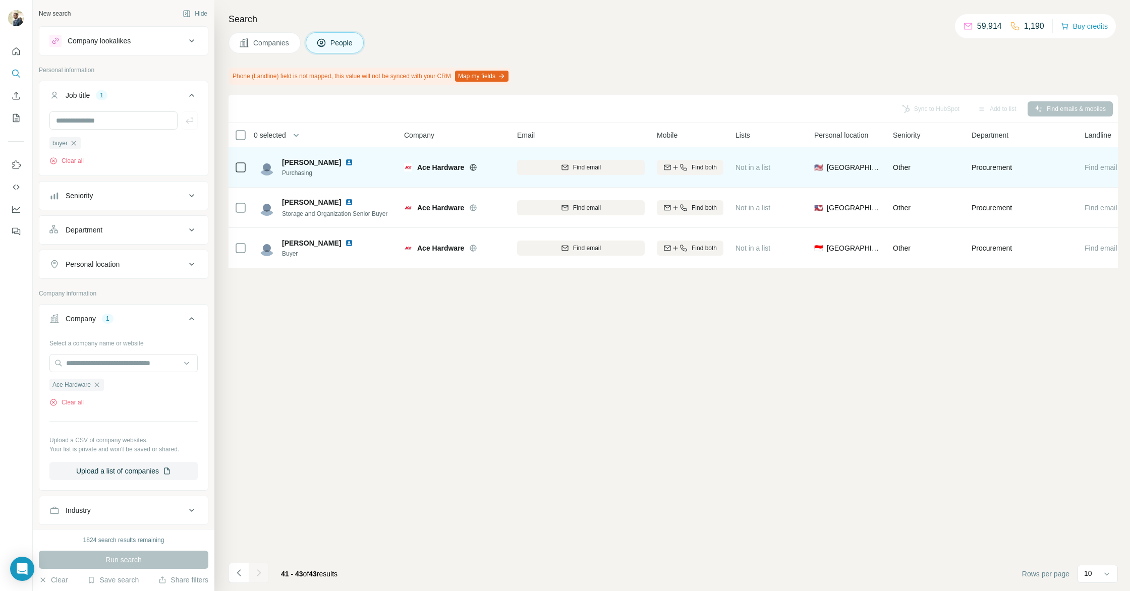
click at [345, 164] on img at bounding box center [349, 162] width 8 height 8
click at [535, 172] on button "Find email" at bounding box center [581, 167] width 128 height 15
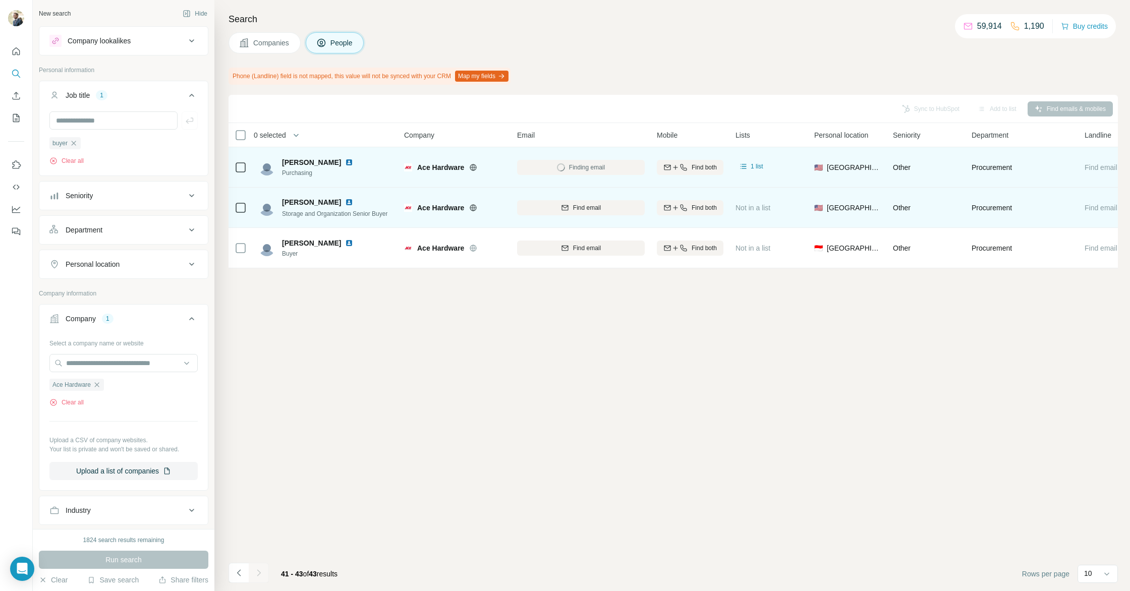
click at [347, 199] on img at bounding box center [349, 202] width 8 height 8
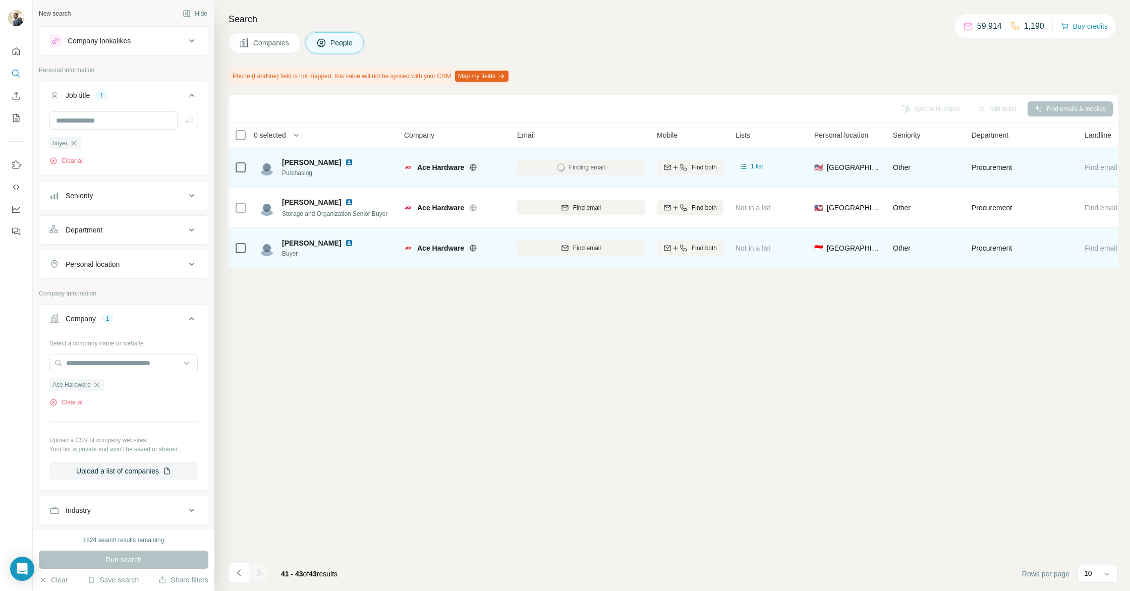
click at [345, 243] on img at bounding box center [349, 243] width 8 height 8
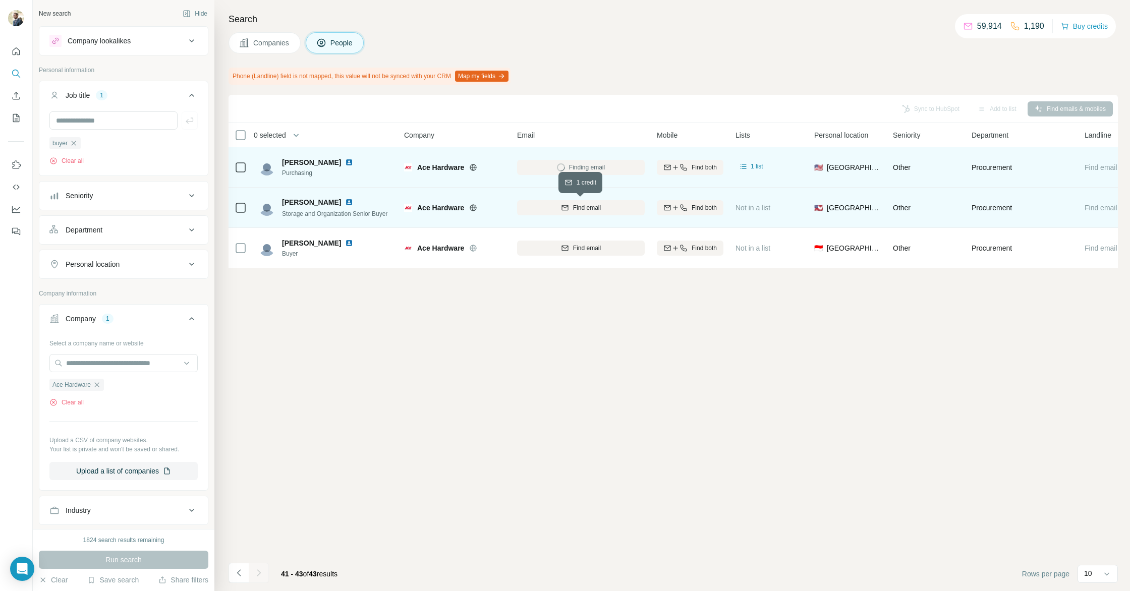
click at [567, 206] on icon "button" at bounding box center [565, 206] width 7 height 3
click at [326, 50] on button "People" at bounding box center [335, 42] width 59 height 21
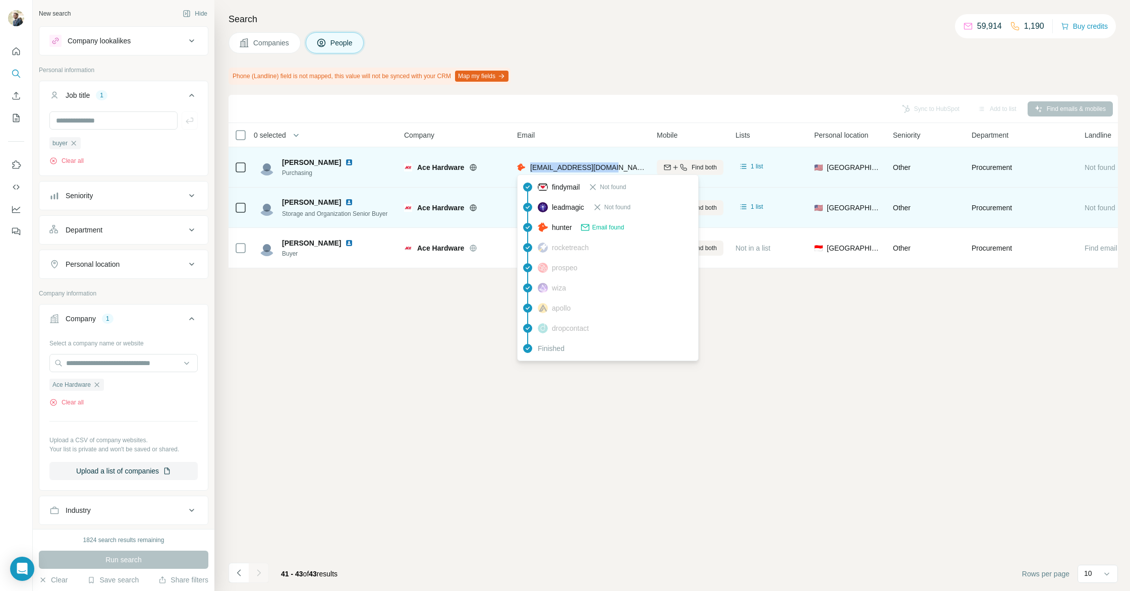
drag, startPoint x: 617, startPoint y: 167, endPoint x: 528, endPoint y: 166, distance: 88.3
click at [528, 166] on div "tcurd@acehardware.com" at bounding box center [581, 167] width 128 height 28
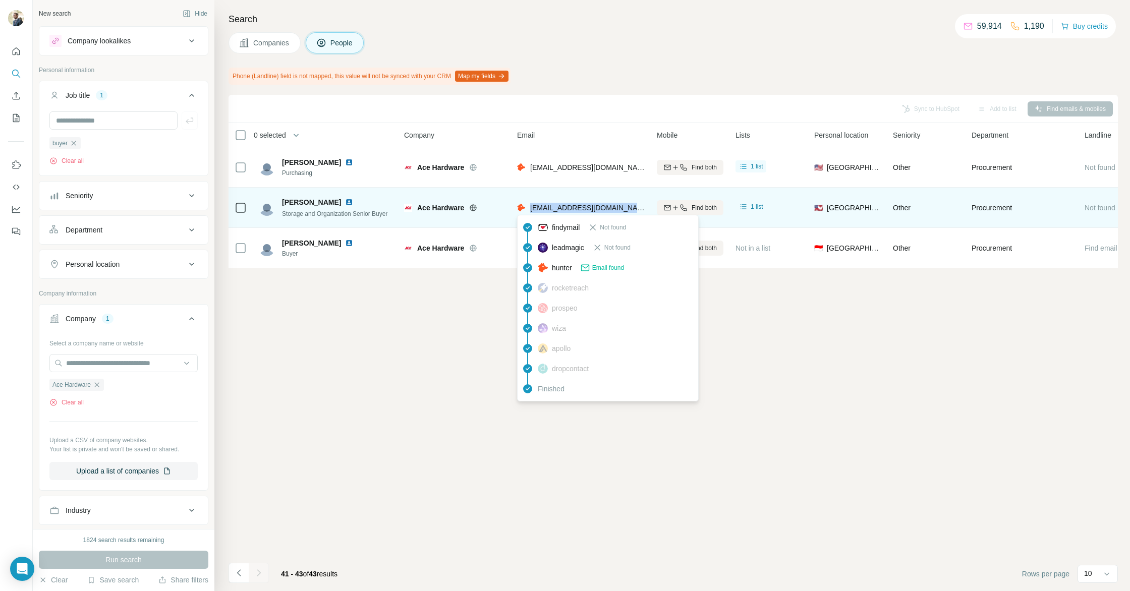
drag, startPoint x: 635, startPoint y: 208, endPoint x: 530, endPoint y: 207, distance: 105.0
click at [530, 207] on div "wjanovsky@acehardware.com" at bounding box center [581, 208] width 128 height 28
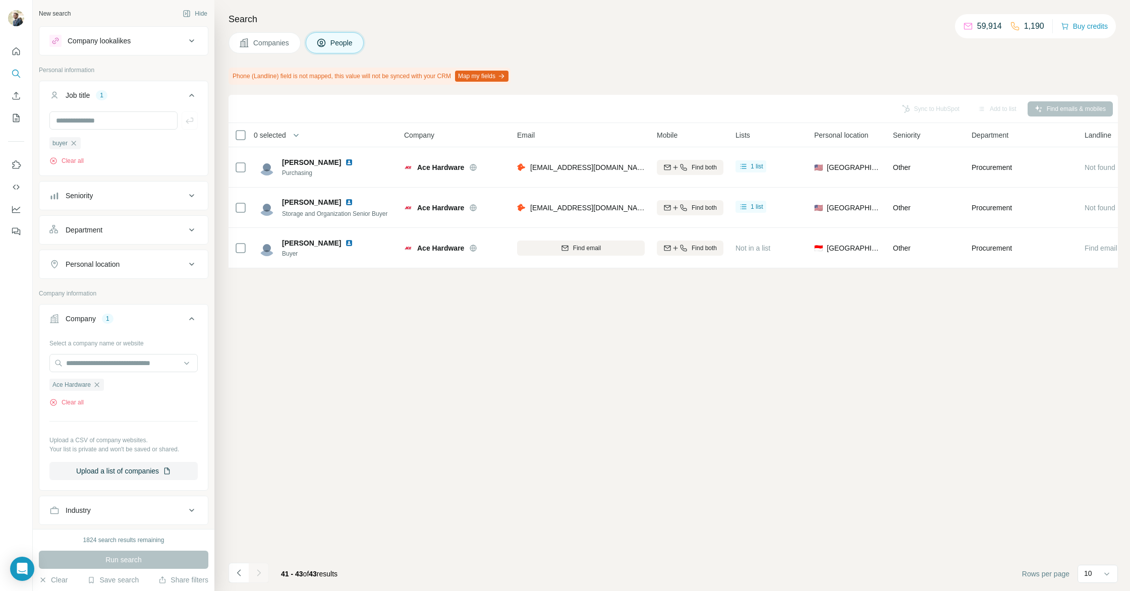
click at [516, 573] on footer "41 - 43 of 43 results Rows per page 10" at bounding box center [674, 574] width 890 height 34
click at [75, 142] on icon "button" at bounding box center [74, 143] width 8 height 8
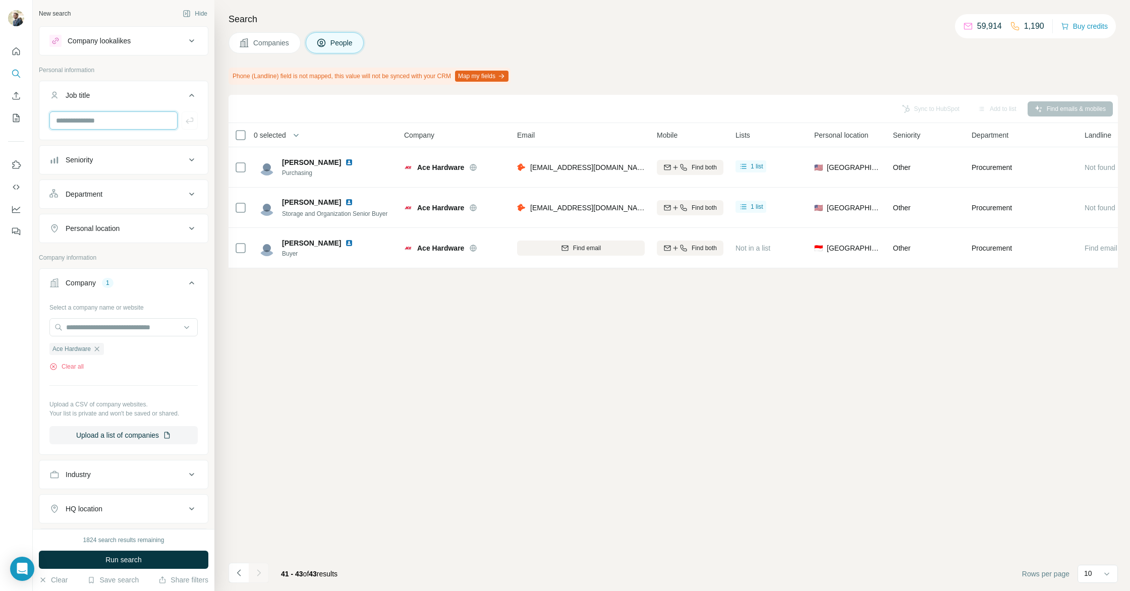
click at [88, 120] on input "text" at bounding box center [113, 121] width 128 height 18
type input "*"
type input "**********"
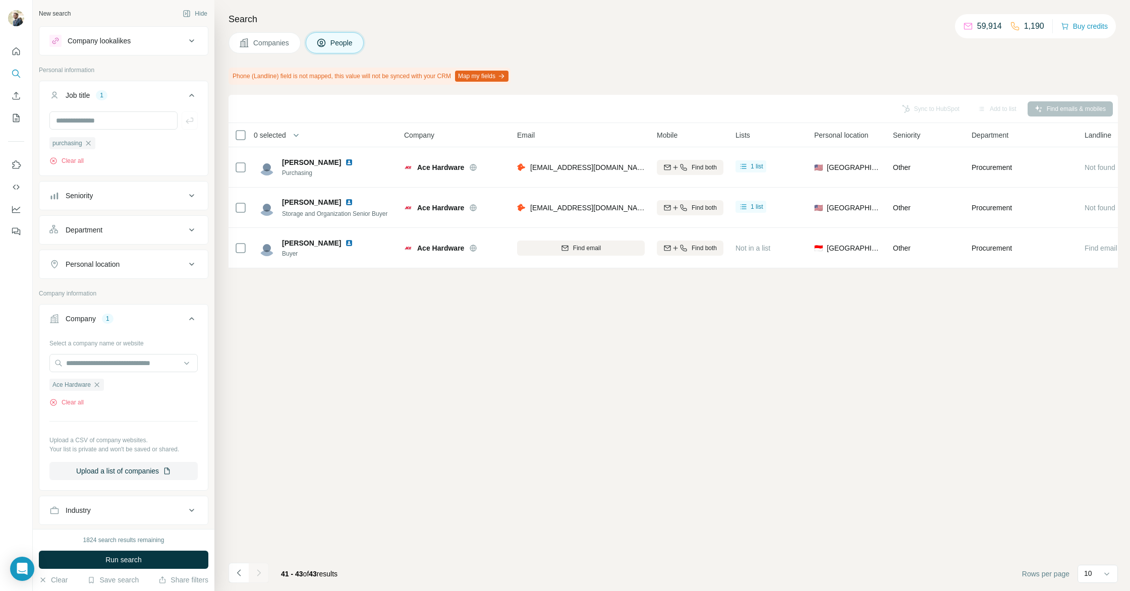
click at [111, 558] on span "Run search" at bounding box center [123, 560] width 36 height 10
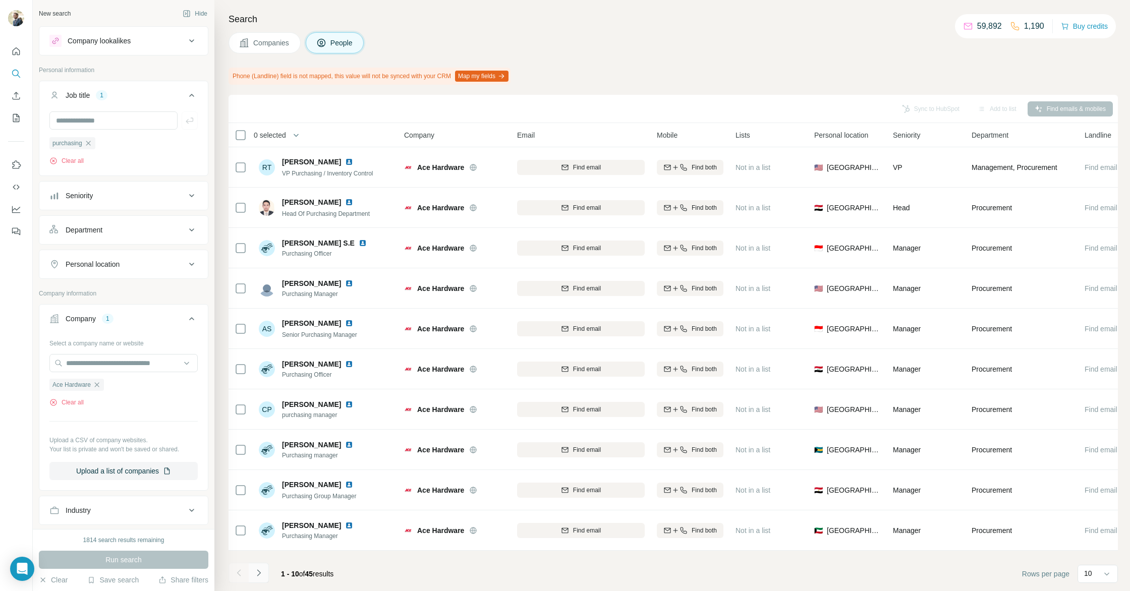
click at [255, 577] on icon "Navigate to next page" at bounding box center [259, 573] width 10 height 10
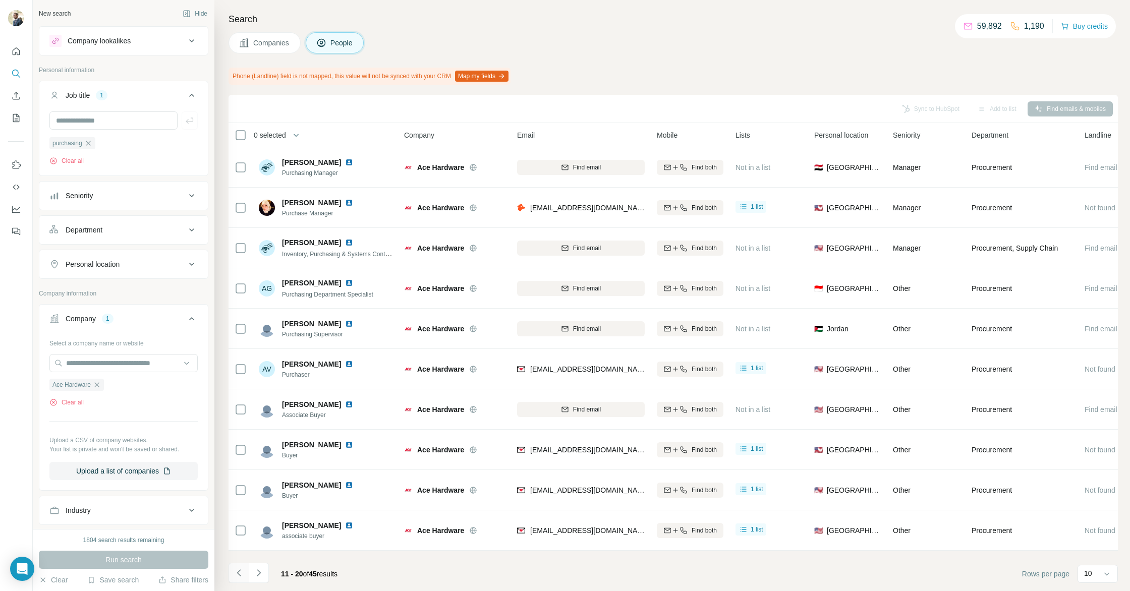
click at [229, 575] on button "Navigate to previous page" at bounding box center [239, 573] width 20 height 20
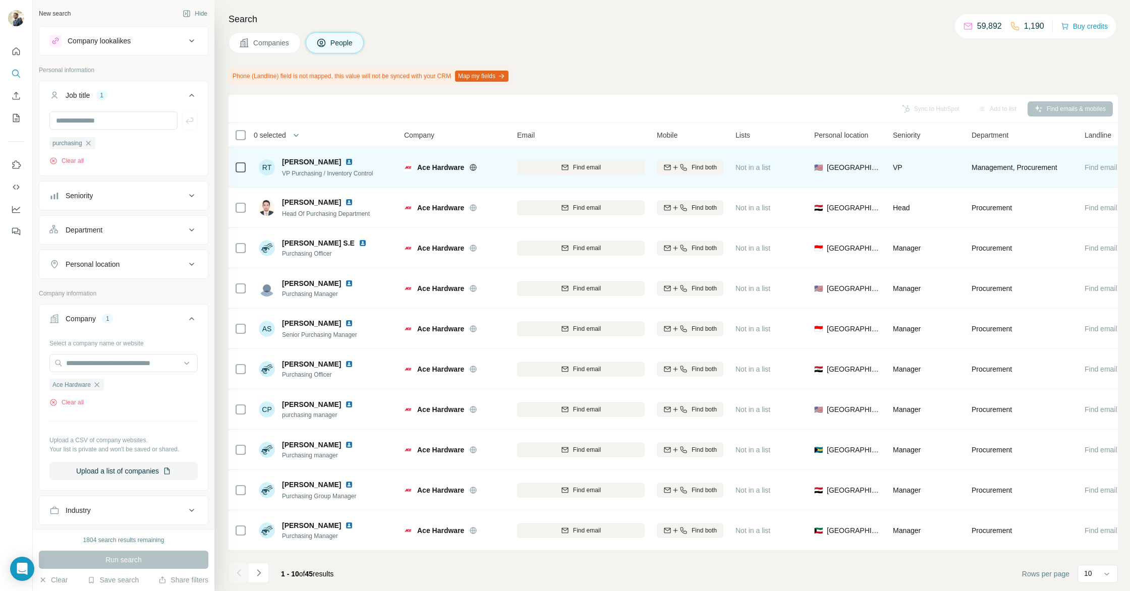
click at [345, 160] on img at bounding box center [349, 162] width 8 height 8
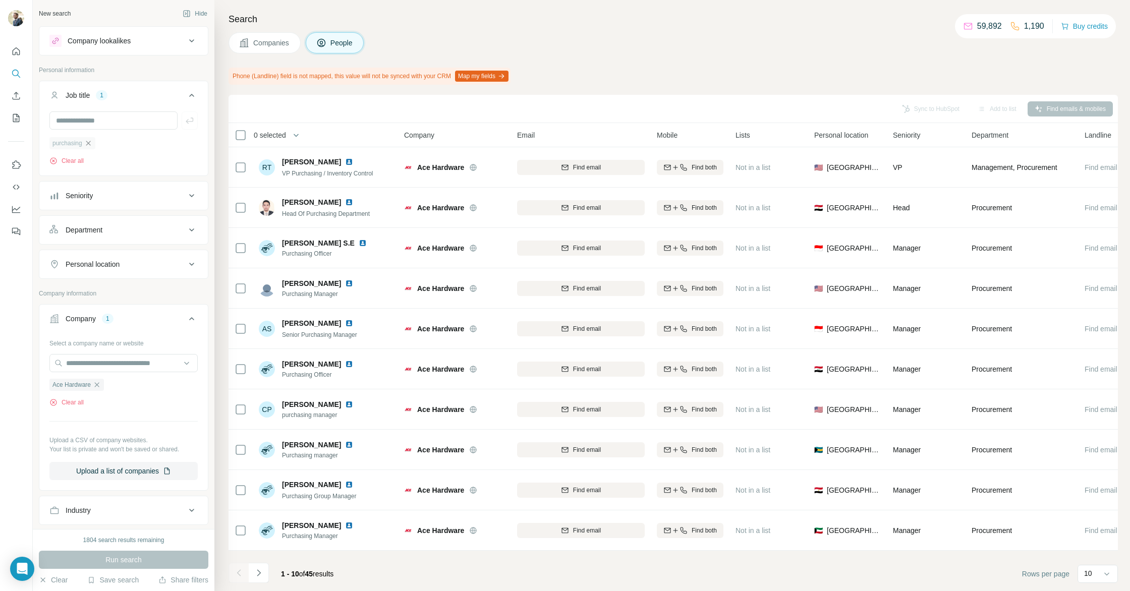
click at [87, 144] on icon "button" at bounding box center [88, 143] width 8 height 8
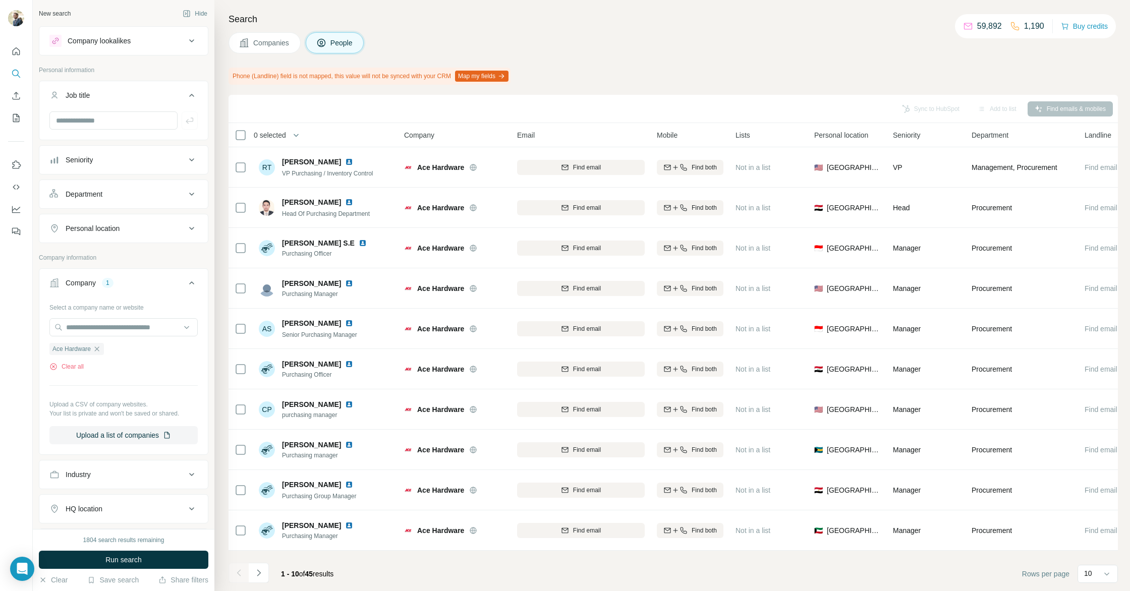
drag, startPoint x: 100, startPoint y: 351, endPoint x: 93, endPoint y: 338, distance: 15.1
click at [99, 351] on icon "button" at bounding box center [97, 349] width 5 height 5
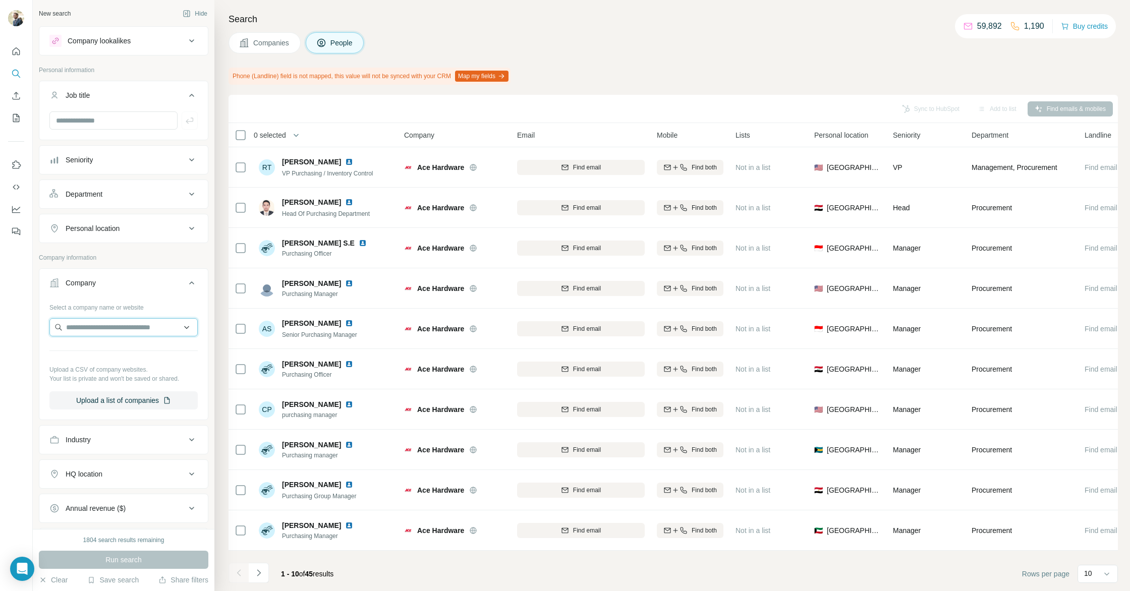
click at [92, 329] on input "text" at bounding box center [123, 327] width 148 height 18
paste input "**********"
type input "**********"
click at [120, 361] on p "Rashed Abdul Rahman Al Rashed AND Sons Group - RAR" at bounding box center [131, 360] width 118 height 30
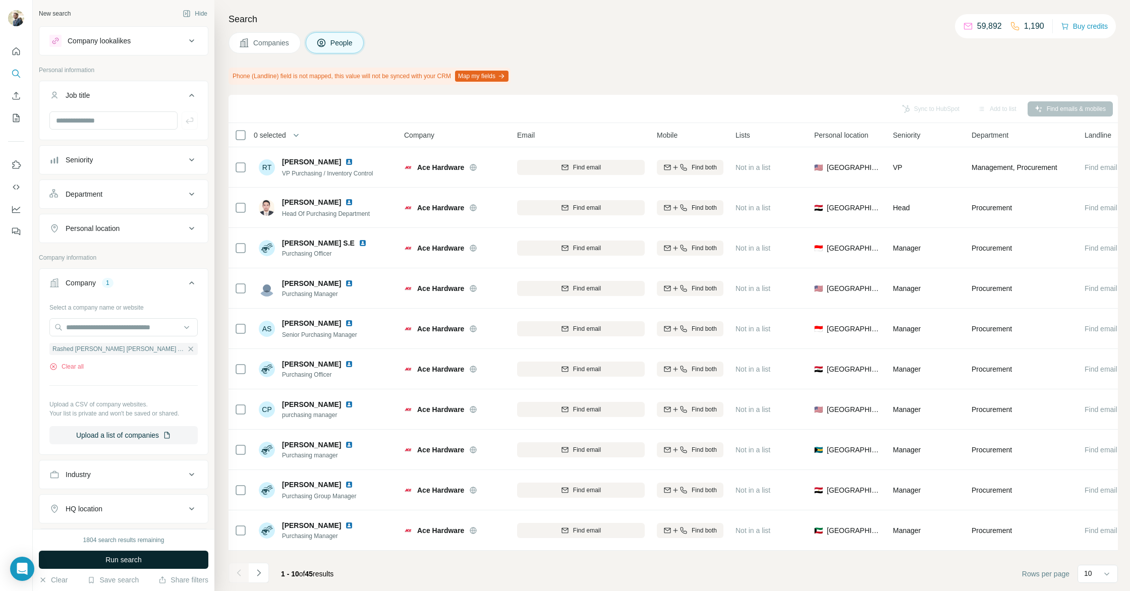
click at [129, 557] on span "Run search" at bounding box center [123, 560] width 36 height 10
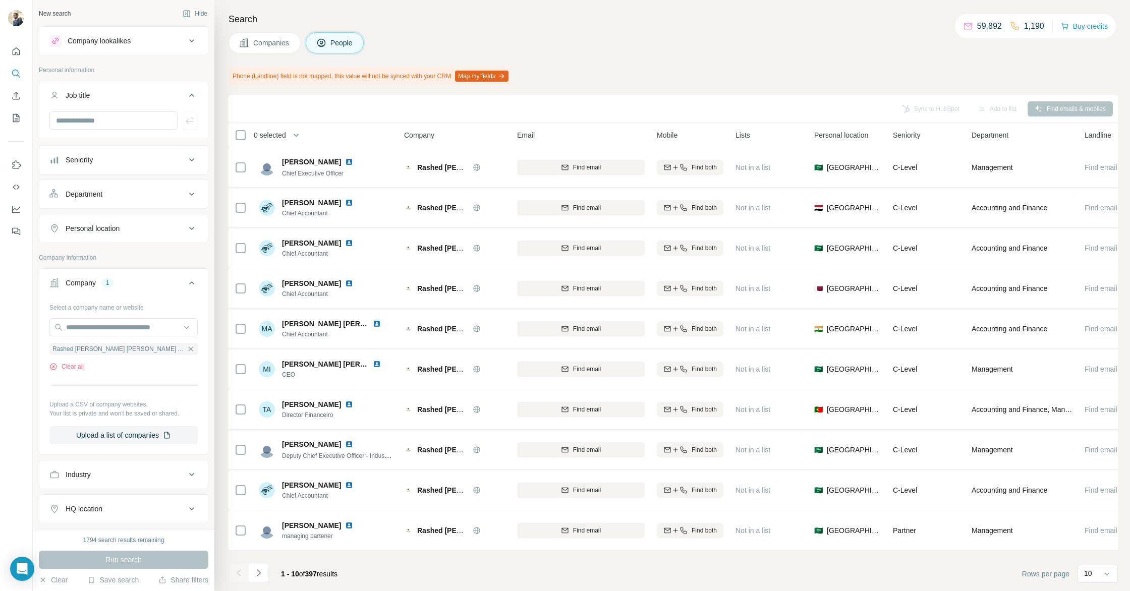
click at [264, 49] on button "Companies" at bounding box center [265, 42] width 72 height 21
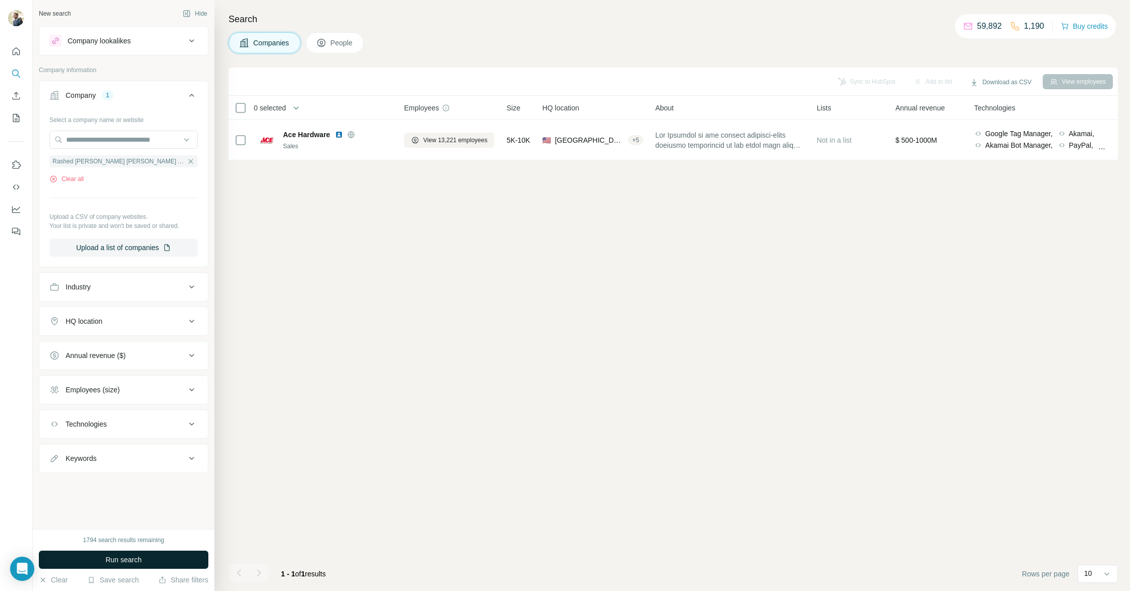
click at [133, 566] on button "Run search" at bounding box center [124, 560] width 170 height 18
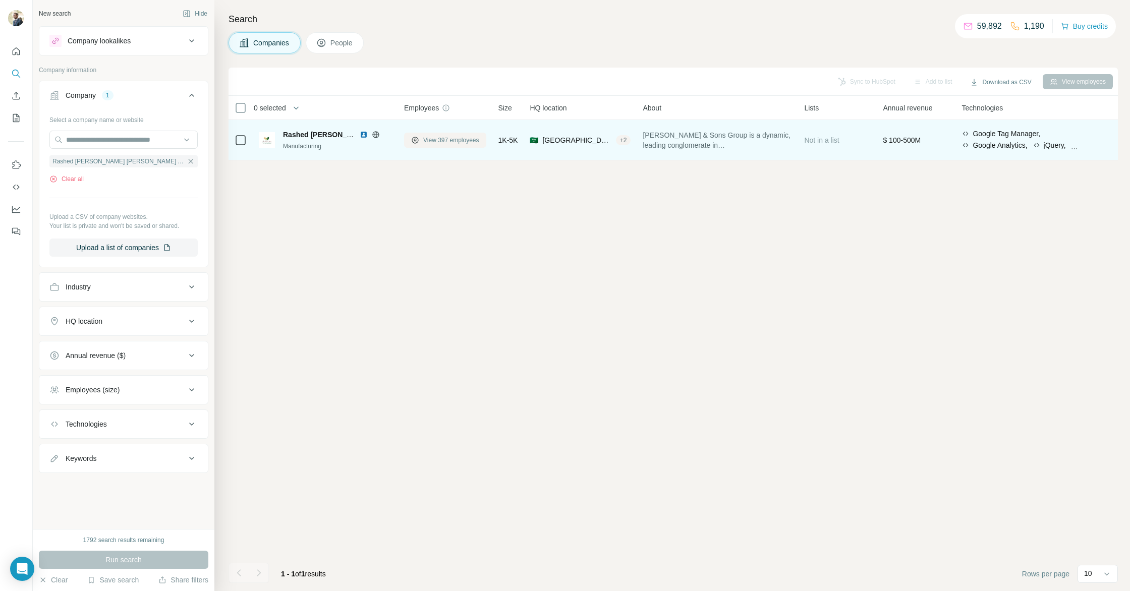
click at [451, 139] on span "View 397 employees" at bounding box center [451, 140] width 56 height 9
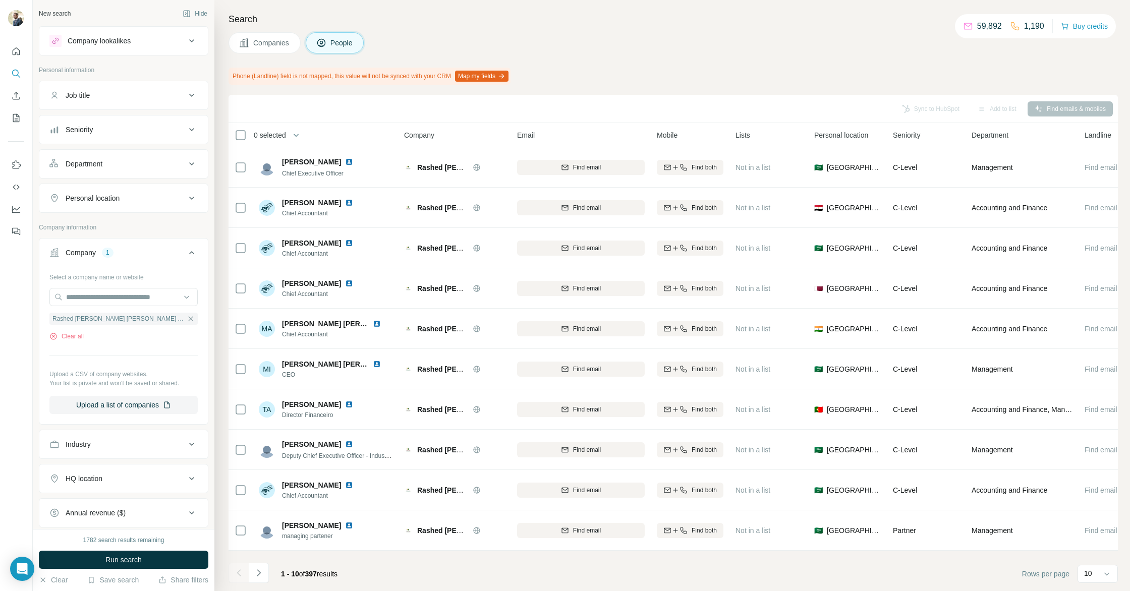
click at [127, 101] on button "Job title" at bounding box center [123, 95] width 169 height 24
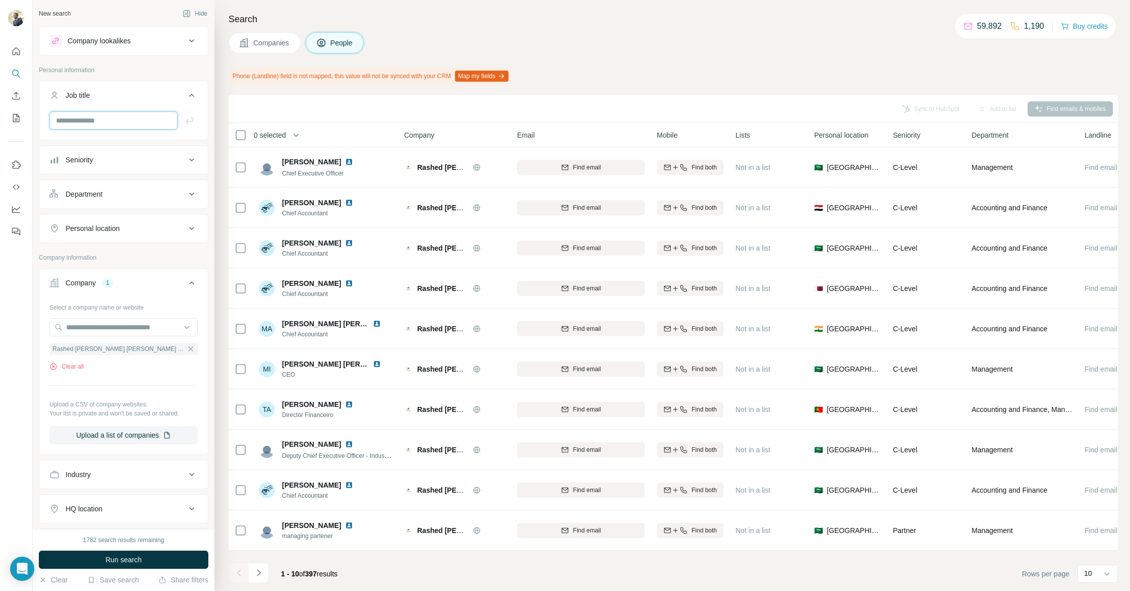
click at [129, 128] on input "text" at bounding box center [113, 121] width 128 height 18
type input "*****"
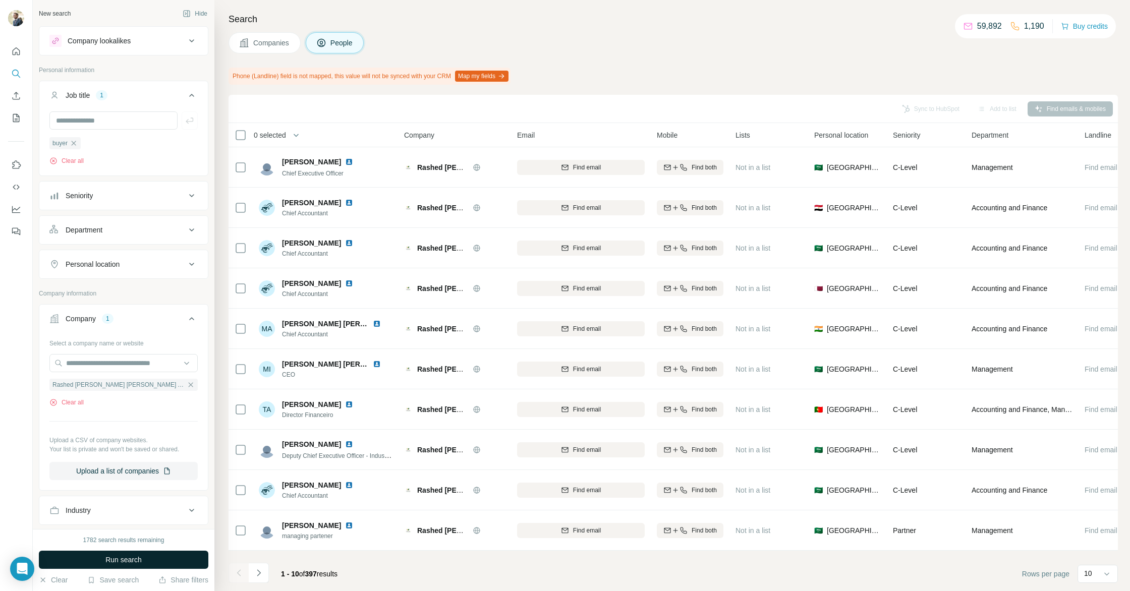
click at [77, 560] on button "Run search" at bounding box center [124, 560] width 170 height 18
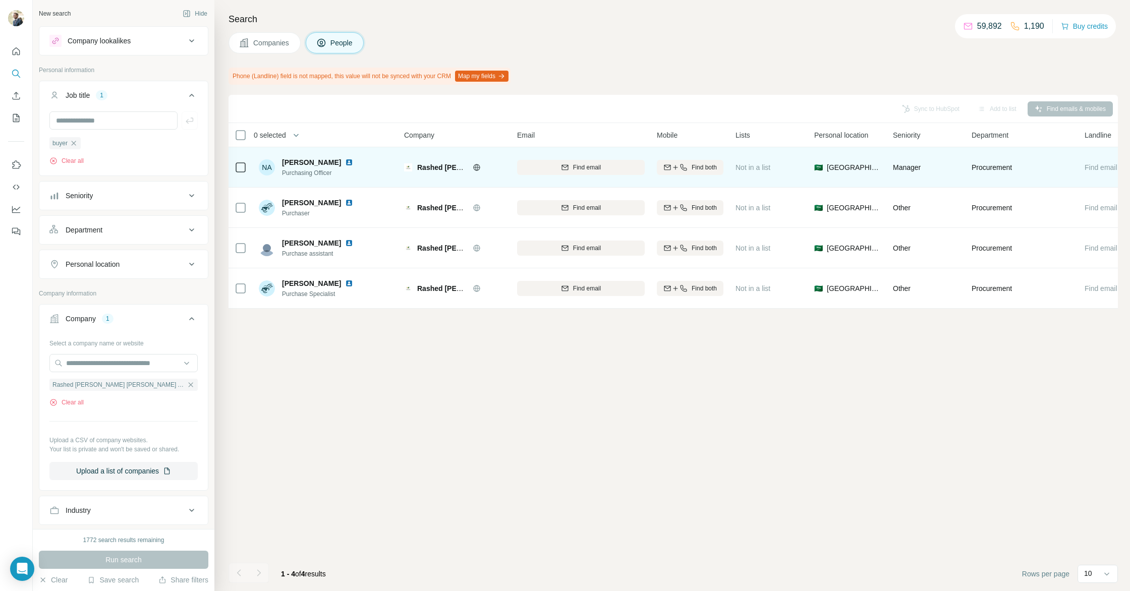
click at [347, 162] on img at bounding box center [349, 162] width 8 height 8
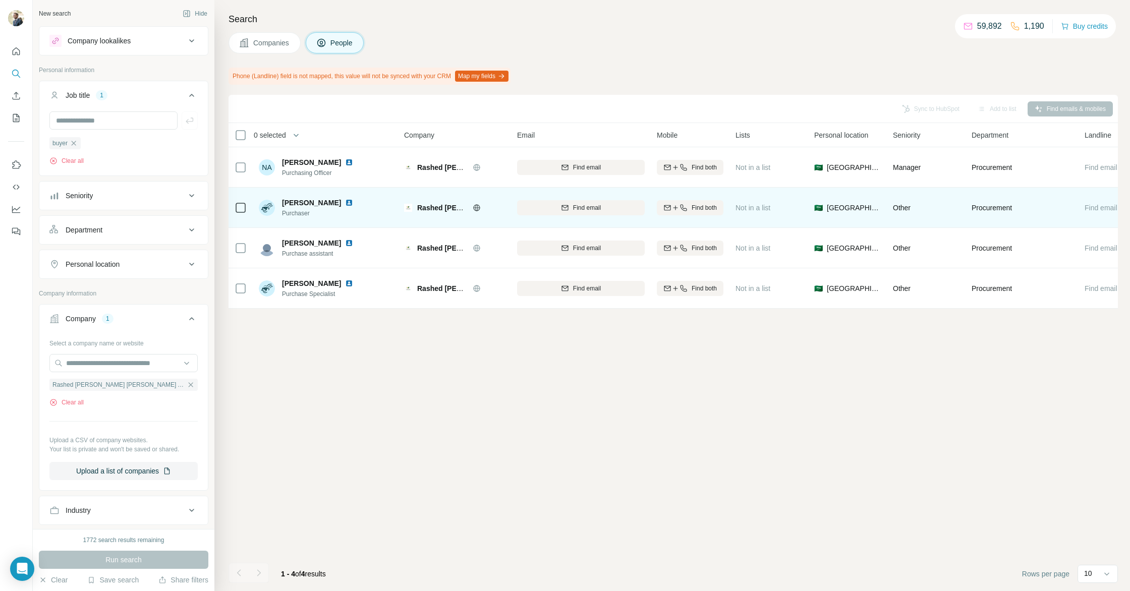
click at [345, 201] on img at bounding box center [349, 203] width 8 height 8
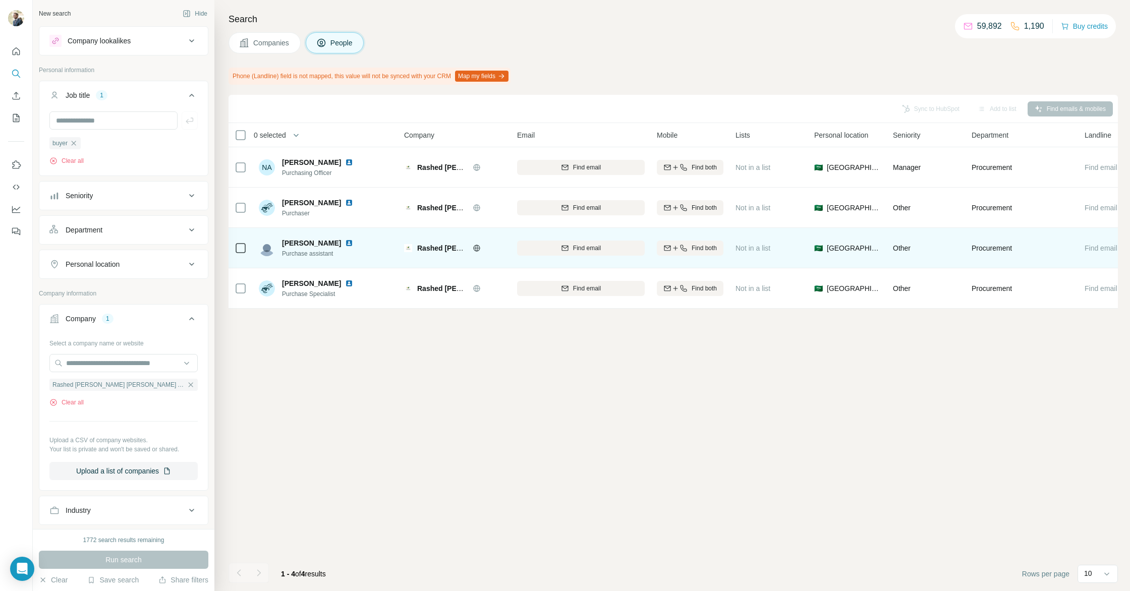
click at [345, 246] on img at bounding box center [349, 243] width 8 height 8
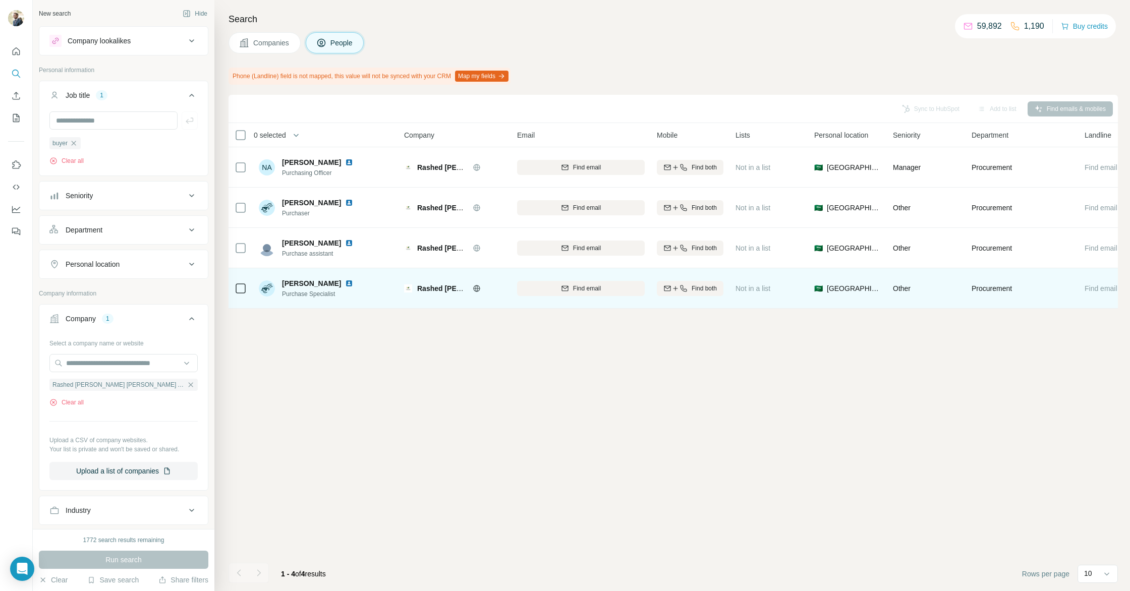
click at [351, 284] on img at bounding box center [349, 284] width 8 height 8
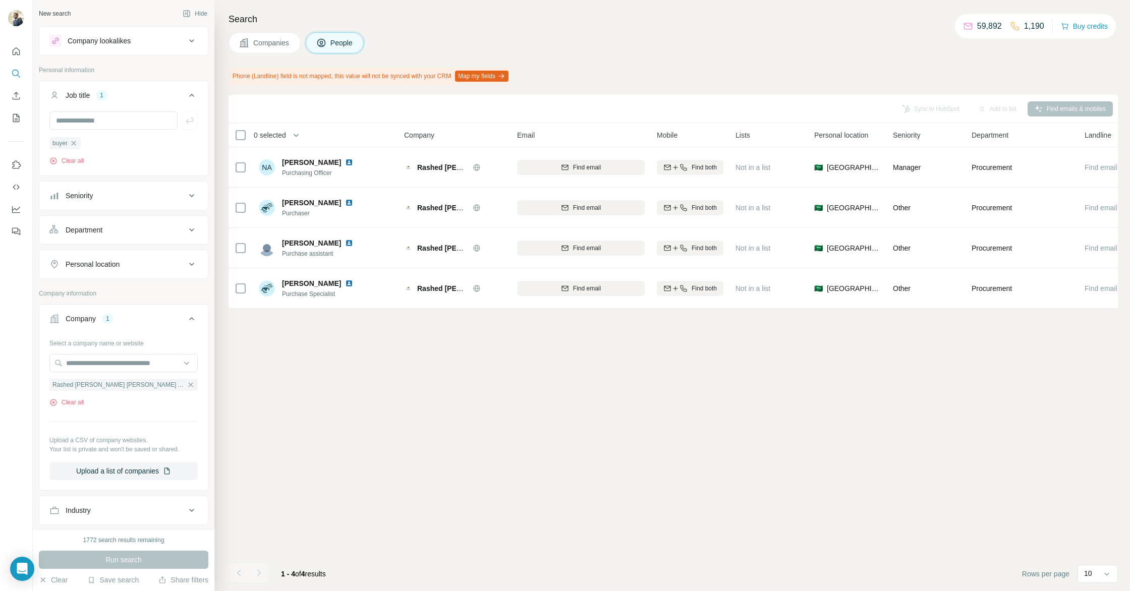
drag, startPoint x: 74, startPoint y: 144, endPoint x: 76, endPoint y: 139, distance: 6.1
click at [74, 144] on icon "button" at bounding box center [74, 143] width 5 height 5
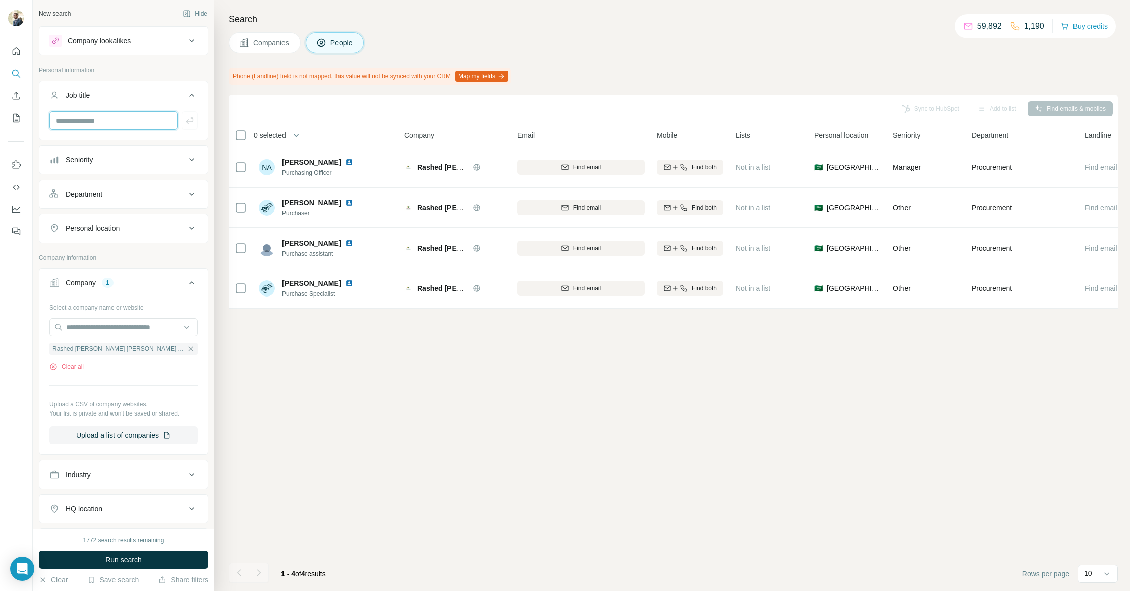
click at [87, 121] on input "text" at bounding box center [113, 121] width 128 height 18
type input "**********"
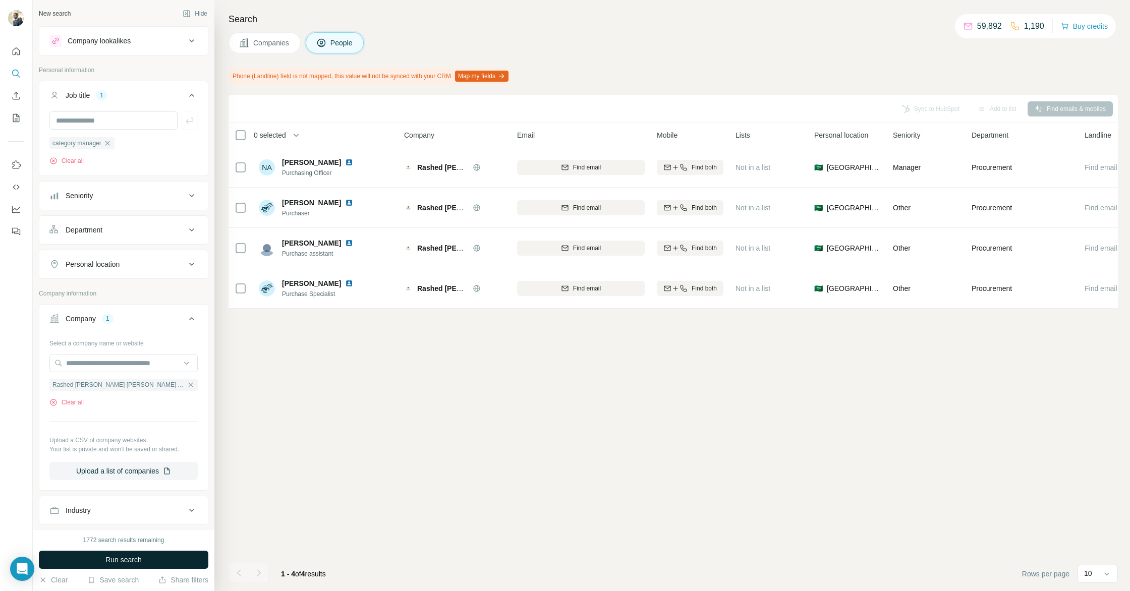
click at [79, 562] on button "Run search" at bounding box center [124, 560] width 170 height 18
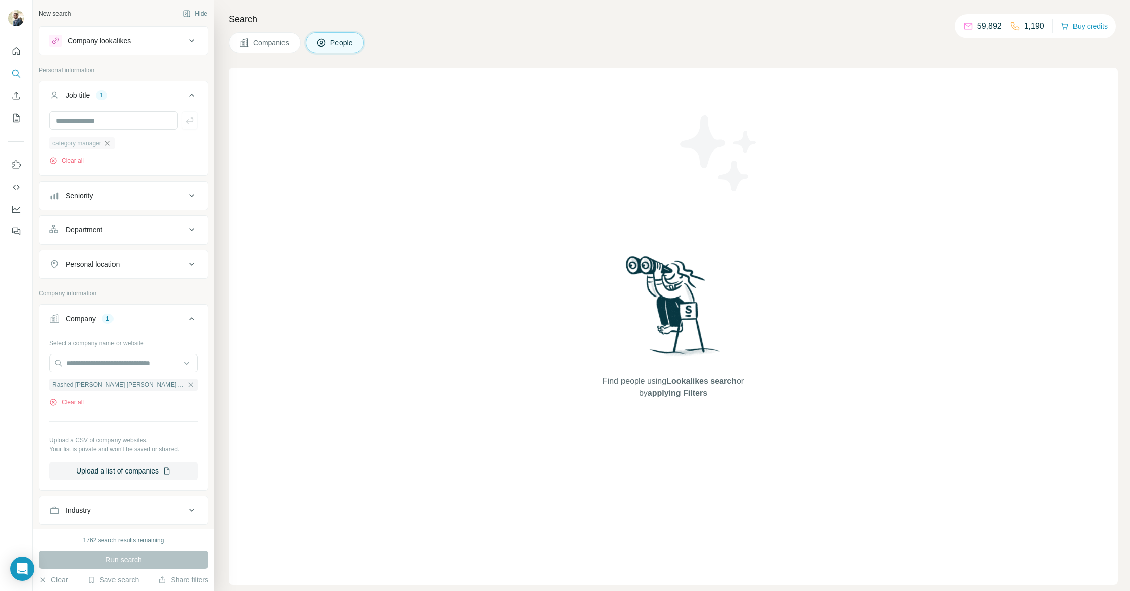
click at [112, 144] on icon "button" at bounding box center [107, 143] width 8 height 8
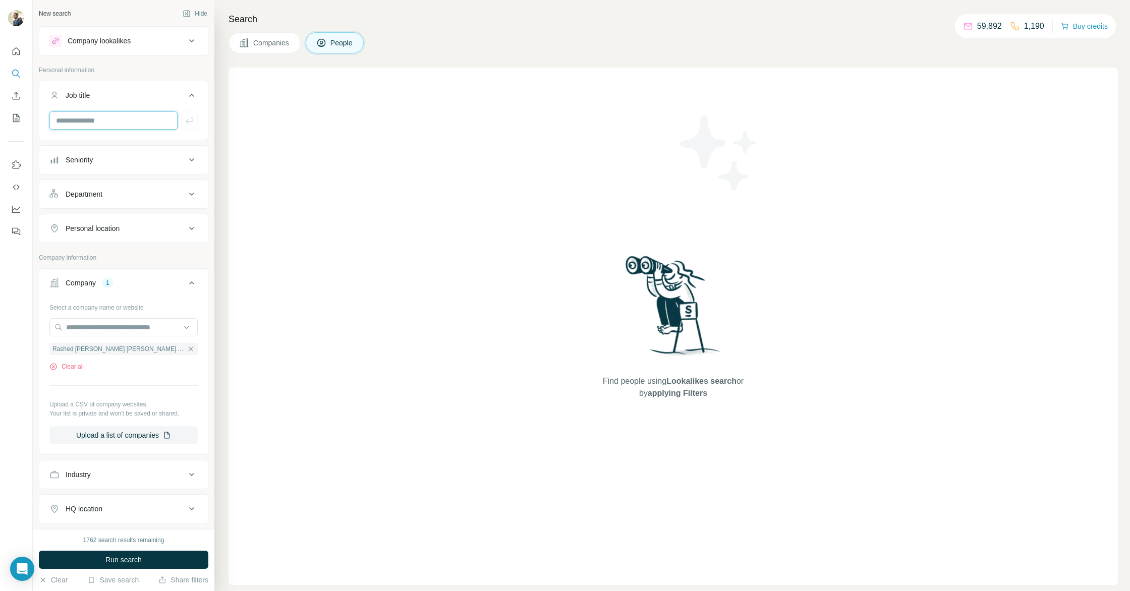
click at [105, 128] on input "text" at bounding box center [113, 121] width 128 height 18
type input "********"
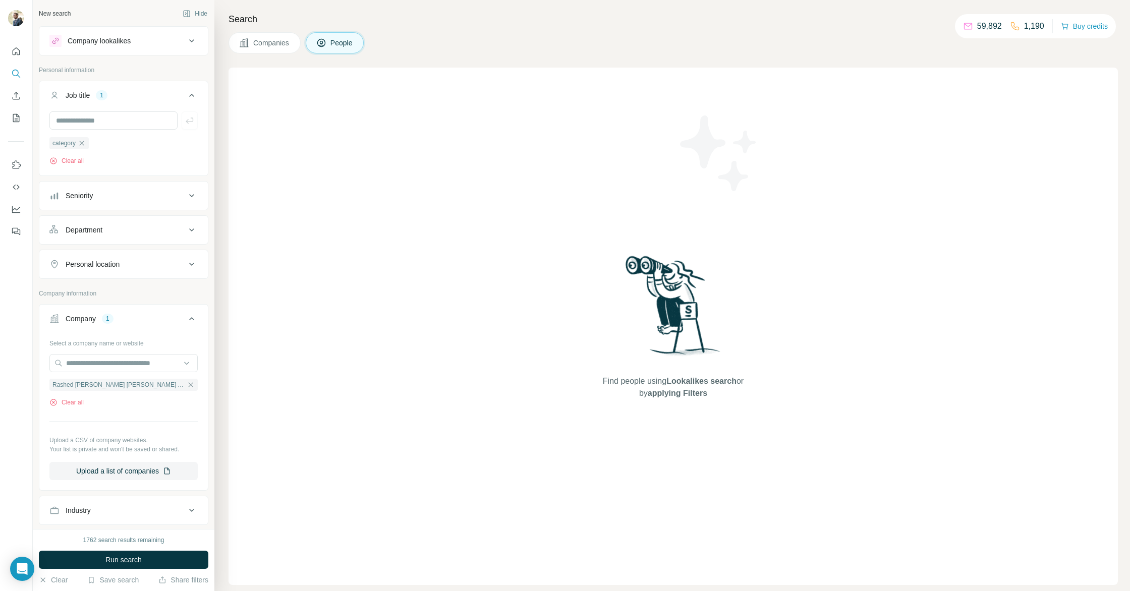
click at [120, 557] on span "Run search" at bounding box center [123, 560] width 36 height 10
drag, startPoint x: 86, startPoint y: 144, endPoint x: 87, endPoint y: 137, distance: 6.6
click at [86, 144] on icon "button" at bounding box center [82, 143] width 8 height 8
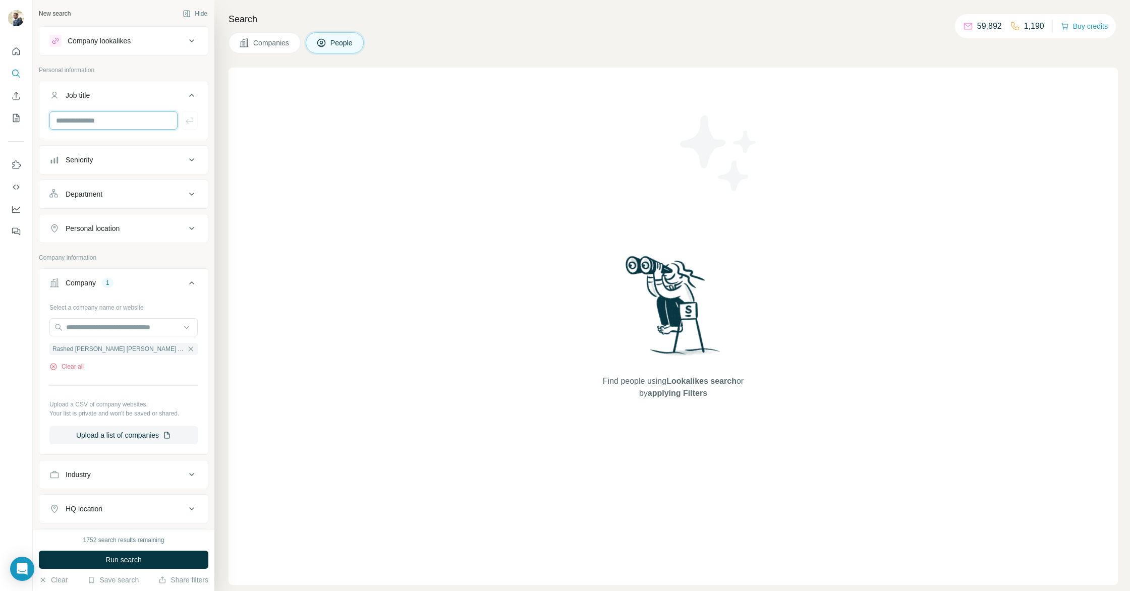
click at [91, 123] on input "text" at bounding box center [113, 121] width 128 height 18
type input "**********"
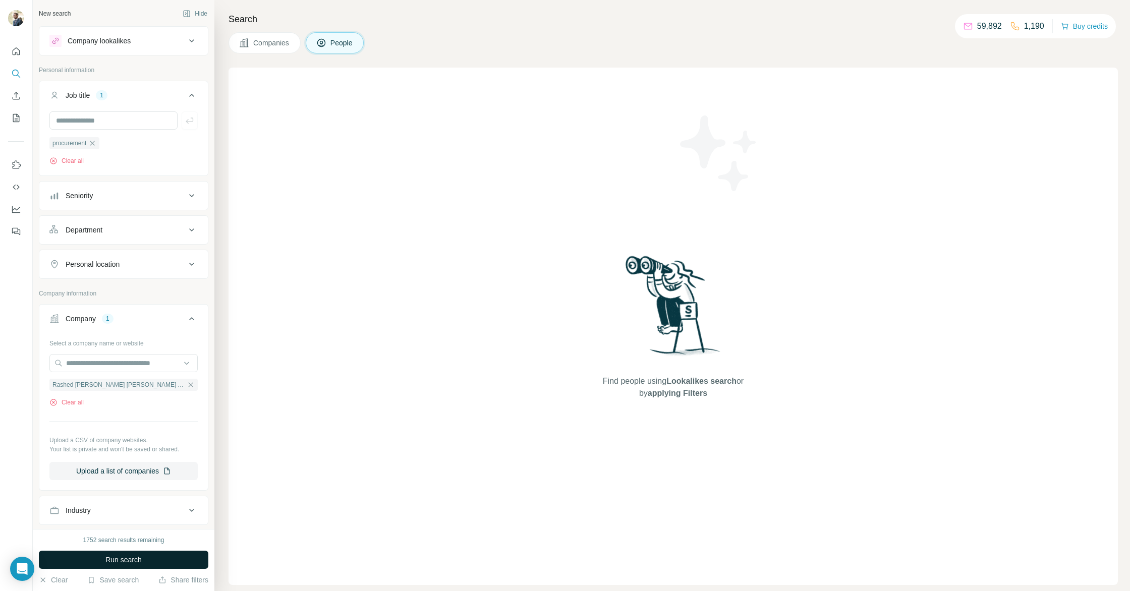
click at [103, 570] on div "1752 search results remaining Run search Clear Save search Share filters" at bounding box center [124, 560] width 182 height 62
click at [104, 563] on button "Run search" at bounding box center [124, 560] width 170 height 18
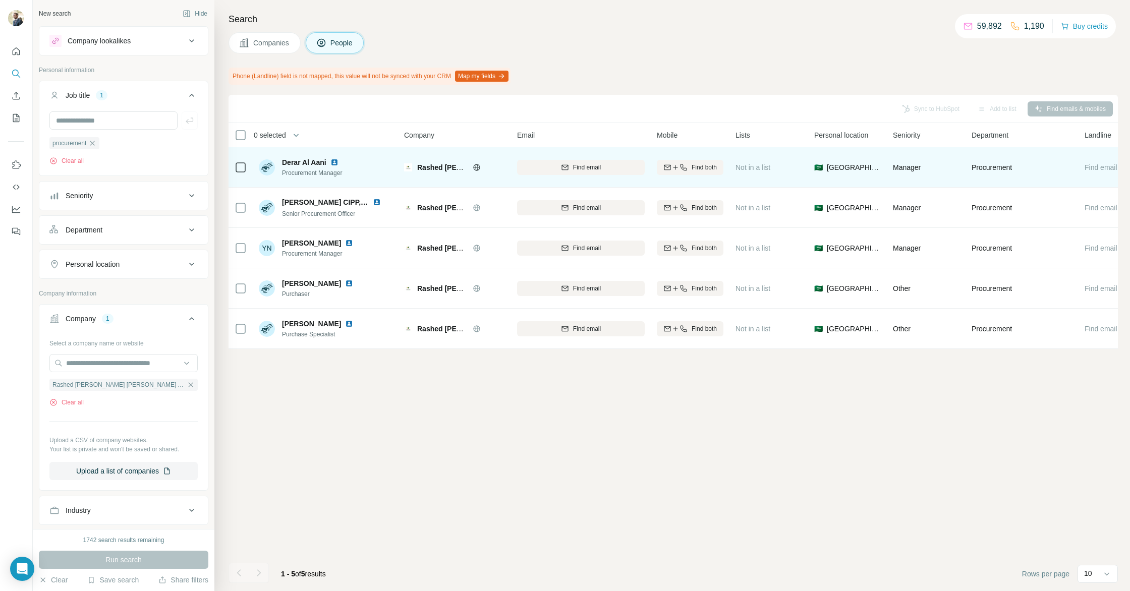
click at [333, 162] on img at bounding box center [335, 162] width 8 height 8
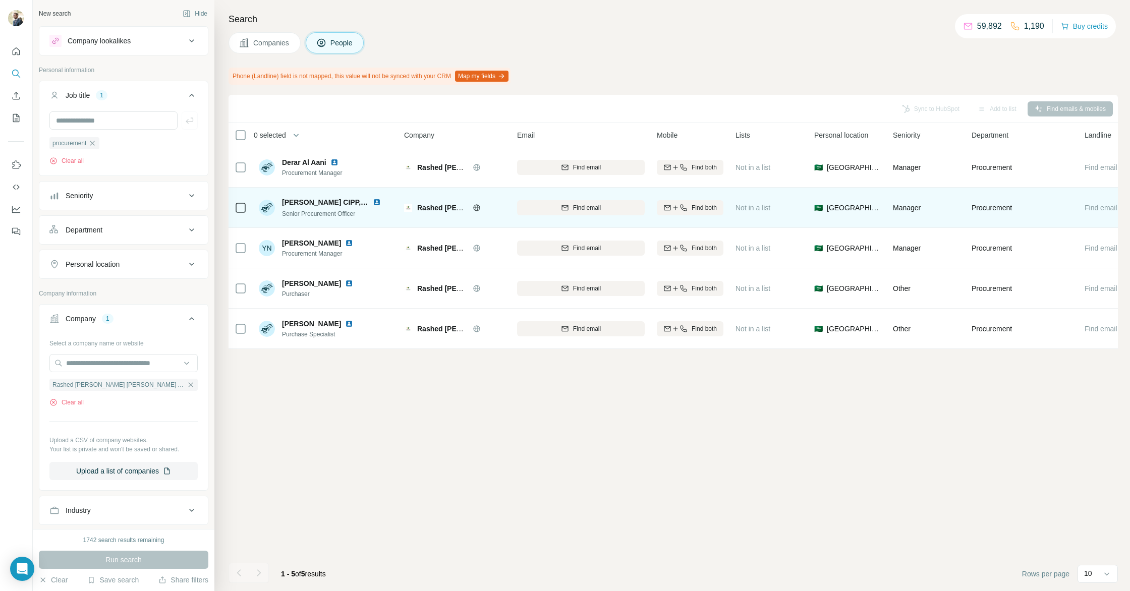
click at [376, 202] on img at bounding box center [377, 202] width 8 height 8
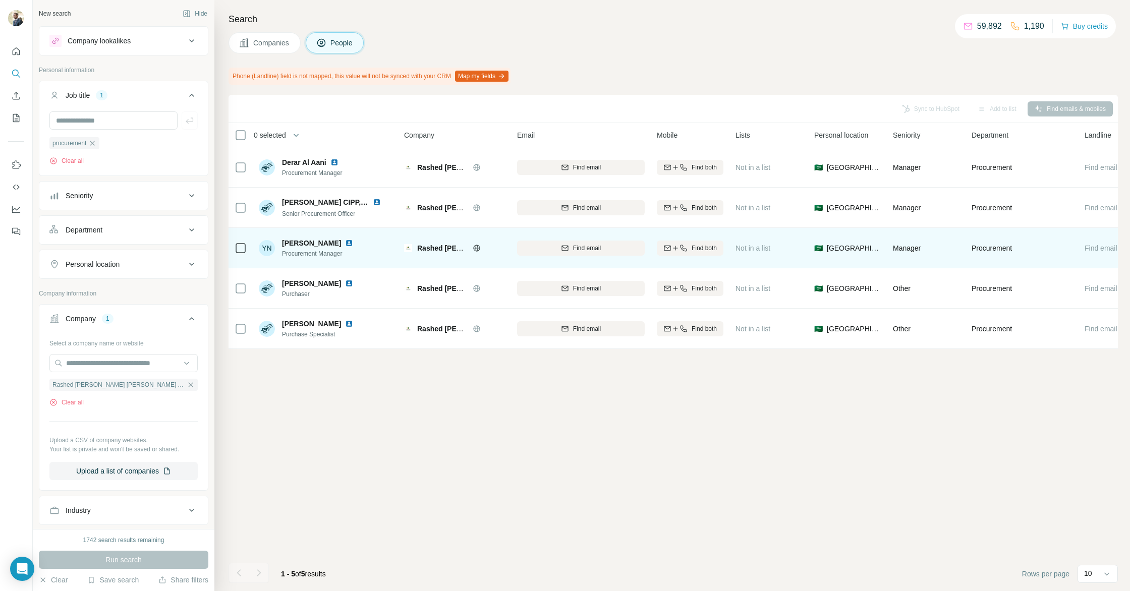
click at [353, 242] on img at bounding box center [349, 243] width 8 height 8
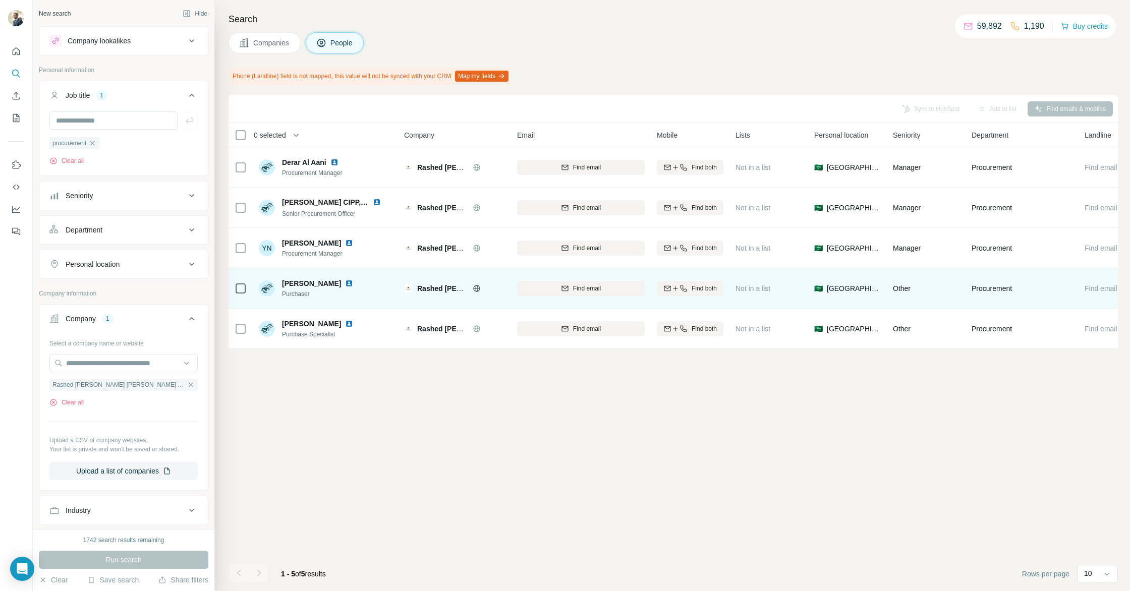
click at [345, 286] on img at bounding box center [349, 284] width 8 height 8
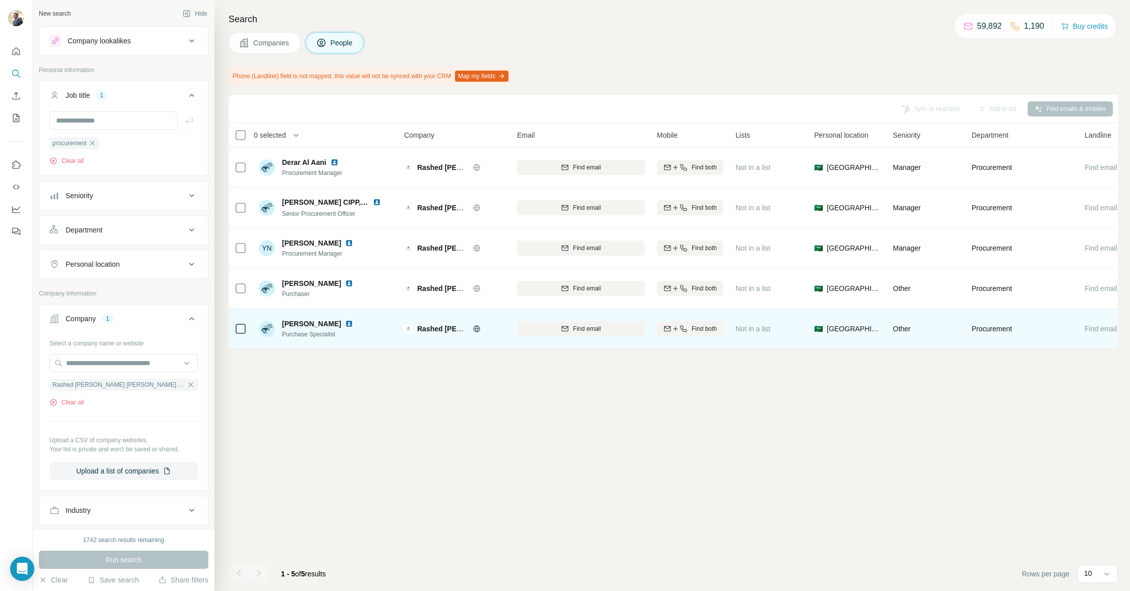
click at [350, 323] on img at bounding box center [349, 324] width 8 height 8
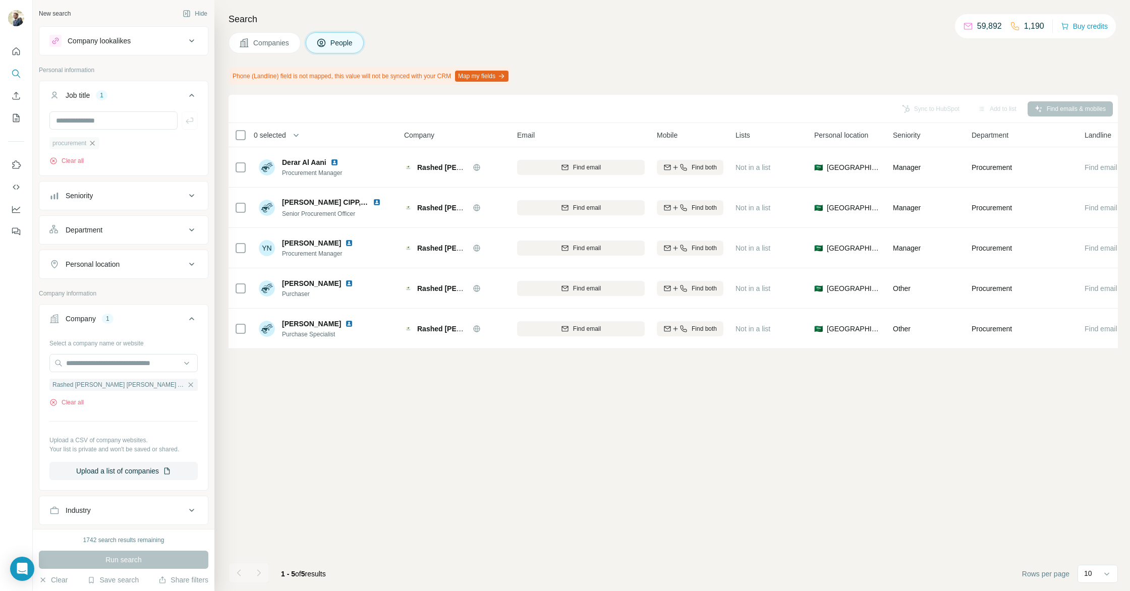
click at [96, 145] on icon "button" at bounding box center [92, 143] width 8 height 8
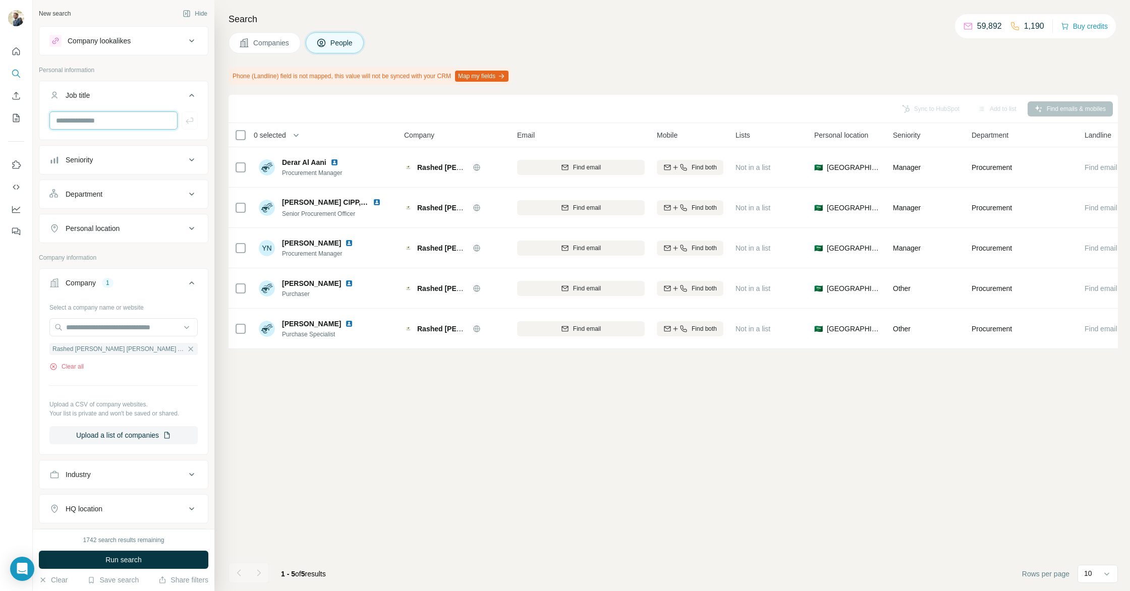
click at [89, 127] on input "text" at bounding box center [113, 121] width 128 height 18
type input "***"
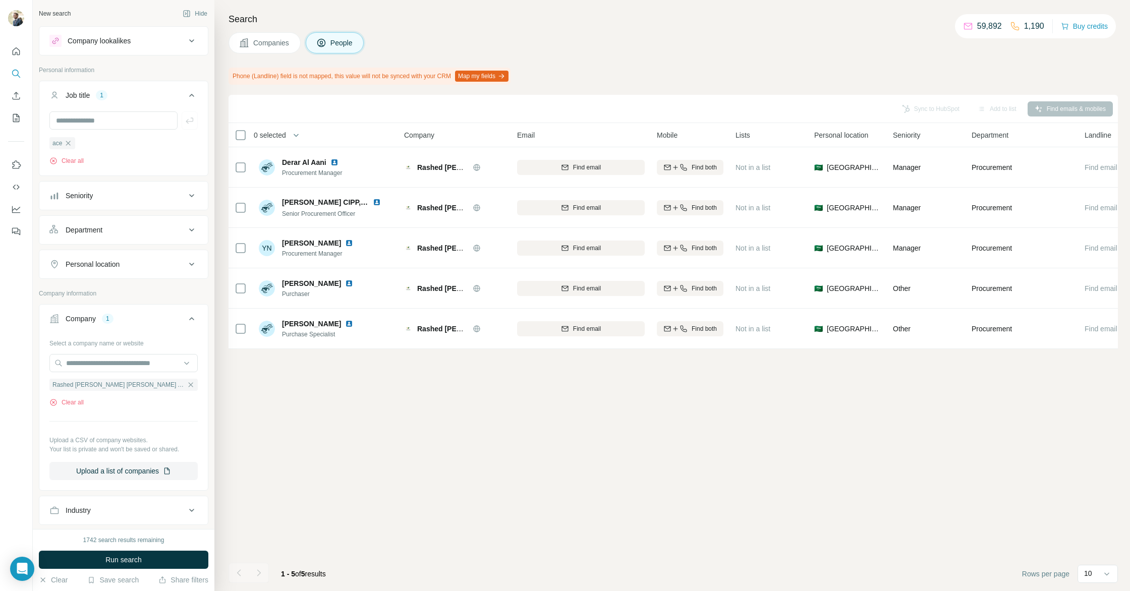
click at [167, 556] on button "Run search" at bounding box center [124, 560] width 170 height 18
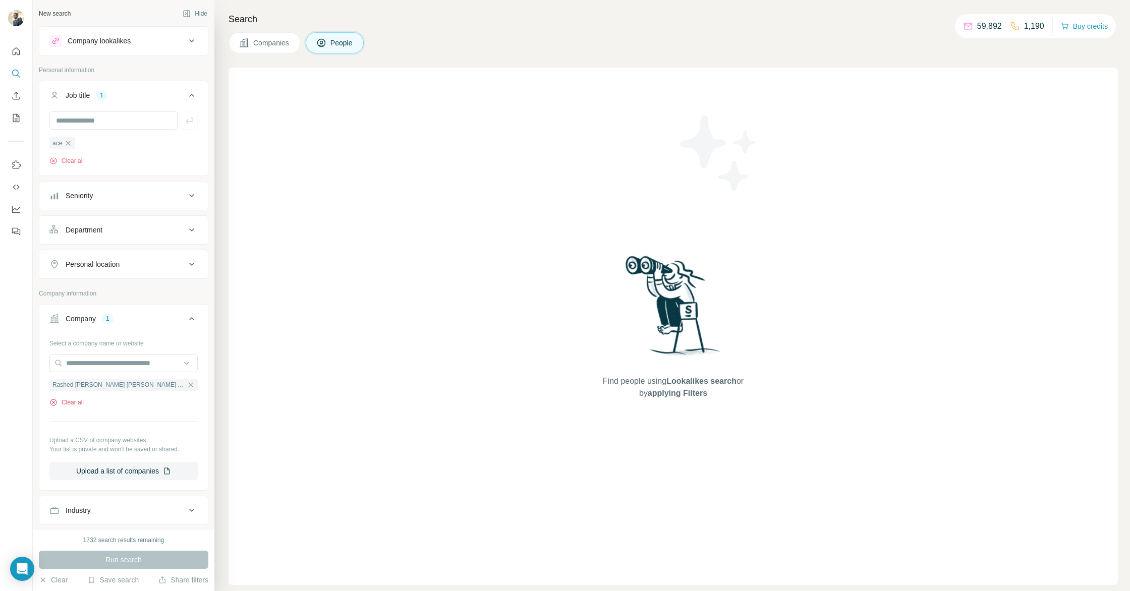
click at [78, 405] on button "Clear all" at bounding box center [66, 402] width 34 height 9
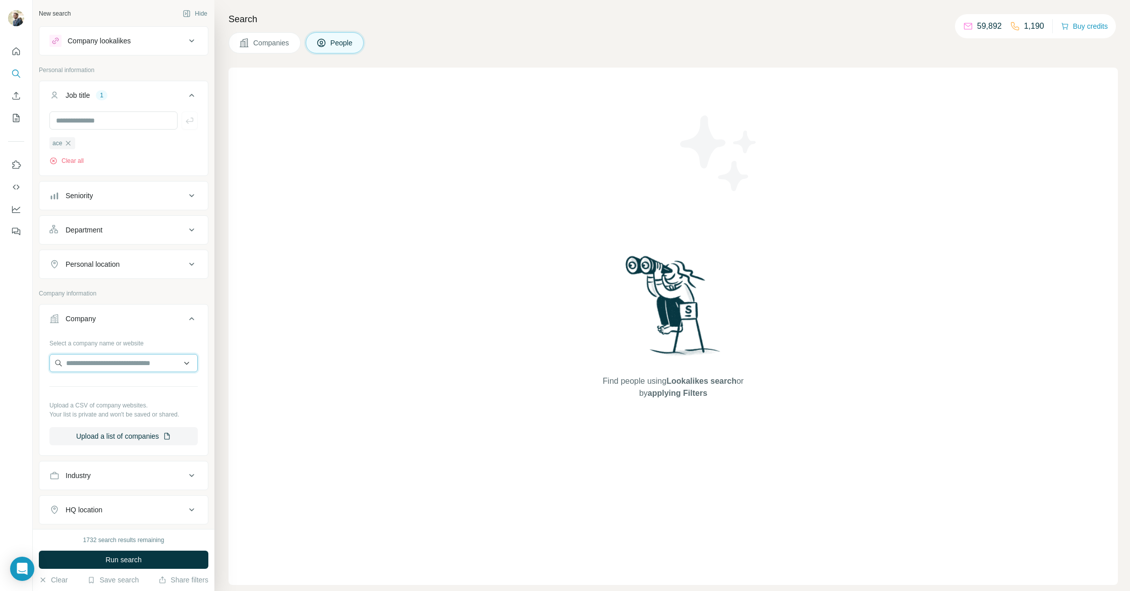
click at [87, 361] on input "text" at bounding box center [123, 363] width 148 height 18
click at [71, 144] on icon "button" at bounding box center [68, 143] width 8 height 8
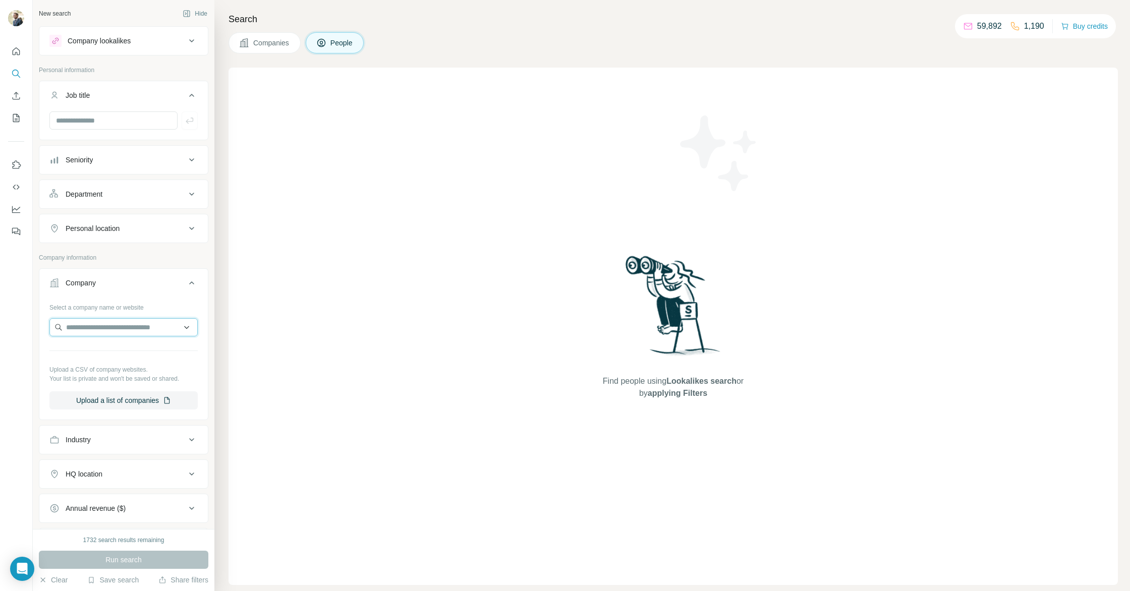
click at [92, 333] on input "text" at bounding box center [123, 327] width 148 height 18
paste input "**********"
drag, startPoint x: 168, startPoint y: 330, endPoint x: 117, endPoint y: 329, distance: 51.5
click at [117, 329] on input "**********" at bounding box center [123, 327] width 148 height 18
drag, startPoint x: 142, startPoint y: 329, endPoint x: 0, endPoint y: 330, distance: 141.8
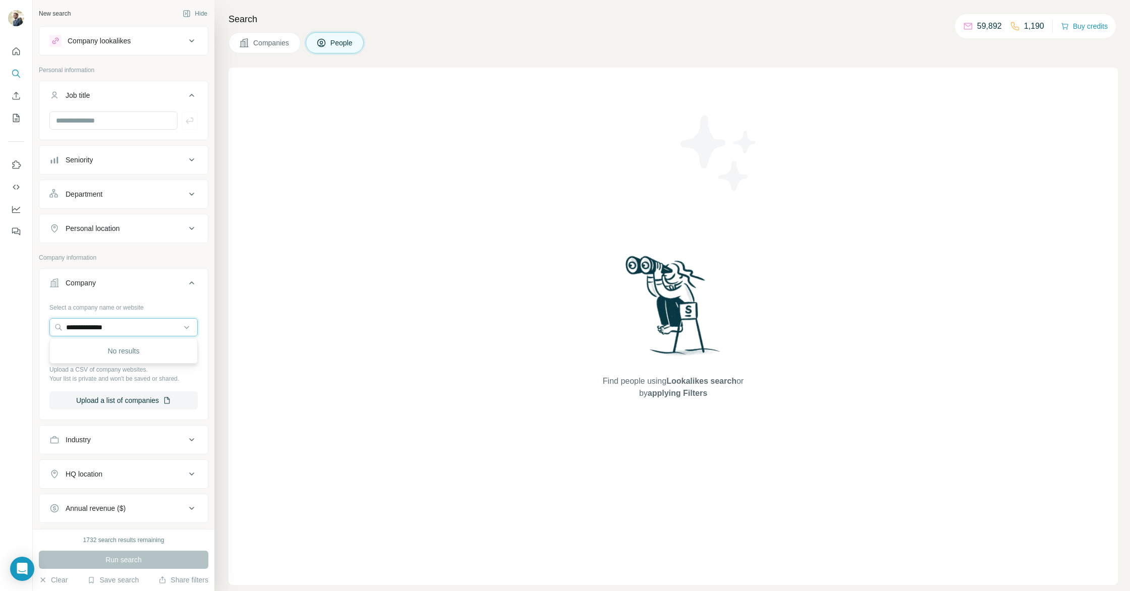
click at [0, 332] on div "**********" at bounding box center [565, 295] width 1130 height 591
drag, startPoint x: 144, startPoint y: 331, endPoint x: 21, endPoint y: 326, distance: 123.2
click at [22, 327] on div "**********" at bounding box center [565, 295] width 1130 height 591
type input "**********"
click at [111, 355] on p "Danube Group" at bounding box center [102, 350] width 48 height 10
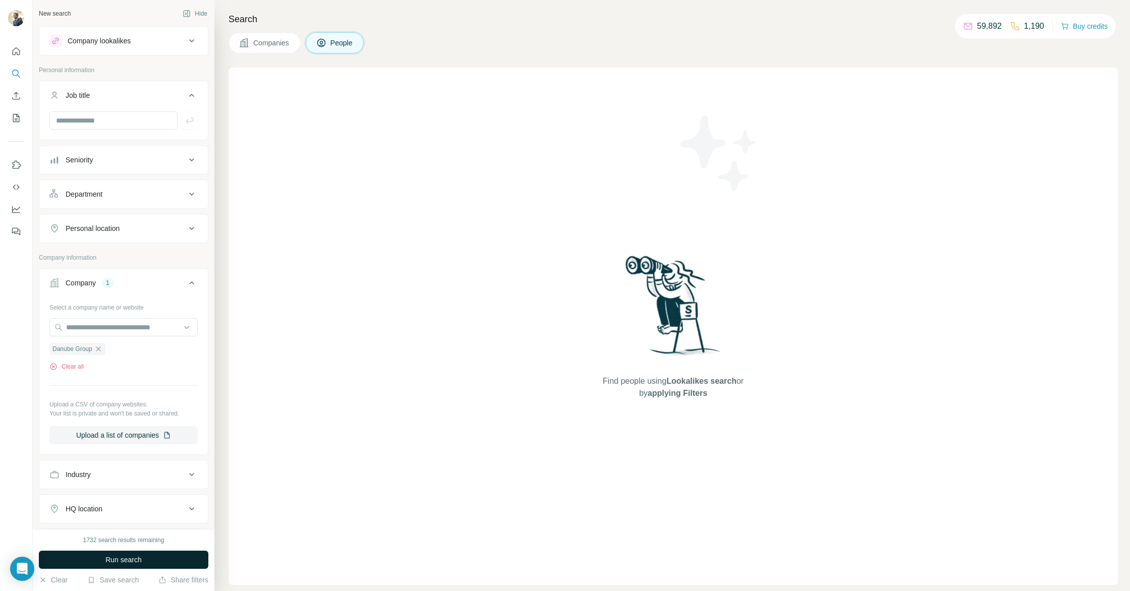
click at [125, 557] on span "Run search" at bounding box center [123, 560] width 36 height 10
drag, startPoint x: 99, startPoint y: 350, endPoint x: 160, endPoint y: 298, distance: 80.6
click at [99, 350] on icon "button" at bounding box center [98, 349] width 5 height 5
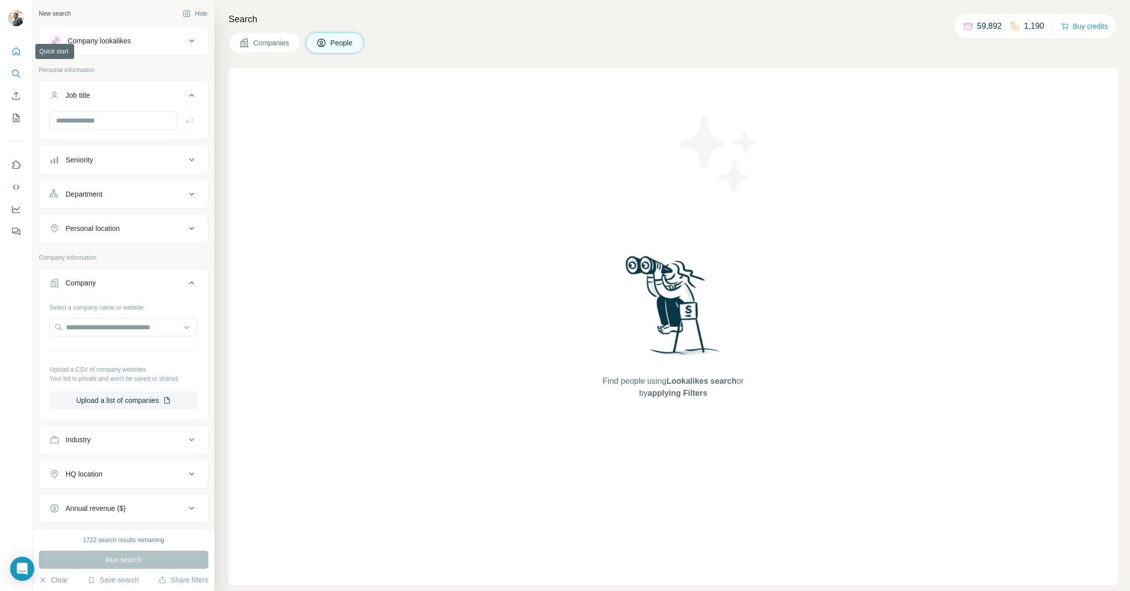
click at [9, 53] on button "Quick start" at bounding box center [16, 51] width 16 height 18
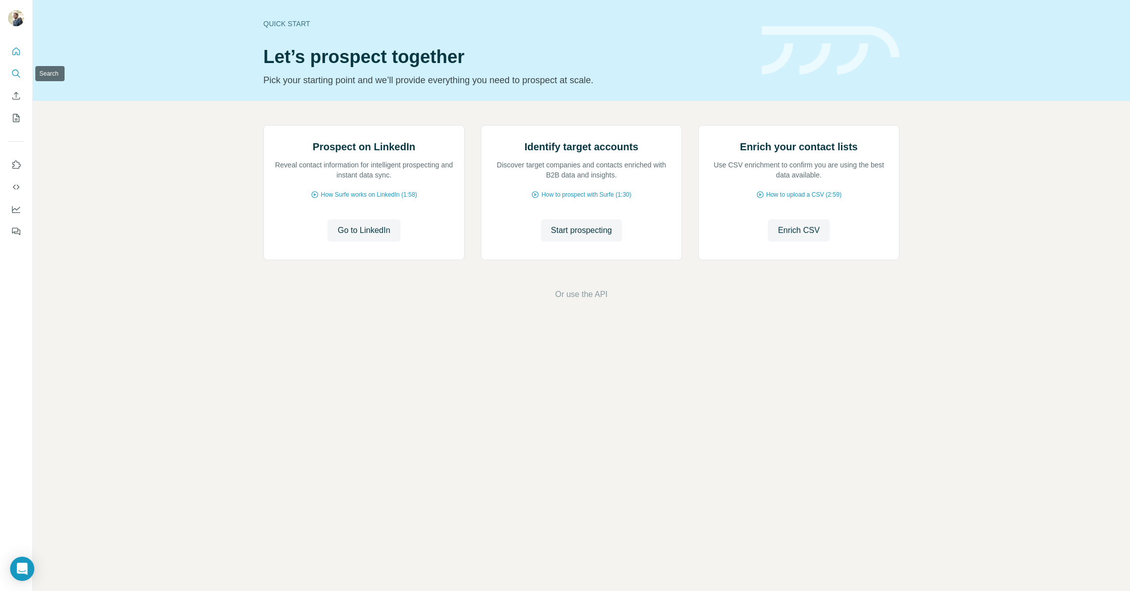
click at [17, 72] on icon "Search" at bounding box center [16, 74] width 10 height 10
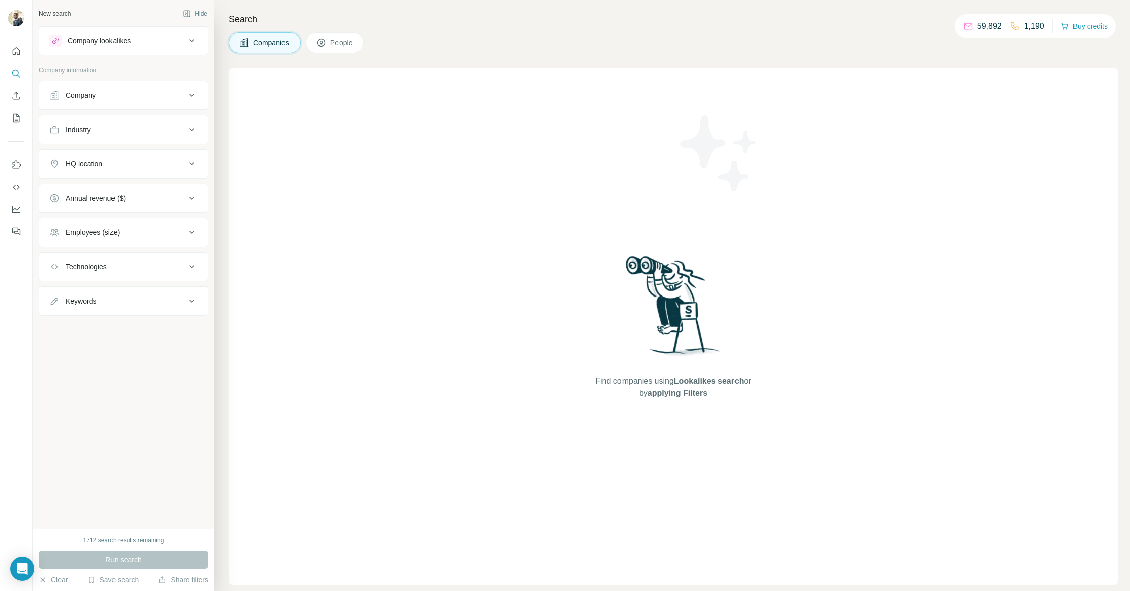
click at [127, 296] on div "Keywords" at bounding box center [117, 301] width 136 height 10
click at [55, 582] on button "Clear" at bounding box center [53, 580] width 29 height 10
click at [19, 56] on icon "Quick start" at bounding box center [16, 51] width 10 height 10
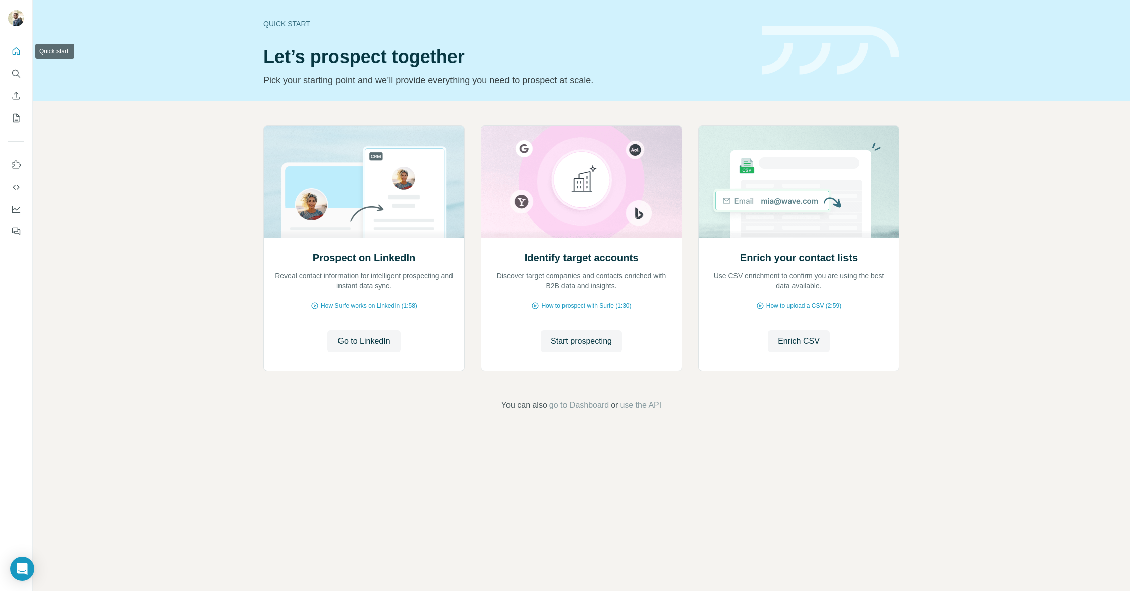
click at [15, 45] on button "Quick start" at bounding box center [16, 51] width 16 height 18
click at [12, 73] on icon "Search" at bounding box center [15, 73] width 7 height 7
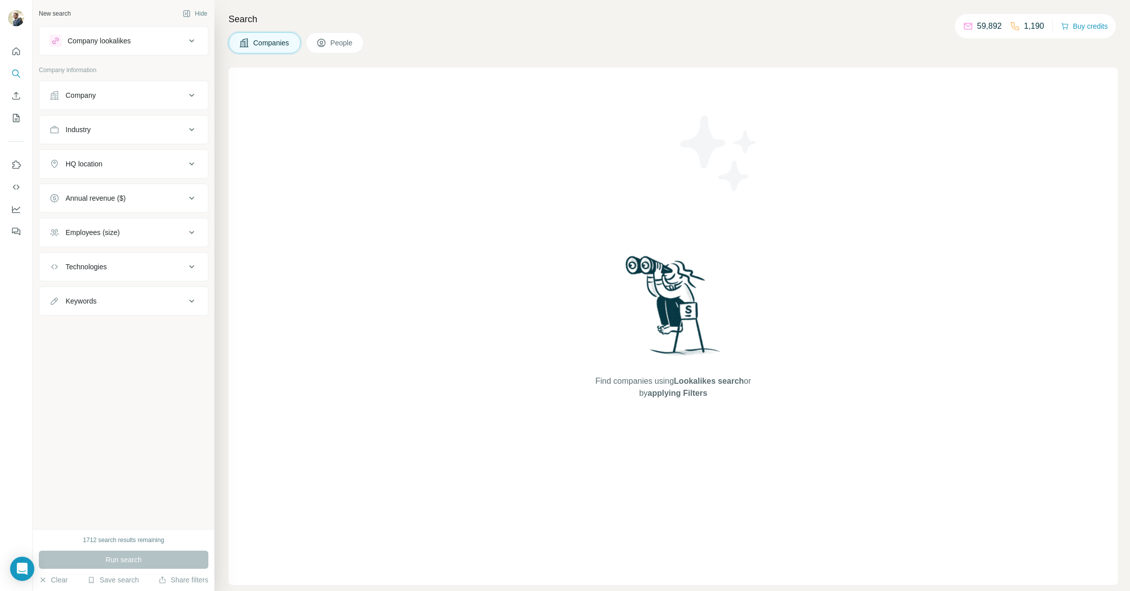
click at [119, 236] on div "Employees (size)" at bounding box center [93, 233] width 54 height 10
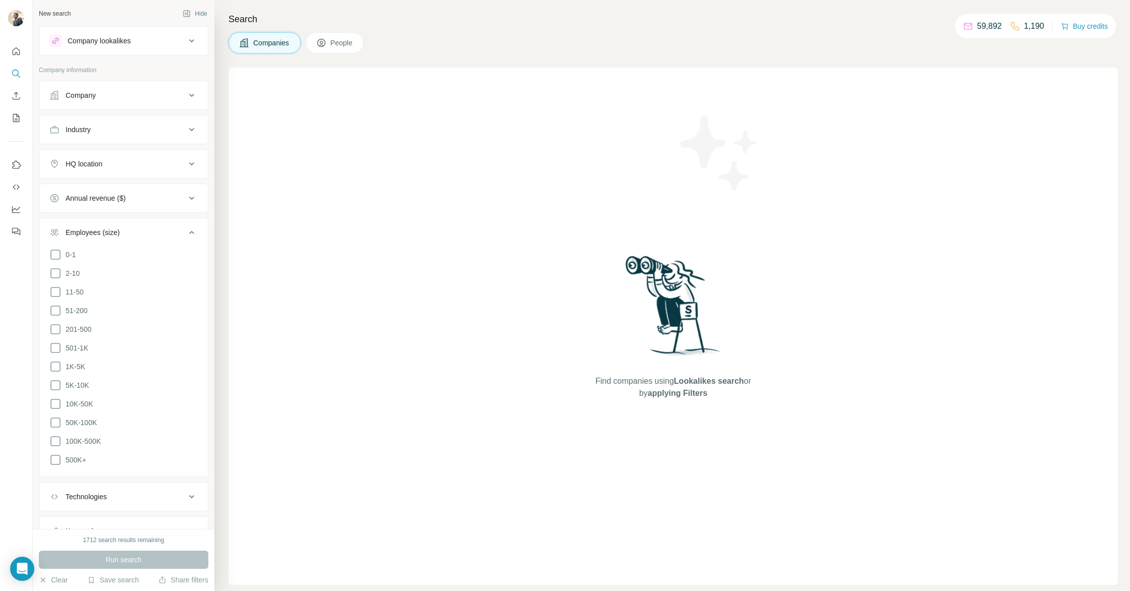
click at [119, 236] on div "Employees (size)" at bounding box center [93, 233] width 54 height 10
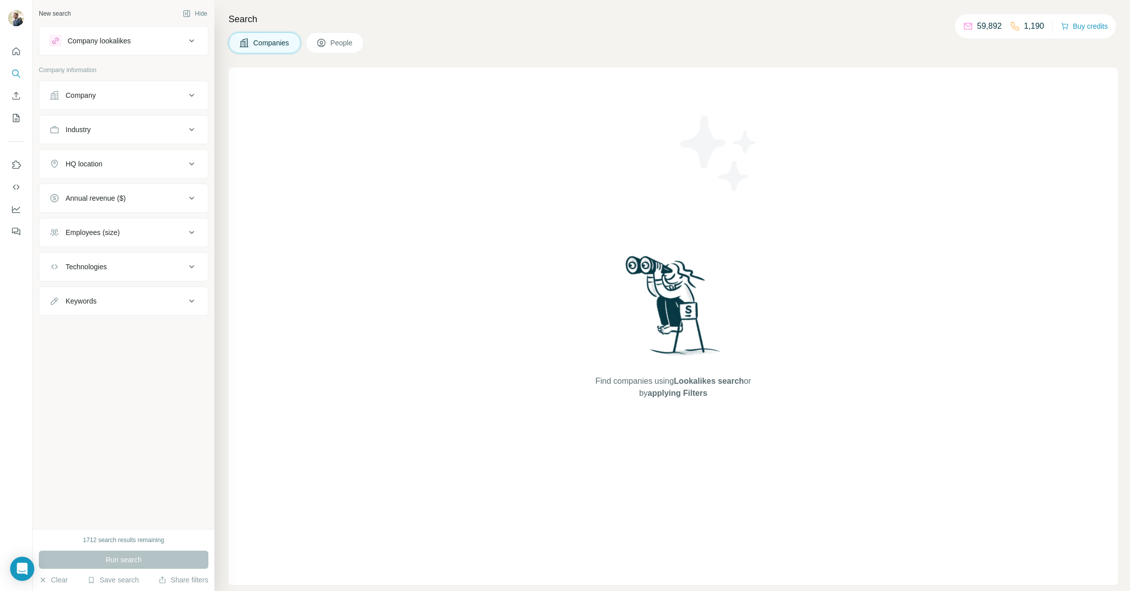
click at [117, 109] on div "Company" at bounding box center [124, 95] width 170 height 29
click at [116, 102] on button "Company" at bounding box center [123, 95] width 169 height 24
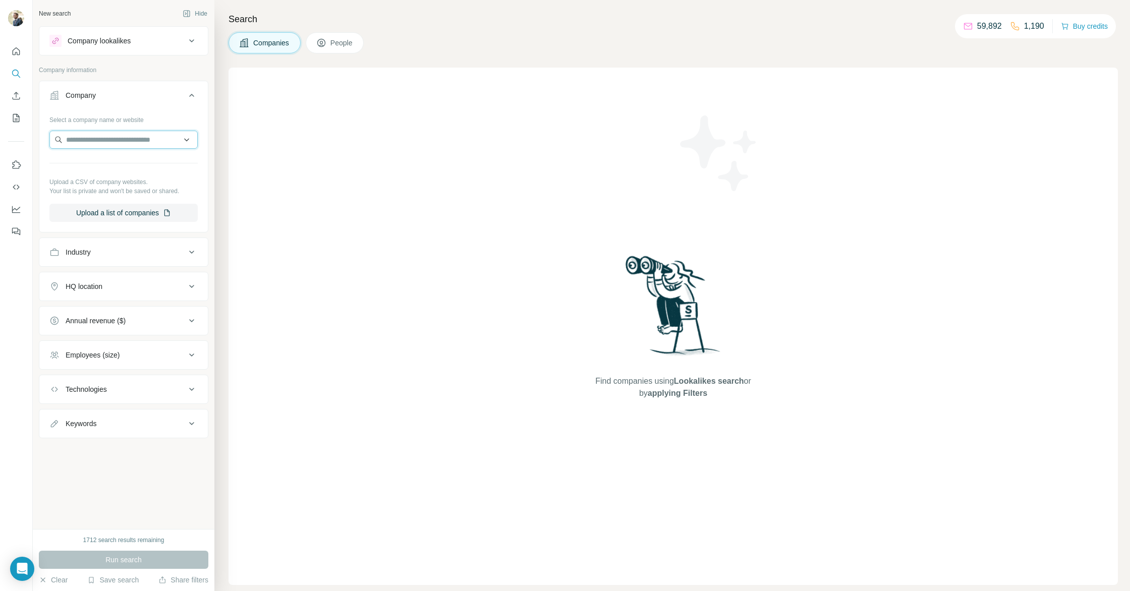
click at [132, 146] on input "text" at bounding box center [123, 140] width 148 height 18
type input "******"
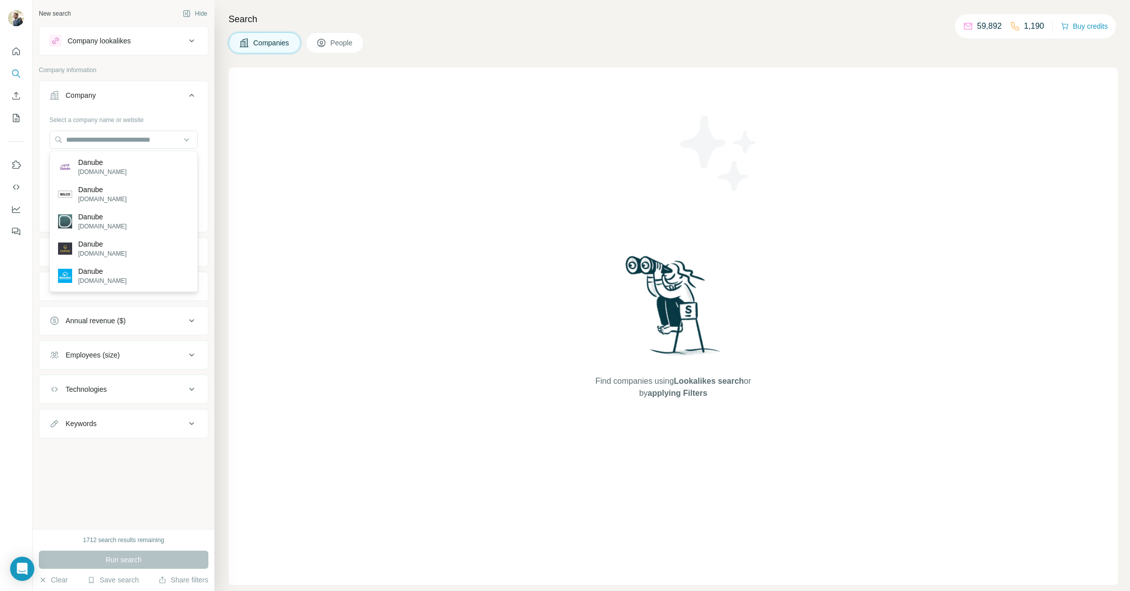
click at [97, 559] on div "Run search" at bounding box center [124, 560] width 170 height 18
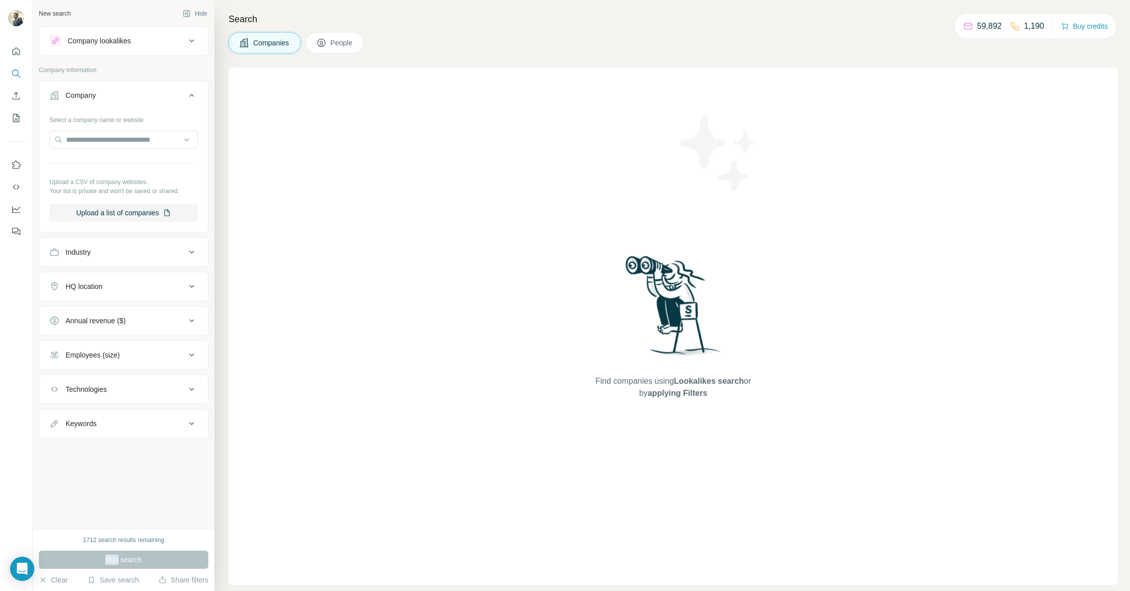
click at [97, 559] on div "Run search" at bounding box center [124, 560] width 170 height 18
click at [104, 140] on input "text" at bounding box center [123, 140] width 148 height 18
click at [113, 426] on div "Keywords" at bounding box center [117, 424] width 136 height 10
click at [113, 448] on input "text" at bounding box center [113, 449] width 128 height 18
drag, startPoint x: 123, startPoint y: 398, endPoint x: 122, endPoint y: 390, distance: 8.6
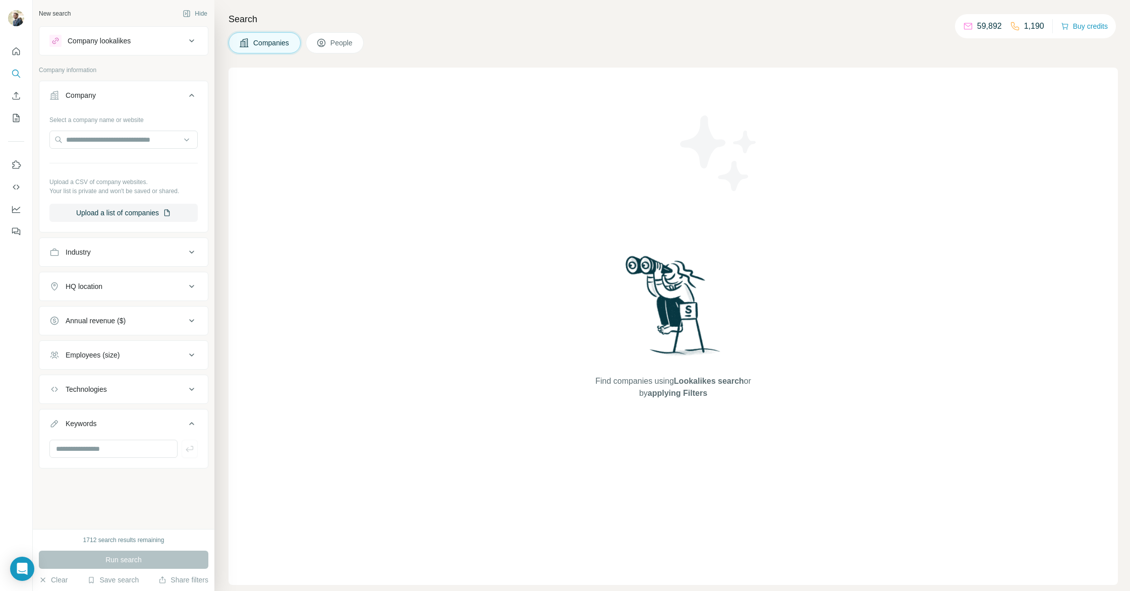
click at [123, 398] on button "Technologies" at bounding box center [123, 389] width 169 height 24
click at [119, 360] on button "Employees (size)" at bounding box center [123, 355] width 169 height 24
click at [111, 323] on div "Annual revenue ($)" at bounding box center [96, 321] width 60 height 10
drag, startPoint x: 100, startPoint y: 288, endPoint x: 99, endPoint y: 269, distance: 18.7
click at [100, 288] on div "HQ location" at bounding box center [84, 287] width 37 height 10
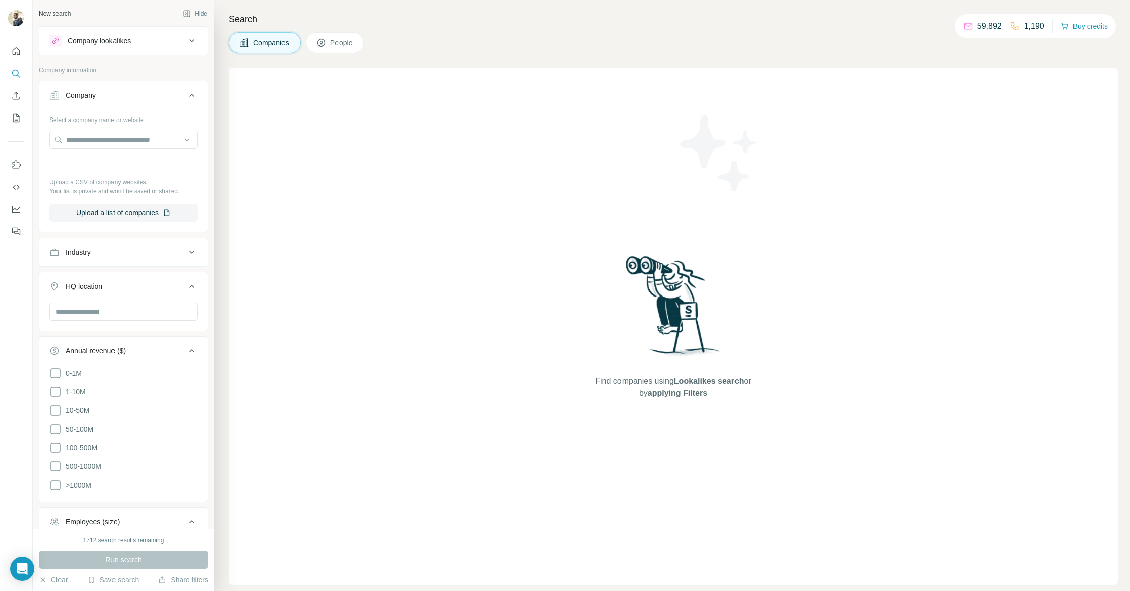
click at [101, 257] on button "Industry" at bounding box center [123, 252] width 169 height 24
click at [128, 82] on div "Company Select a company name or website Upload a CSV of company websites. Your…" at bounding box center [124, 157] width 170 height 152
click at [126, 92] on div "Company" at bounding box center [117, 95] width 136 height 10
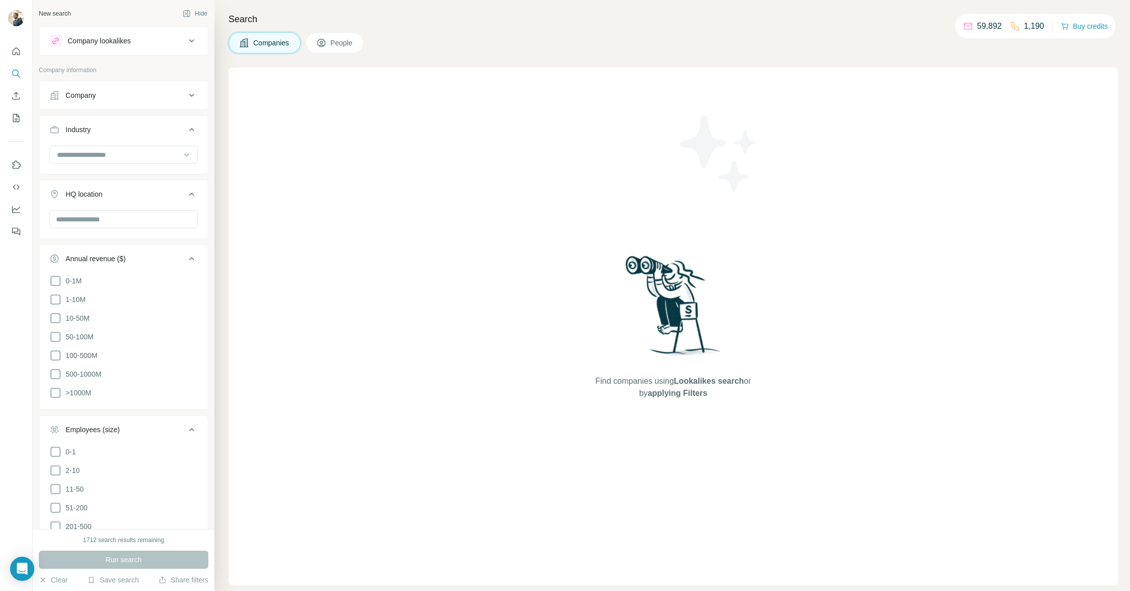
click at [155, 39] on div "Company lookalikes" at bounding box center [117, 41] width 136 height 12
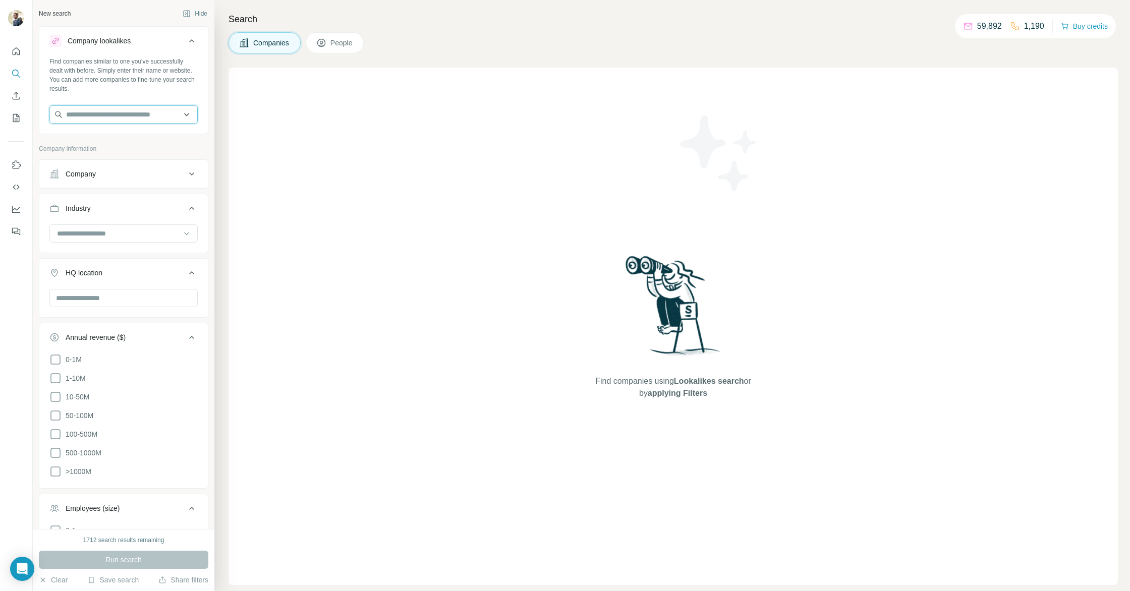
click at [151, 115] on input "text" at bounding box center [123, 114] width 148 height 18
type input "**********"
click at [158, 171] on div "Danube holding danubeholding.com" at bounding box center [123, 168] width 143 height 27
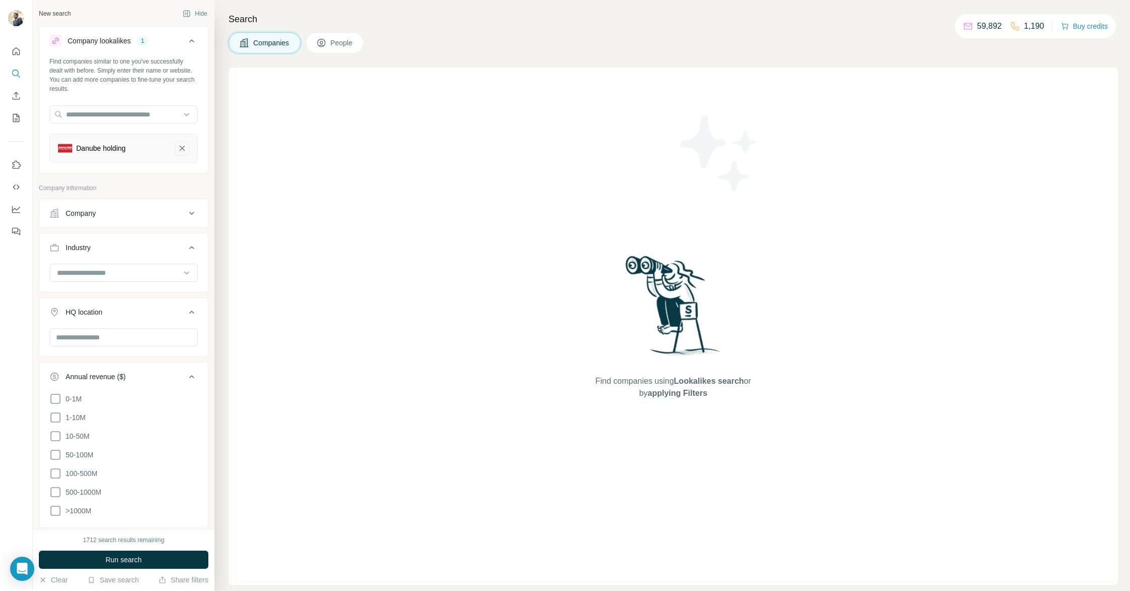
click at [179, 148] on icon "Danube holding-remove-button" at bounding box center [182, 148] width 9 height 10
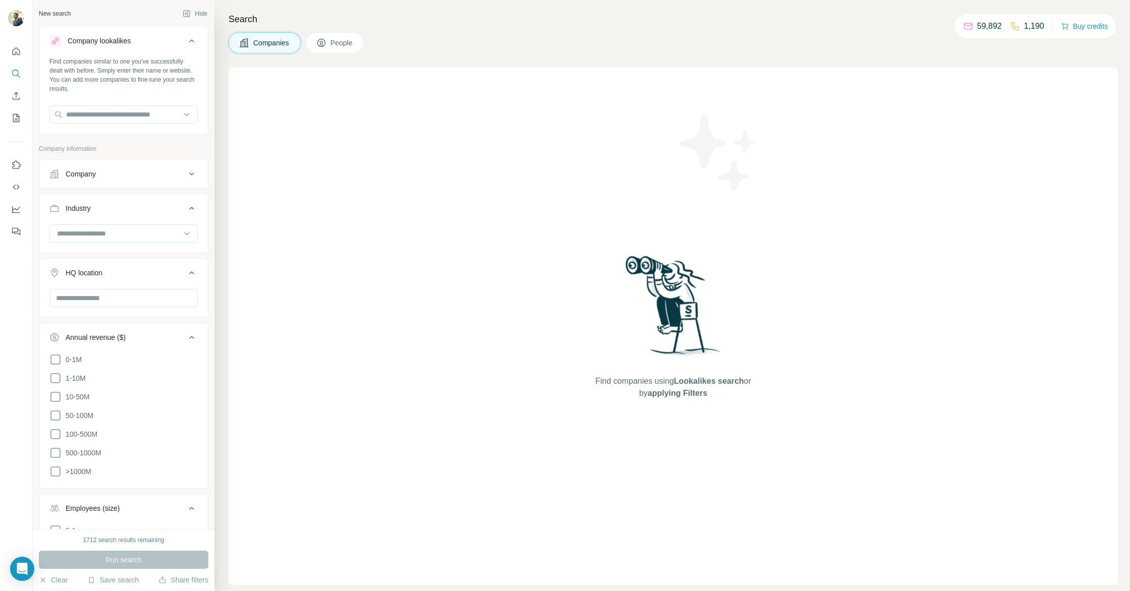
click at [117, 180] on button "Company" at bounding box center [123, 174] width 169 height 24
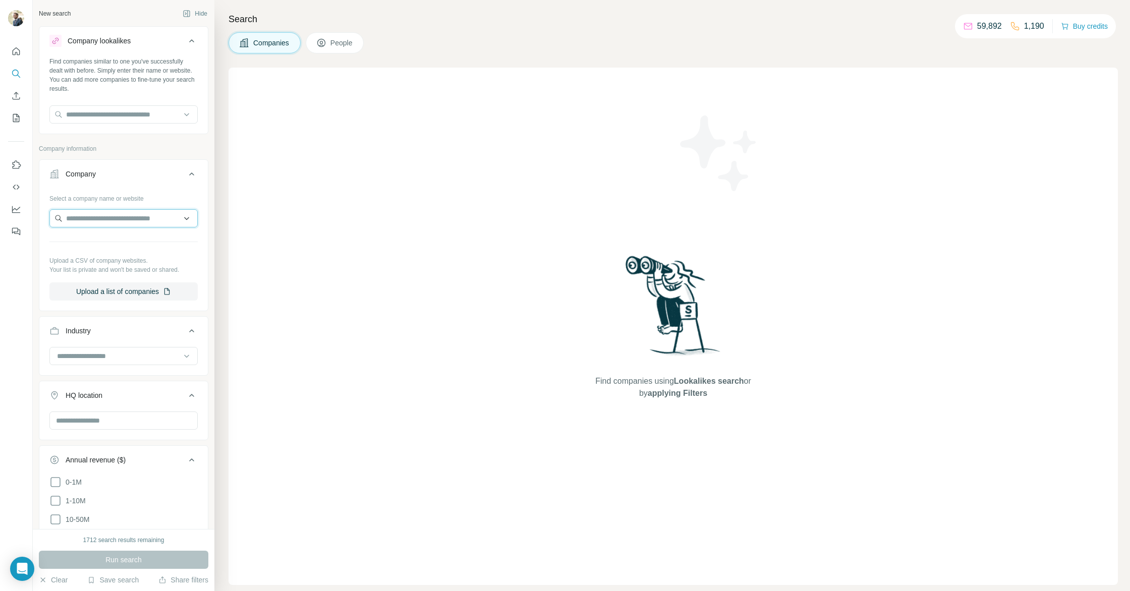
click at [107, 218] on input "text" at bounding box center [123, 218] width 148 height 18
type input "**********"
click at [114, 249] on p "danubeholding.com" at bounding box center [102, 250] width 49 height 9
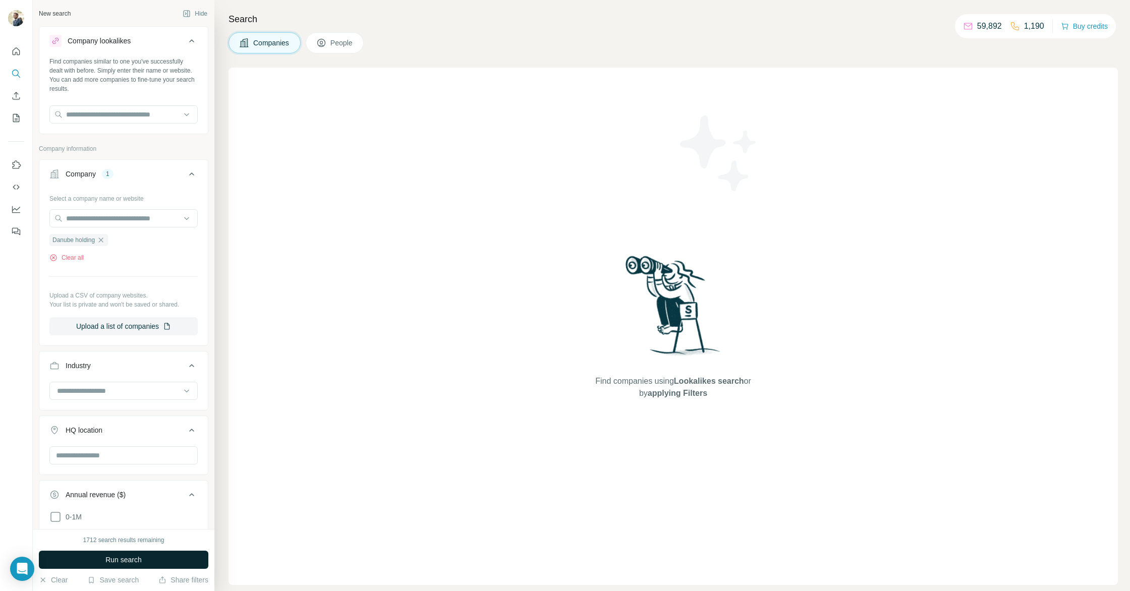
click at [134, 558] on span "Run search" at bounding box center [123, 560] width 36 height 10
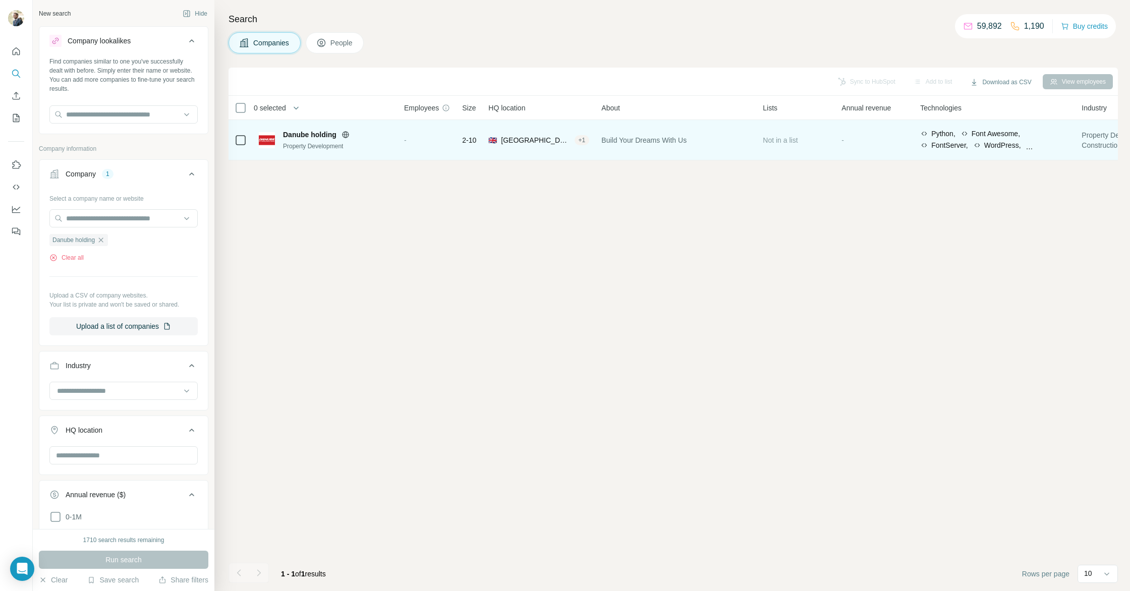
click at [349, 135] on icon at bounding box center [345, 134] width 7 height 7
click at [497, 140] on span "🇬🇧" at bounding box center [493, 140] width 9 height 10
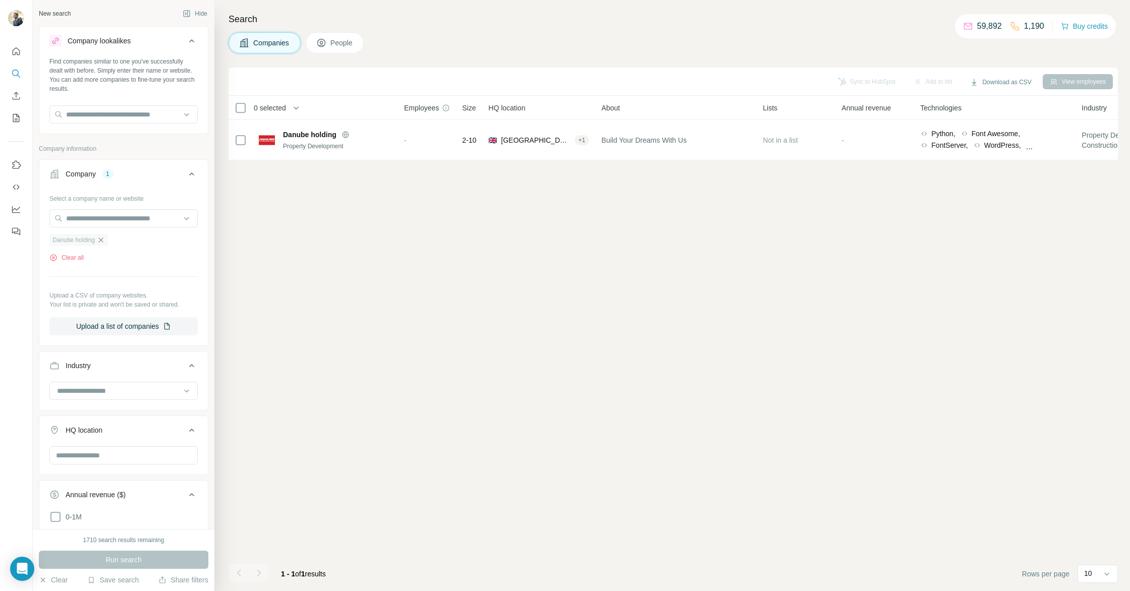
click at [105, 243] on icon "button" at bounding box center [101, 240] width 8 height 8
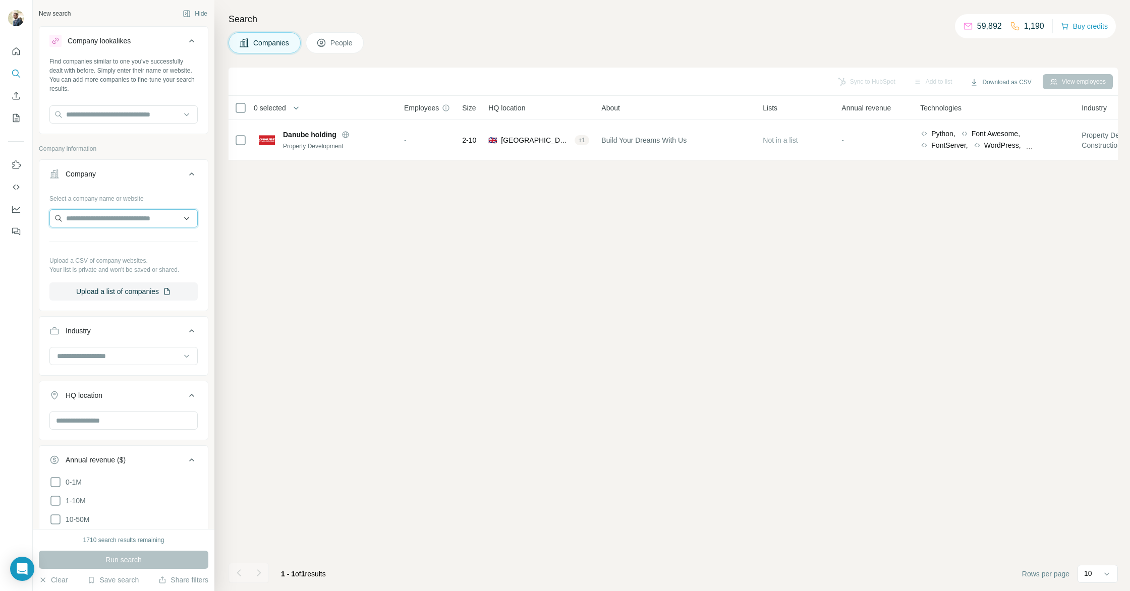
click at [102, 223] on input "text" at bounding box center [123, 218] width 148 height 18
type input "**********"
click at [107, 252] on p "danubehome.com" at bounding box center [102, 250] width 48 height 9
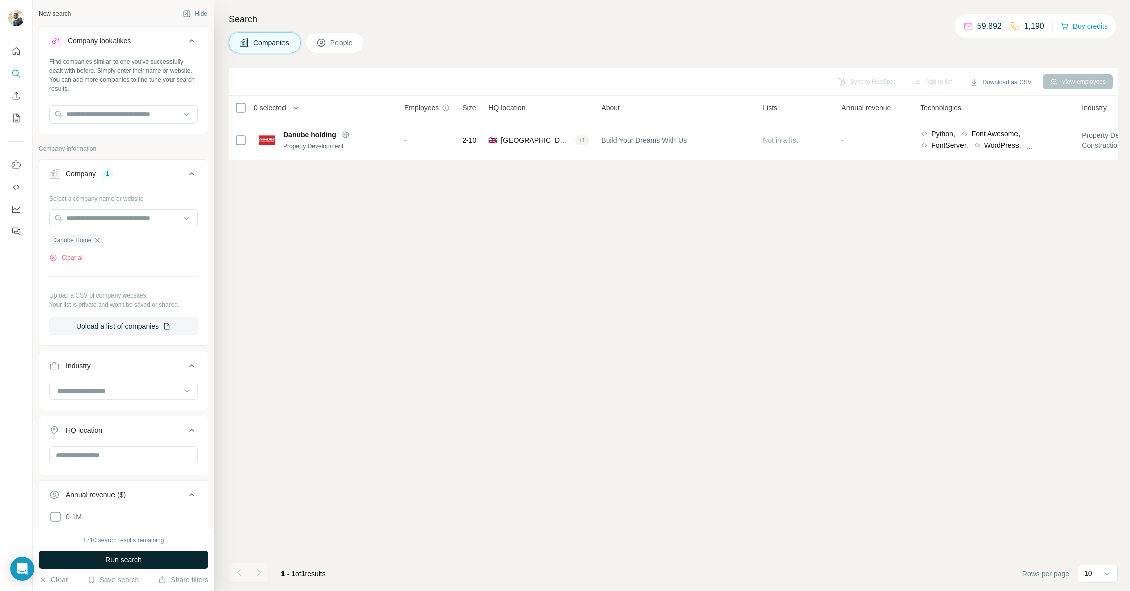
click at [115, 553] on button "Run search" at bounding box center [124, 560] width 170 height 18
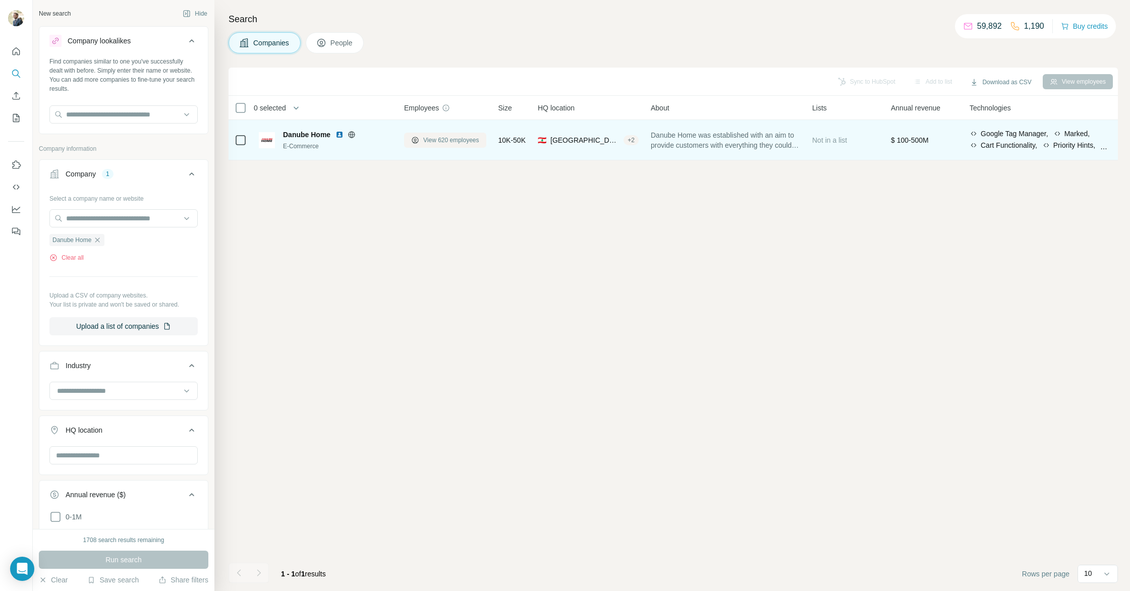
click at [419, 141] on button "View 620 employees" at bounding box center [445, 140] width 82 height 15
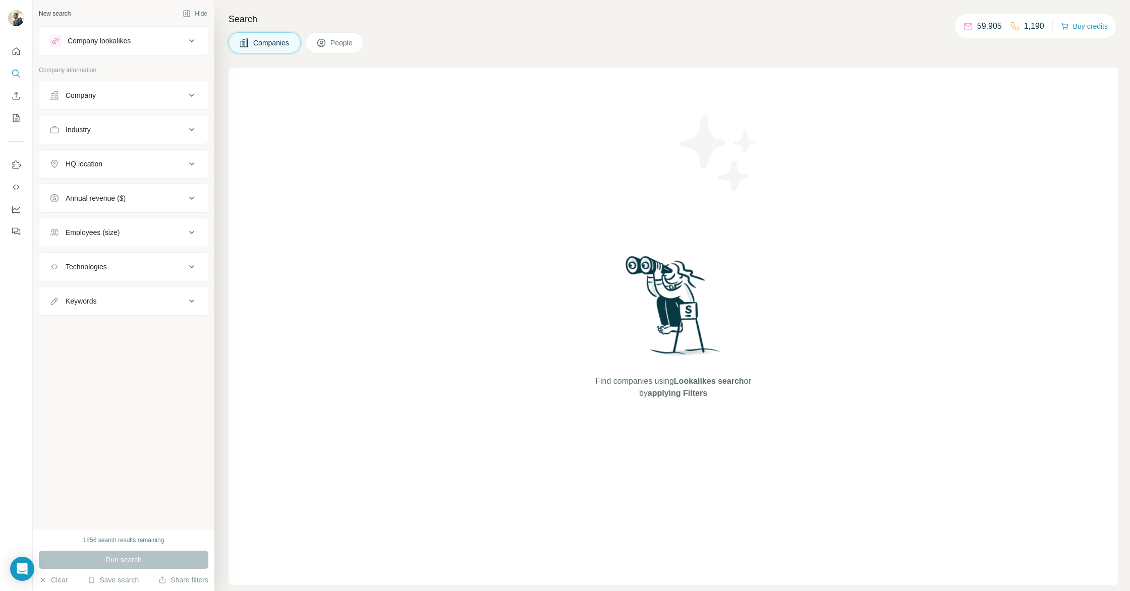
click at [104, 103] on button "Company" at bounding box center [123, 95] width 169 height 24
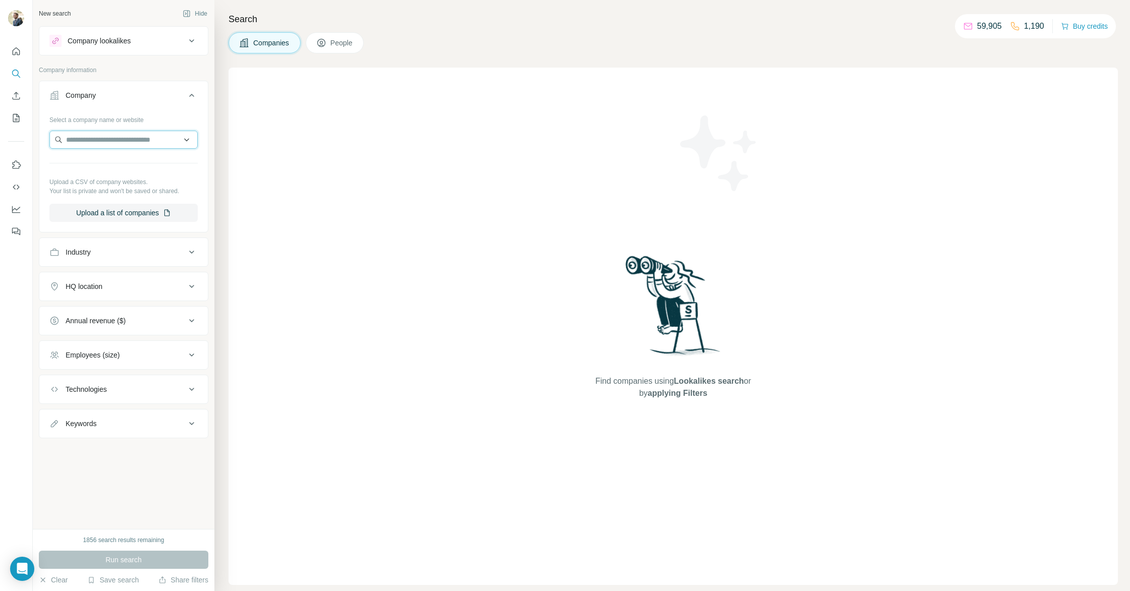
click at [94, 141] on input "text" at bounding box center [123, 140] width 148 height 18
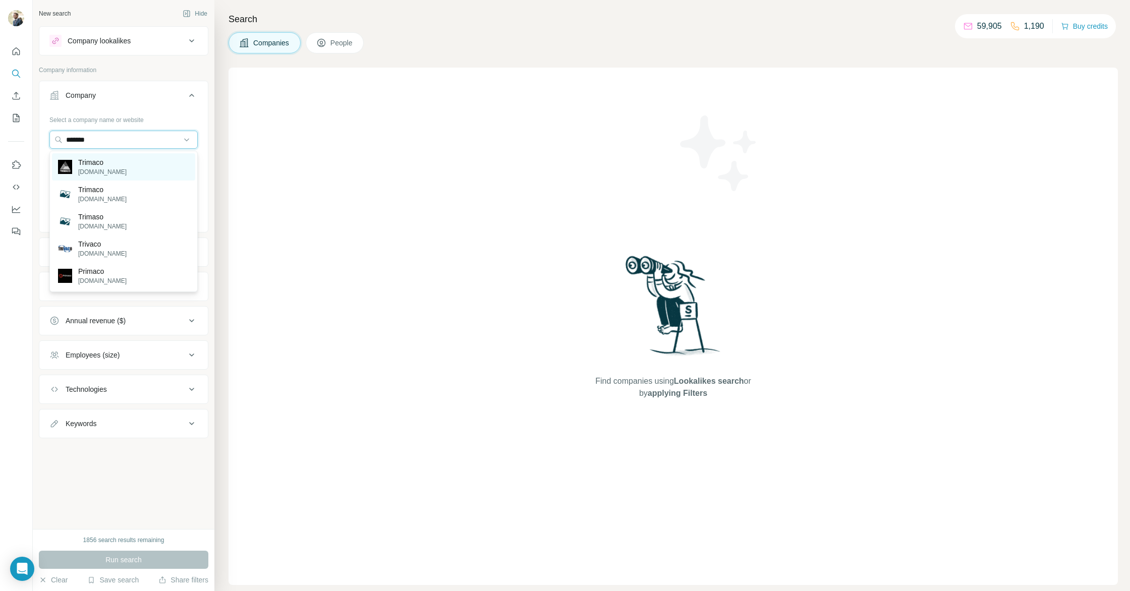
type input "*******"
click at [105, 166] on p "Trimaco" at bounding box center [102, 162] width 48 height 10
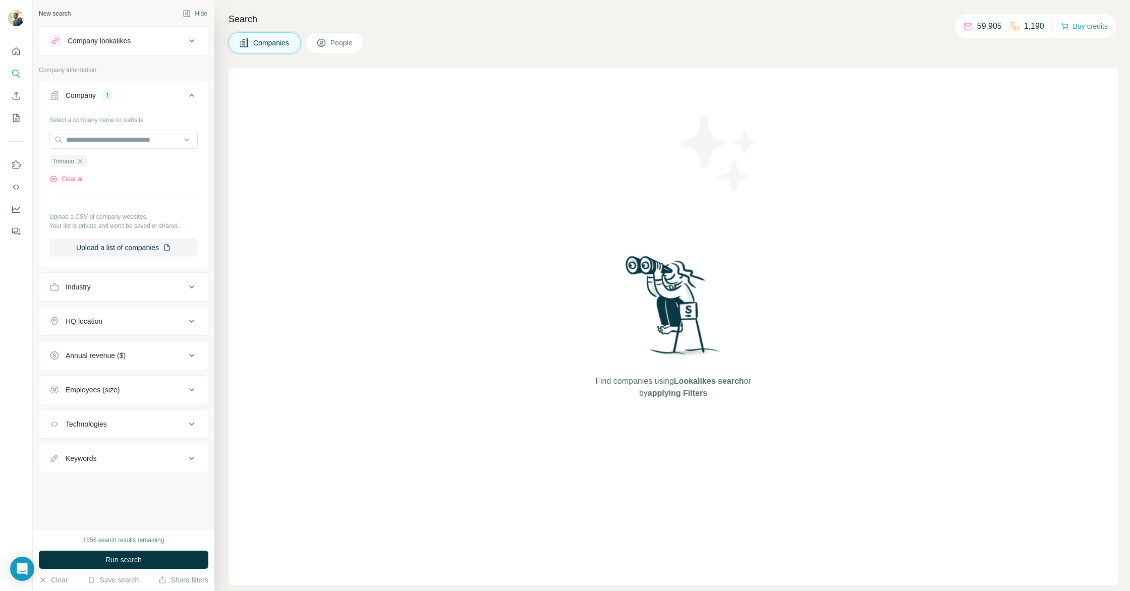
click at [139, 563] on span "Run search" at bounding box center [123, 560] width 36 height 10
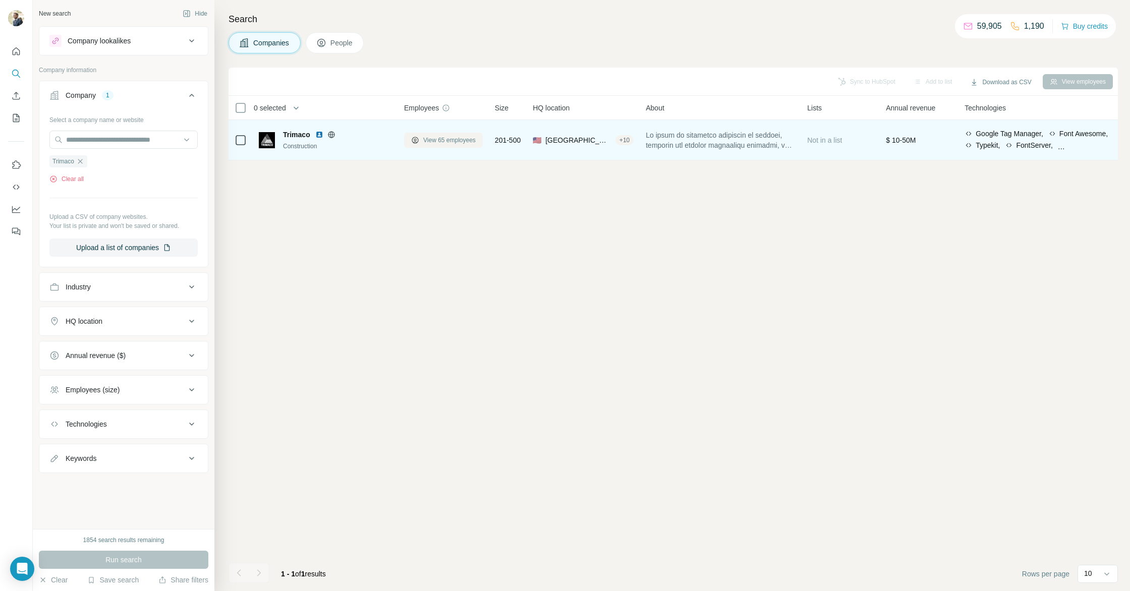
click at [460, 138] on span "View 65 employees" at bounding box center [449, 140] width 52 height 9
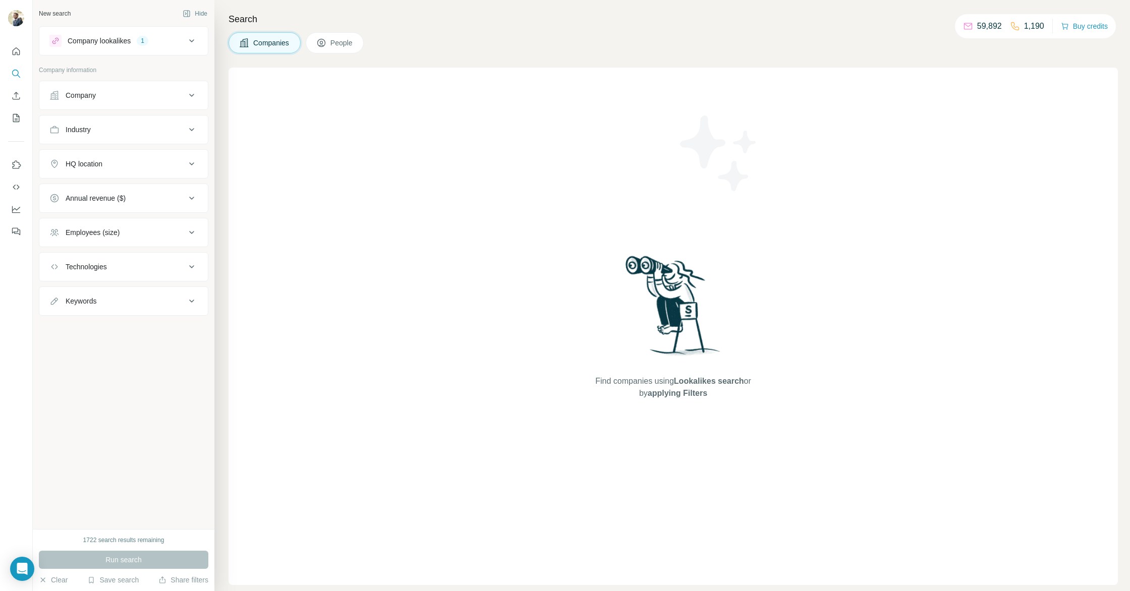
click at [143, 46] on div "Company lookalikes 1" at bounding box center [117, 41] width 136 height 12
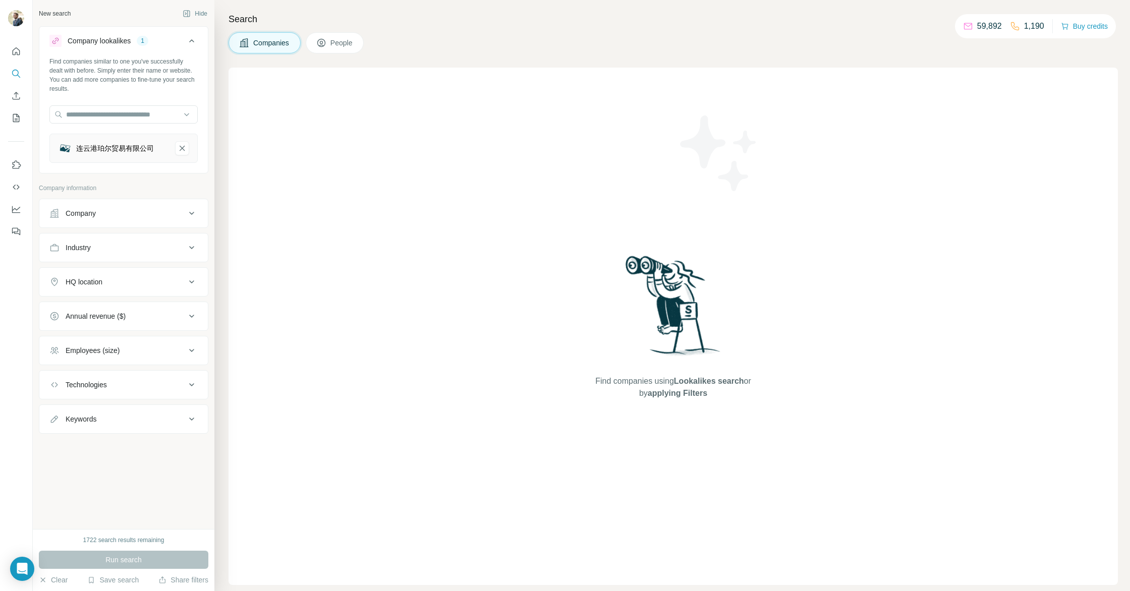
click at [146, 144] on div "连云港珀尔贸易有限公司" at bounding box center [115, 148] width 78 height 10
click at [152, 150] on div "连云港珀尔贸易有限公司" at bounding box center [115, 148] width 78 height 10
click at [124, 145] on div "连云港珀尔贸易有限公司" at bounding box center [115, 148] width 78 height 10
drag, startPoint x: 164, startPoint y: 150, endPoint x: 75, endPoint y: 146, distance: 88.9
click at [75, 146] on div "连云港珀尔贸易有限公司" at bounding box center [112, 148] width 109 height 14
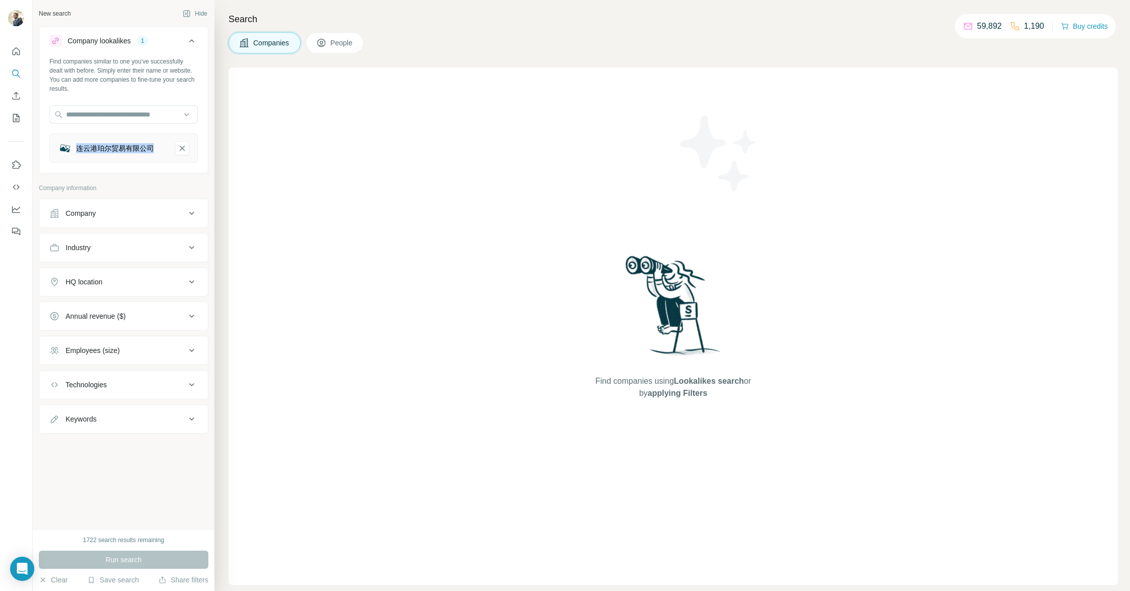
click at [106, 151] on div "连云港珀尔贸易有限公司" at bounding box center [115, 148] width 78 height 10
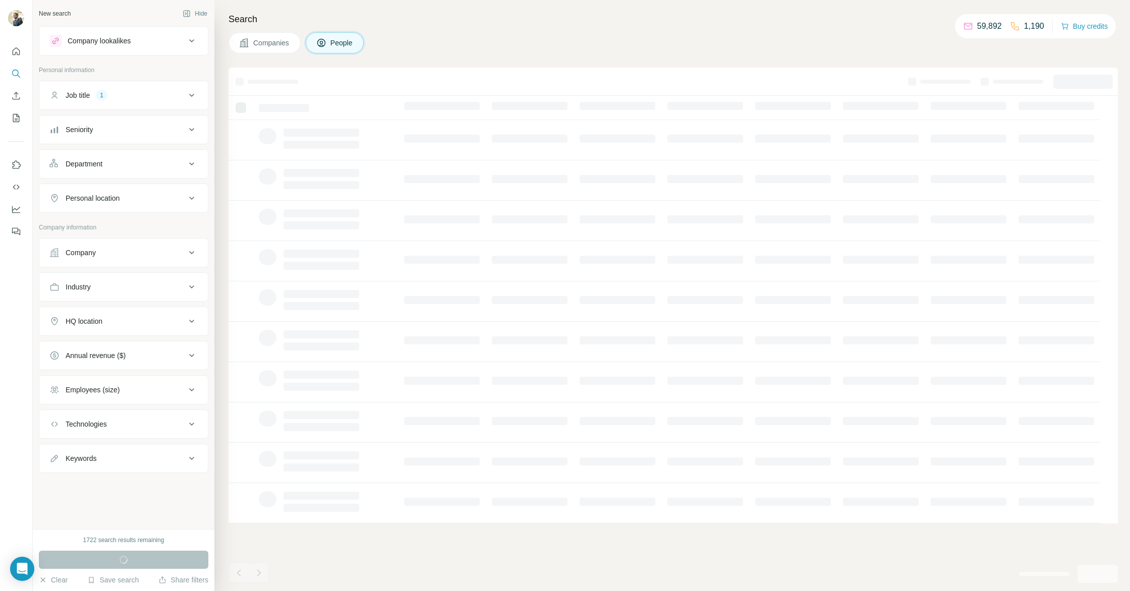
click at [155, 91] on div "Job title 1" at bounding box center [117, 95] width 136 height 10
